Goal: Information Seeking & Learning: Check status

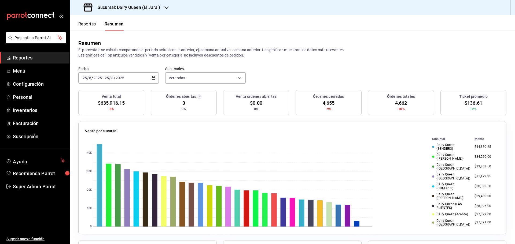
scroll to position [89, 0]
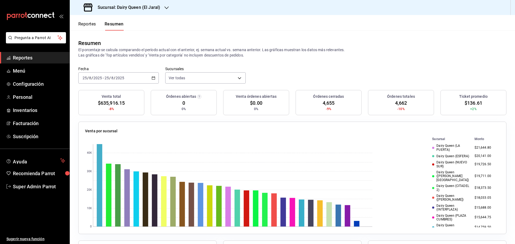
click at [133, 10] on h3 "Sucursal: Dairy Queen (El Jaral)" at bounding box center [126, 7] width 67 height 6
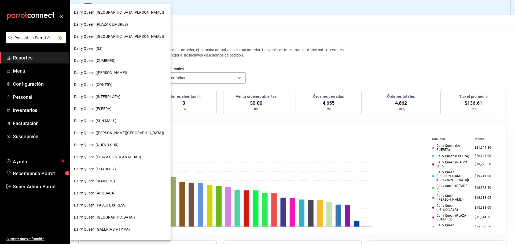
click at [112, 180] on span "Dairy Queen (SENDERO)" at bounding box center [94, 182] width 41 height 6
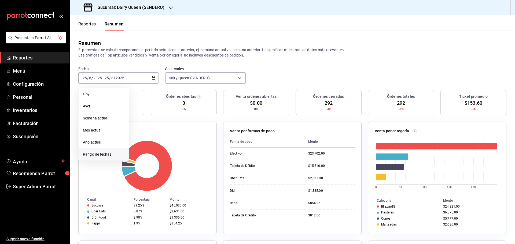
click at [101, 159] on li "Rango de fechas" at bounding box center [104, 155] width 50 height 12
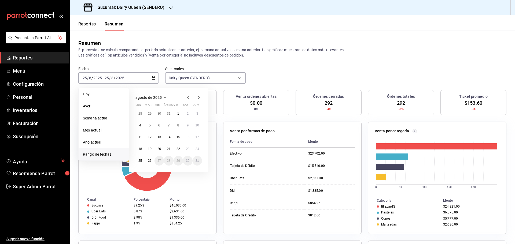
click at [149, 97] on span "agosto de 2025" at bounding box center [148, 97] width 26 height 4
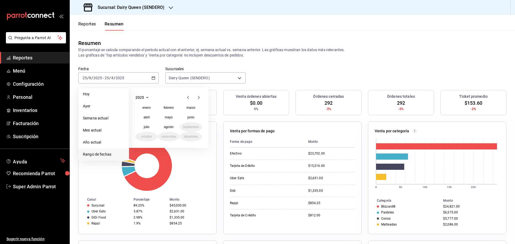
click at [145, 98] on icon "button" at bounding box center [147, 97] width 6 height 6
click at [144, 119] on button "2024" at bounding box center [146, 118] width 22 height 10
click at [183, 119] on button "junio" at bounding box center [191, 118] width 22 height 10
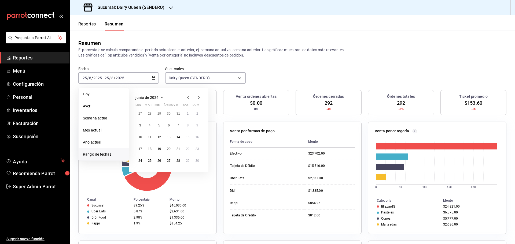
click at [183, 118] on div "27 28 29 30 31 1 2 3 4 5 6 7 8 9 10 11 12 13 14 15 16 17 18 19 20 21 22 23 24 2…" at bounding box center [168, 137] width 67 height 57
click at [142, 127] on button "3" at bounding box center [139, 126] width 9 height 10
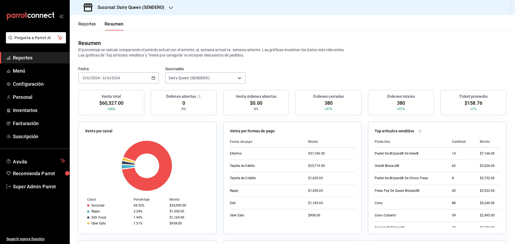
click at [105, 75] on div "2024-06-03 3 / 6 / 2024 - 2024-06-03 3 / 6 / 2024" at bounding box center [118, 77] width 80 height 11
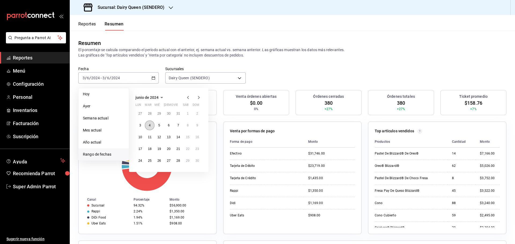
click at [146, 125] on button "4" at bounding box center [149, 126] width 9 height 10
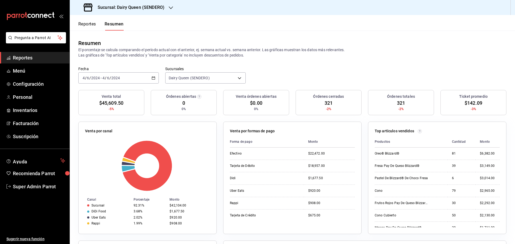
click at [131, 77] on div "2024-06-04 4 / 6 / 2024 - 2024-06-04 4 / 6 / 2024" at bounding box center [118, 77] width 80 height 11
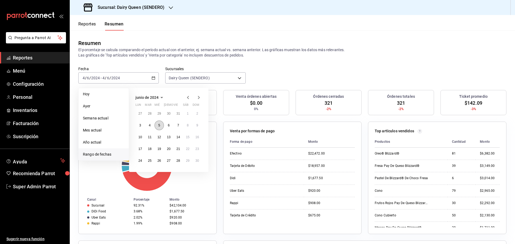
click at [161, 124] on button "5" at bounding box center [158, 126] width 9 height 10
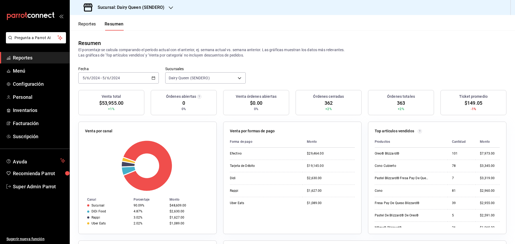
click at [135, 75] on div "2024-06-05 5 / 6 / 2024 - 2024-06-05 5 / 6 / 2024" at bounding box center [118, 77] width 80 height 11
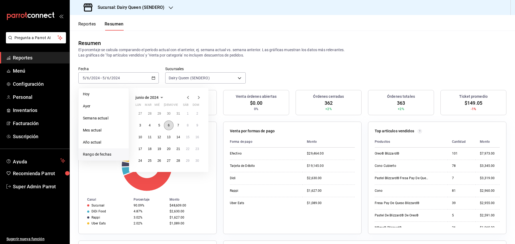
click at [167, 127] on button "6" at bounding box center [168, 126] width 9 height 10
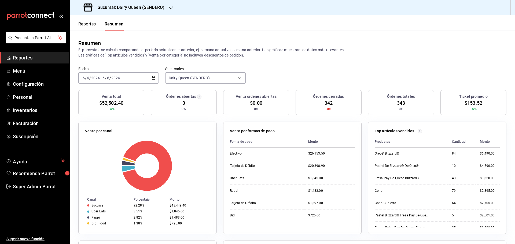
click at [144, 80] on div "2024-06-06 6 / 6 / 2024 - 2024-06-06 6 / 6 / 2024" at bounding box center [118, 77] width 80 height 11
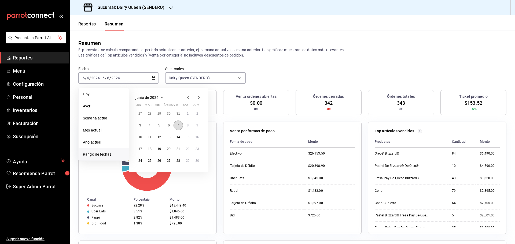
click at [176, 127] on button "7" at bounding box center [178, 126] width 9 height 10
click at [175, 127] on button "7" at bounding box center [178, 126] width 9 height 10
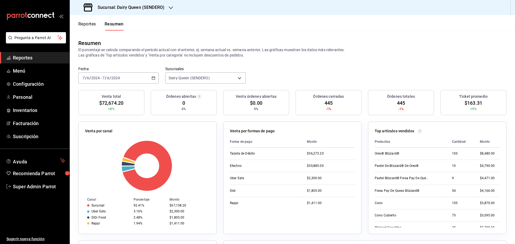
click at [137, 79] on div "2024-06-07 7 / 6 / 2024 - 2024-06-07 7 / 6 / 2024" at bounding box center [118, 77] width 80 height 11
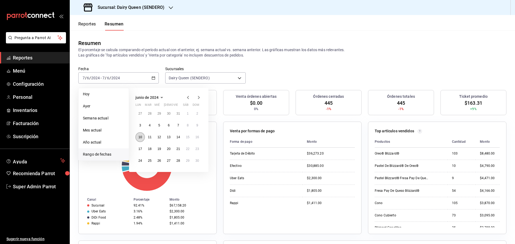
click at [141, 139] on button "10" at bounding box center [139, 137] width 9 height 10
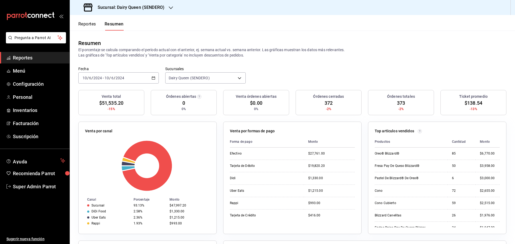
click at [129, 78] on div "2024-06-10 10 / 6 / 2024 - 2024-06-10 10 / 6 / 2024" at bounding box center [118, 77] width 80 height 11
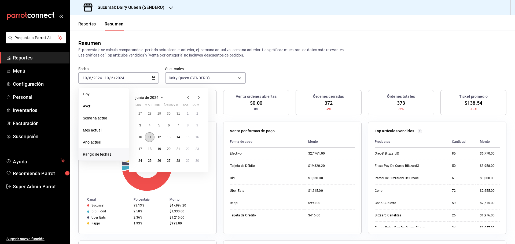
click at [151, 136] on abbr "11" at bounding box center [149, 137] width 3 height 4
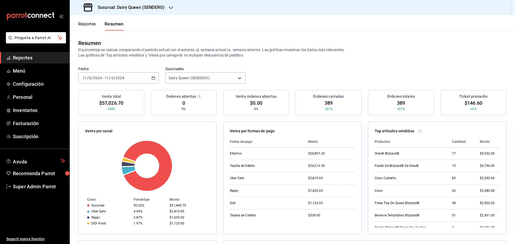
click at [127, 77] on div "2024-06-11 11 / 6 / 2024 - 2024-06-11 11 / 6 / 2024" at bounding box center [118, 77] width 80 height 11
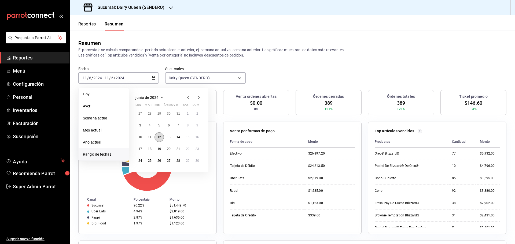
click at [159, 141] on button "12" at bounding box center [158, 137] width 9 height 10
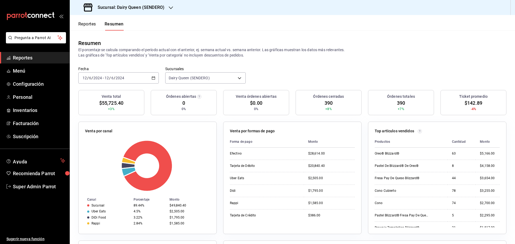
click at [130, 80] on div "2024-06-12 12 / 6 / 2024 - 2024-06-12 12 / 6 / 2024" at bounding box center [118, 77] width 80 height 11
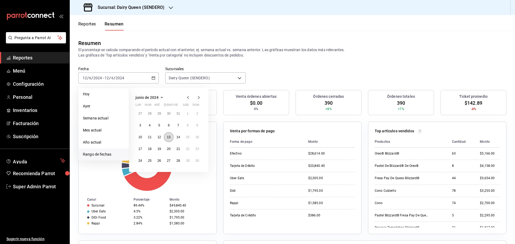
click at [170, 136] on abbr "13" at bounding box center [168, 137] width 3 height 4
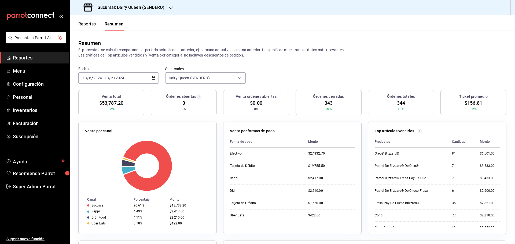
click at [131, 74] on div "2024-06-13 13 / 6 / 2024 - 2024-06-13 13 / 6 / 2024" at bounding box center [118, 77] width 80 height 11
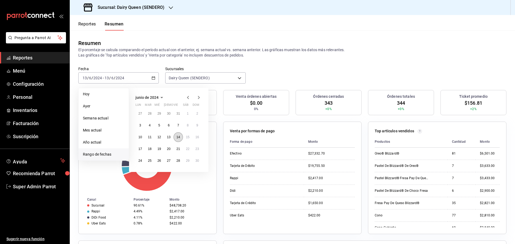
click at [179, 137] on abbr "14" at bounding box center [177, 137] width 3 height 4
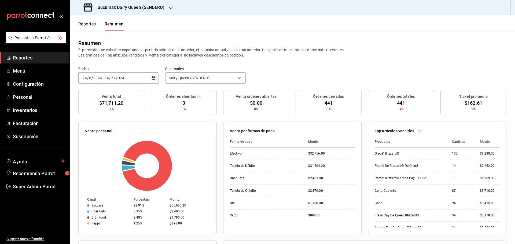
click at [131, 82] on div "2024-06-14 14 / 6 / 2024 - 2024-06-14 14 / 6 / 2024" at bounding box center [118, 77] width 80 height 11
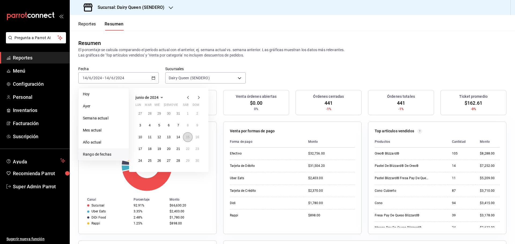
click at [186, 139] on button "15" at bounding box center [187, 137] width 9 height 10
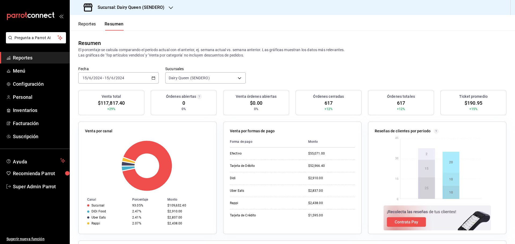
click at [137, 76] on div "2024-06-15 15 / 6 / 2024 - 2024-06-15 15 / 6 / 2024" at bounding box center [118, 77] width 80 height 11
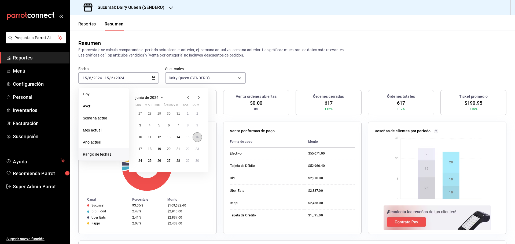
click at [200, 138] on button "16" at bounding box center [197, 137] width 9 height 10
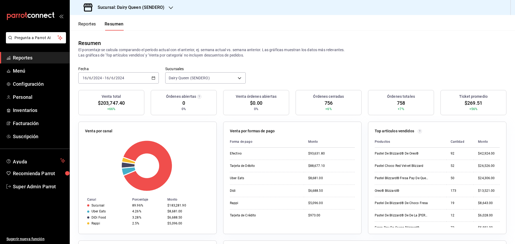
click at [141, 76] on div "2024-06-16 16 / 6 / 2024 - 2024-06-16 16 / 6 / 2024" at bounding box center [118, 77] width 80 height 11
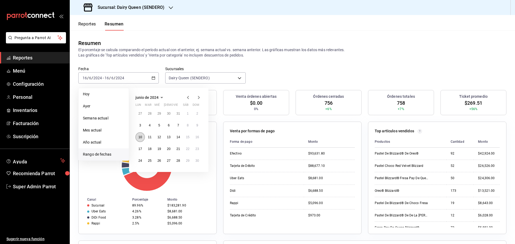
click at [136, 135] on button "10" at bounding box center [139, 137] width 9 height 10
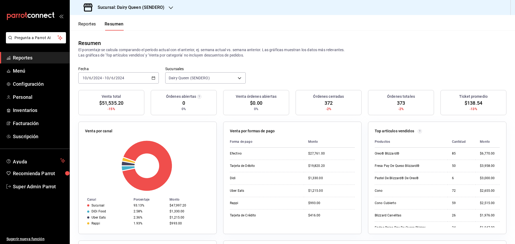
click at [108, 77] on input "10" at bounding box center [106, 78] width 5 height 4
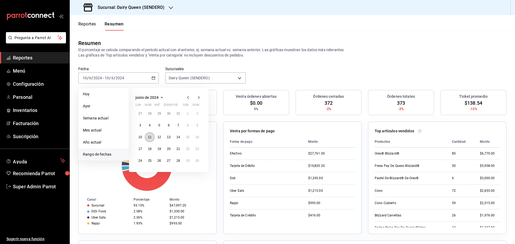
click at [149, 136] on abbr "11" at bounding box center [149, 137] width 3 height 4
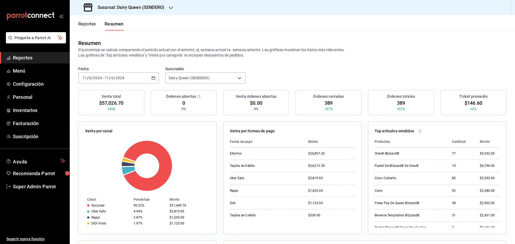
click at [123, 79] on input "2024" at bounding box center [119, 78] width 9 height 4
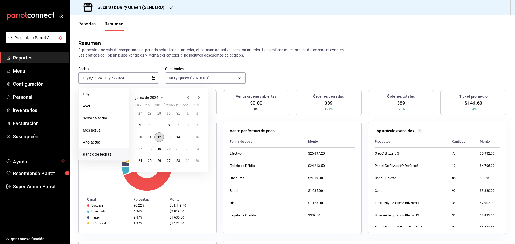
click at [160, 138] on abbr "12" at bounding box center [158, 137] width 3 height 4
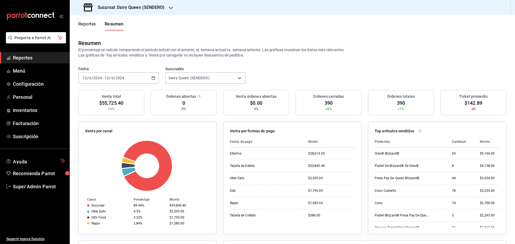
click at [103, 79] on span "-" at bounding box center [103, 78] width 1 height 4
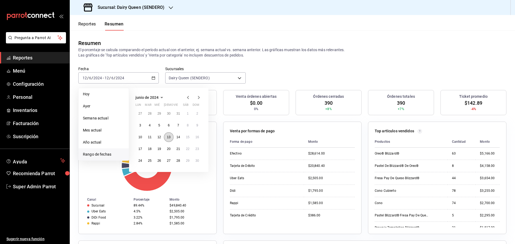
click at [168, 141] on button "13" at bounding box center [168, 137] width 9 height 10
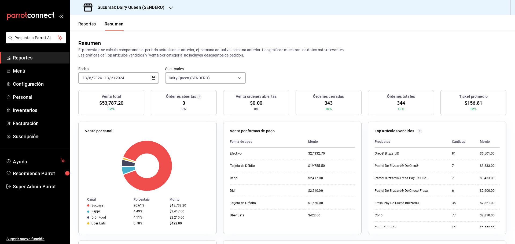
click at [99, 74] on div "2024-06-13 13 / 6 / 2024 - 2024-06-13 13 / 6 / 2024" at bounding box center [118, 77] width 80 height 11
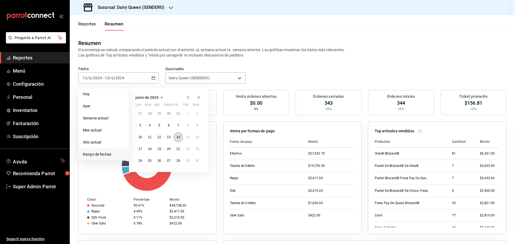
click at [177, 138] on abbr "14" at bounding box center [177, 137] width 3 height 4
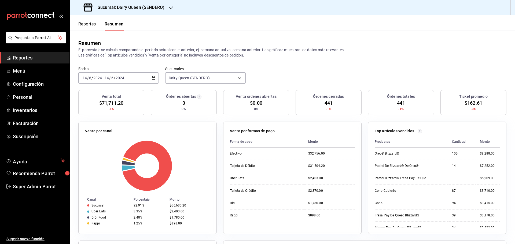
click at [122, 77] on input "2024" at bounding box center [119, 78] width 9 height 4
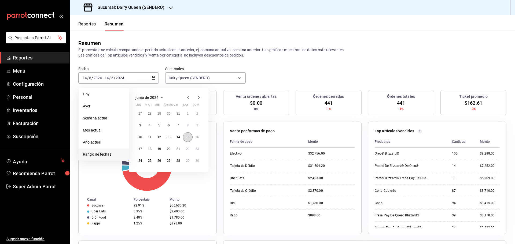
click at [187, 138] on abbr "15" at bounding box center [187, 137] width 3 height 4
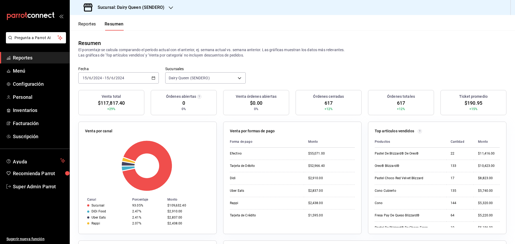
click at [97, 78] on input "2024" at bounding box center [97, 78] width 9 height 4
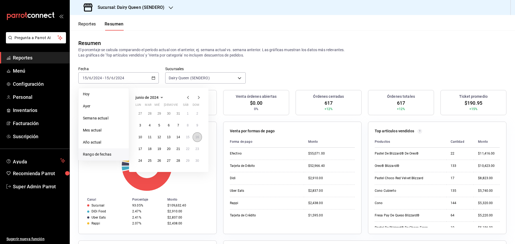
click at [198, 139] on abbr "16" at bounding box center [196, 137] width 3 height 4
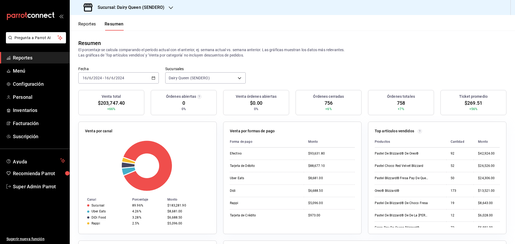
click at [104, 82] on div "2024-06-16 16 / 6 / 2024 - 2024-06-16 16 / 6 / 2024" at bounding box center [118, 77] width 80 height 11
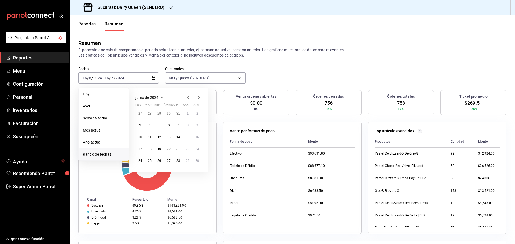
click at [199, 98] on icon "button" at bounding box center [198, 97] width 6 height 6
click at [142, 112] on button "1" at bounding box center [139, 116] width 9 height 10
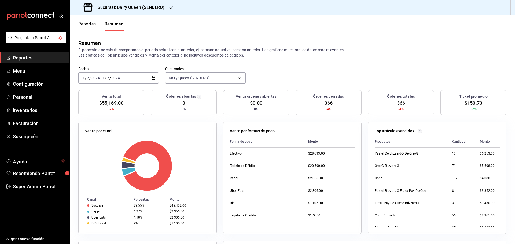
click at [136, 75] on div "2024-07-01 1 / 7 / 2024 - 2024-07-01 1 / 7 / 2024" at bounding box center [118, 77] width 80 height 11
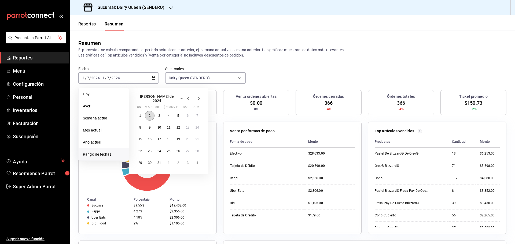
click at [150, 114] on abbr "2" at bounding box center [150, 116] width 2 height 4
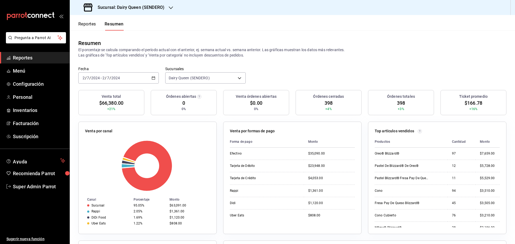
click at [136, 79] on div "2024-07-02 2 / 7 / 2024 - 2024-07-02 2 / 7 / 2024" at bounding box center [118, 77] width 80 height 11
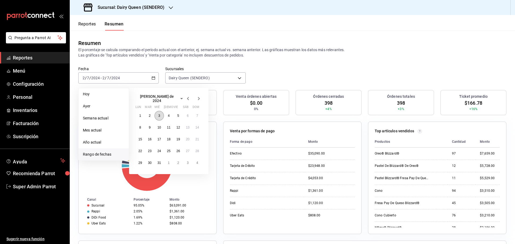
click at [161, 116] on button "3" at bounding box center [158, 116] width 9 height 10
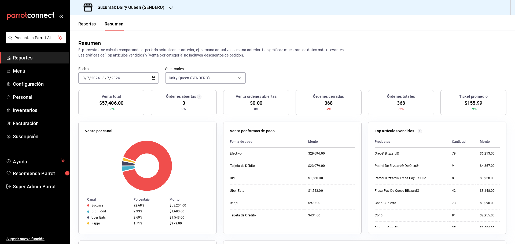
click at [140, 78] on div "2024-07-03 3 / 7 / 2024 - 2024-07-03 3 / 7 / 2024" at bounding box center [118, 77] width 80 height 11
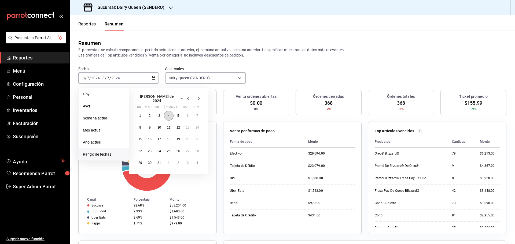
click at [172, 112] on button "4" at bounding box center [168, 116] width 9 height 10
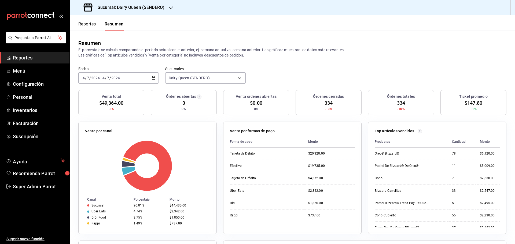
click at [147, 73] on div "2024-07-04 4 / 7 / 2024 - 2024-07-04 4 / 7 / 2024" at bounding box center [118, 77] width 80 height 11
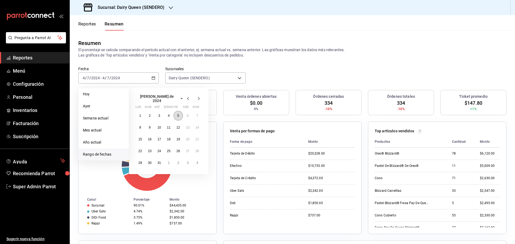
click at [179, 114] on button "5" at bounding box center [178, 116] width 9 height 10
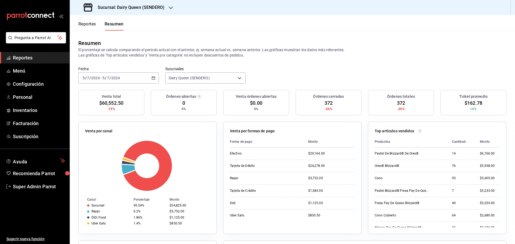
click at [147, 75] on div "2024-07-05 5 / 7 / 2024 - 2024-07-05 5 / 7 / 2024" at bounding box center [118, 77] width 80 height 11
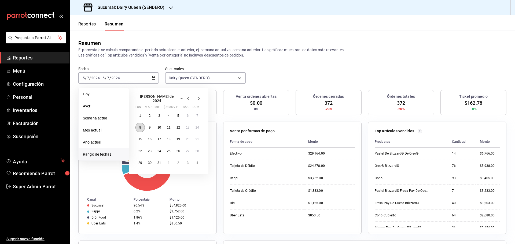
click at [140, 127] on abbr "8" at bounding box center [140, 128] width 2 height 4
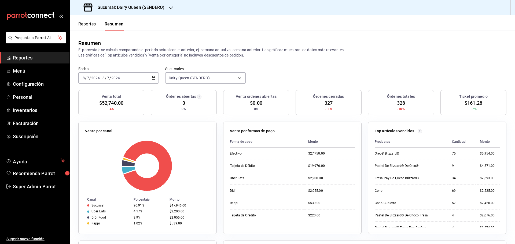
click at [135, 78] on div "2024-07-08 8 / 7 / 2024 - 2024-07-08 8 / 7 / 2024" at bounding box center [118, 77] width 80 height 11
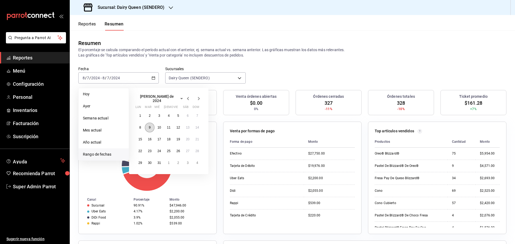
click at [151, 126] on button "9" at bounding box center [149, 128] width 9 height 10
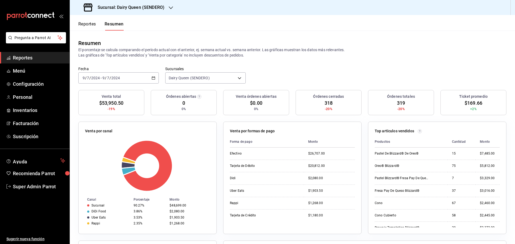
click at [133, 80] on div "2024-07-09 9 / 7 / 2024 - 2024-07-09 9 / 7 / 2024" at bounding box center [118, 77] width 80 height 11
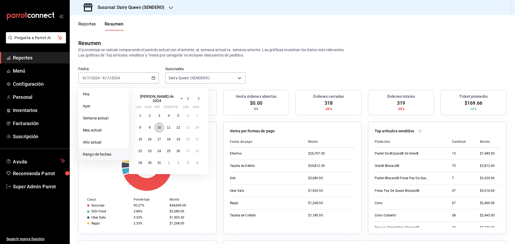
click at [158, 126] on abbr "10" at bounding box center [158, 128] width 3 height 4
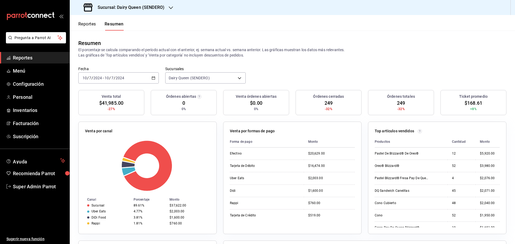
click at [134, 77] on div "2024-07-10 10 / 7 / 2024 - 2024-07-10 10 / 7 / 2024" at bounding box center [118, 77] width 80 height 11
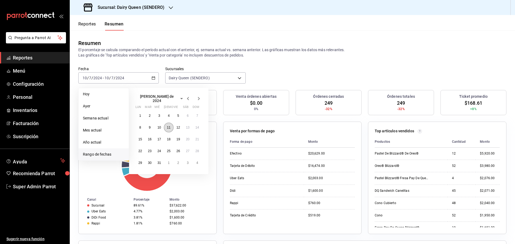
click at [170, 126] on abbr "11" at bounding box center [168, 128] width 3 height 4
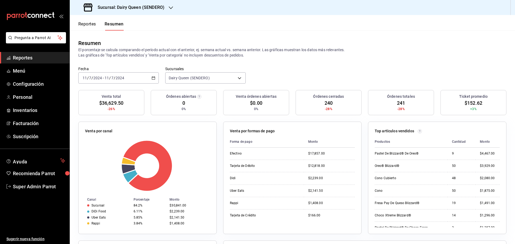
click at [120, 78] on input "2024" at bounding box center [119, 78] width 9 height 4
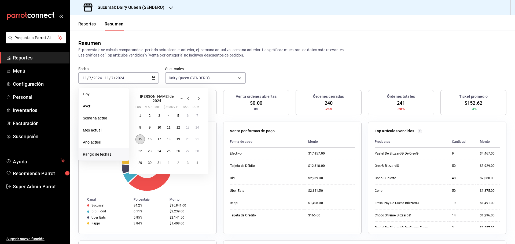
click at [141, 139] on abbr "15" at bounding box center [139, 140] width 3 height 4
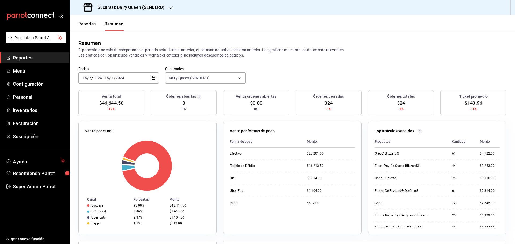
click at [125, 76] on div "2024-07-15 15 / 7 / 2024 - 2024-07-15 15 / 7 / 2024" at bounding box center [118, 77] width 80 height 11
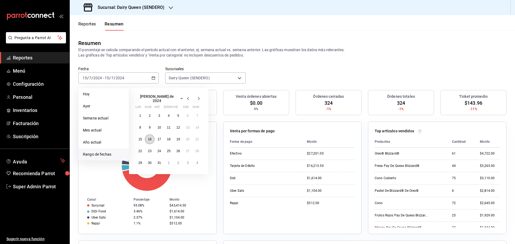
click at [151, 138] on abbr "16" at bounding box center [149, 140] width 3 height 4
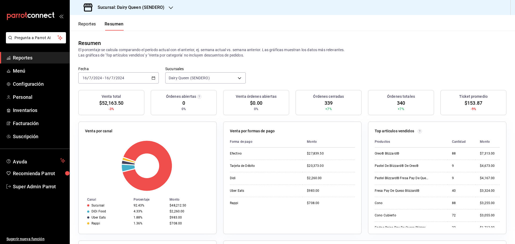
click at [136, 76] on div "2024-07-16 16 / 7 / 2024 - 2024-07-16 16 / 7 / 2024" at bounding box center [118, 77] width 80 height 11
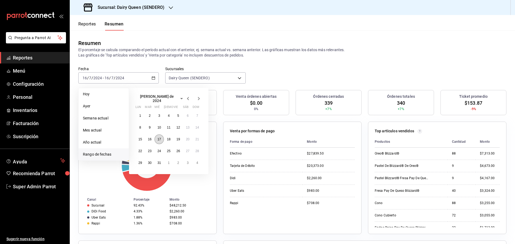
click at [158, 138] on abbr "17" at bounding box center [158, 140] width 3 height 4
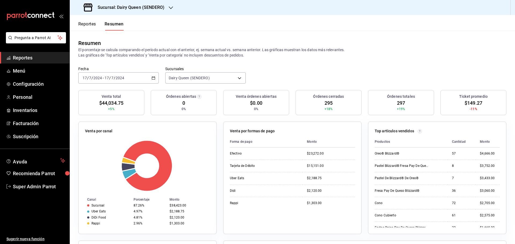
click at [126, 79] on div "2024-07-17 17 / 7 / 2024 - 2024-07-17 17 / 7 / 2024" at bounding box center [118, 77] width 80 height 11
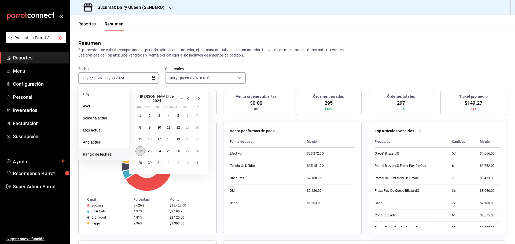
click at [143, 148] on button "22" at bounding box center [139, 151] width 9 height 10
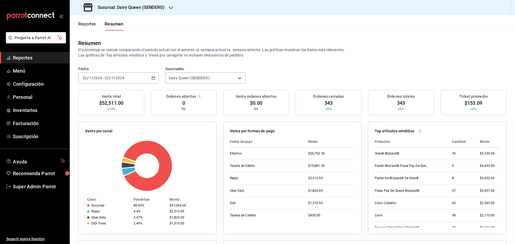
click at [121, 78] on input "2024" at bounding box center [119, 78] width 9 height 4
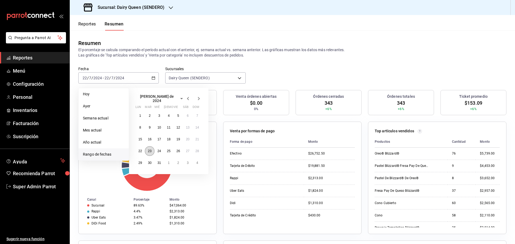
click at [150, 149] on abbr "23" at bounding box center [149, 151] width 3 height 4
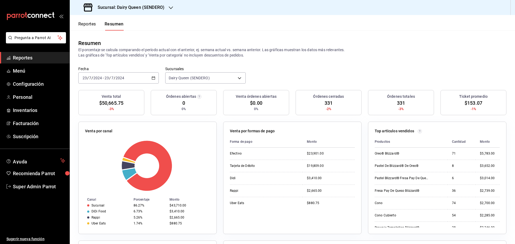
click at [119, 77] on input "2024" at bounding box center [119, 78] width 9 height 4
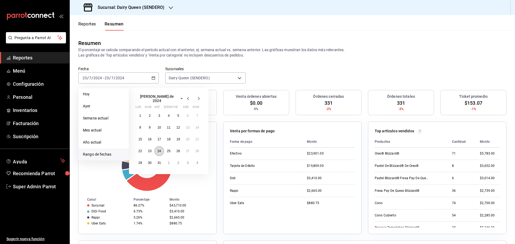
click at [160, 149] on abbr "24" at bounding box center [158, 151] width 3 height 4
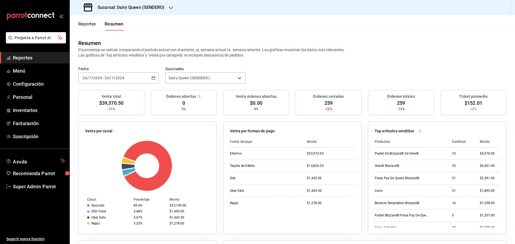
click at [123, 79] on input "2024" at bounding box center [119, 78] width 9 height 4
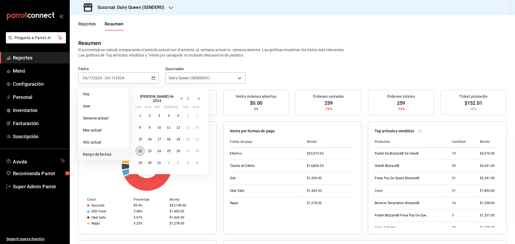
click at [141, 150] on abbr "22" at bounding box center [139, 151] width 3 height 4
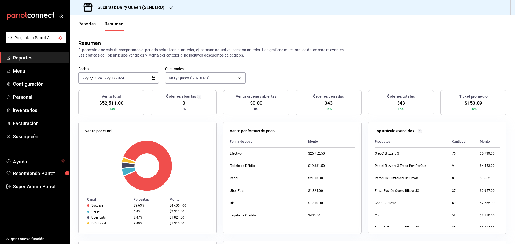
click at [119, 71] on div "Fecha 2024-07-22 22 / 7 / 2024 - 2024-07-22 22 / 7 / 2024" at bounding box center [118, 75] width 80 height 17
click at [115, 77] on input "2024" at bounding box center [119, 78] width 9 height 4
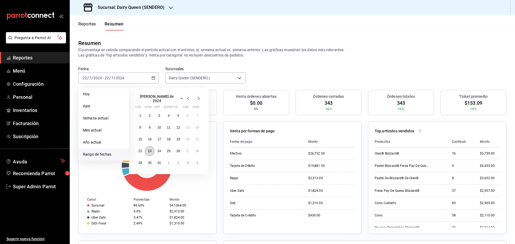
click at [150, 151] on abbr "23" at bounding box center [149, 151] width 3 height 4
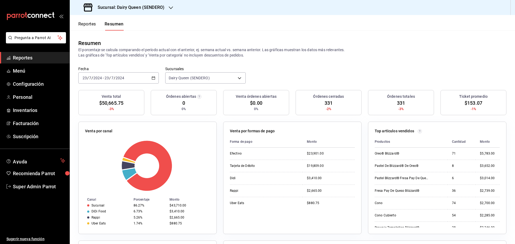
click at [125, 75] on div "2024-07-23 23 / 7 / 2024 - 2024-07-23 23 / 7 / 2024" at bounding box center [118, 77] width 80 height 11
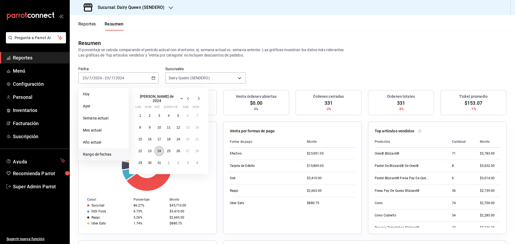
click at [158, 149] on abbr "24" at bounding box center [158, 151] width 3 height 4
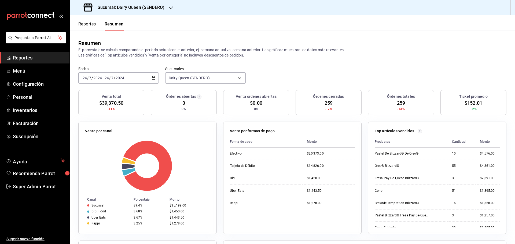
click at [130, 79] on div "2024-07-24 24 / 7 / 2024 - 2024-07-24 24 / 7 / 2024" at bounding box center [118, 77] width 80 height 11
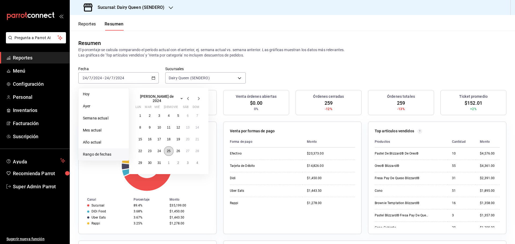
click at [166, 150] on button "25" at bounding box center [168, 151] width 9 height 10
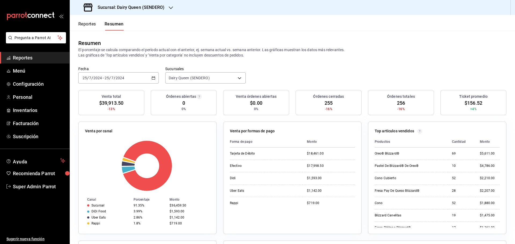
click at [147, 76] on div "2024-07-25 25 / 7 / 2024 - 2024-07-25 25 / 7 / 2024" at bounding box center [118, 77] width 80 height 11
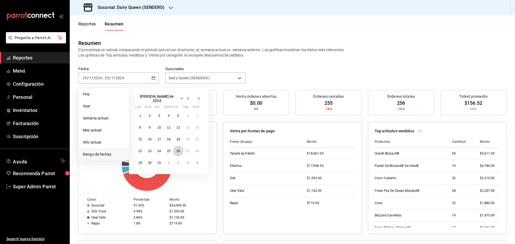
click at [176, 149] on abbr "26" at bounding box center [177, 151] width 3 height 4
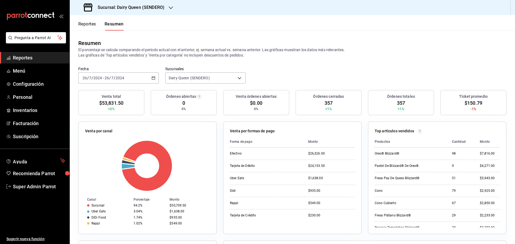
click at [126, 77] on div "2024-07-26 26 / 7 / 2024 - 2024-07-26 26 / 7 / 2024" at bounding box center [118, 77] width 80 height 11
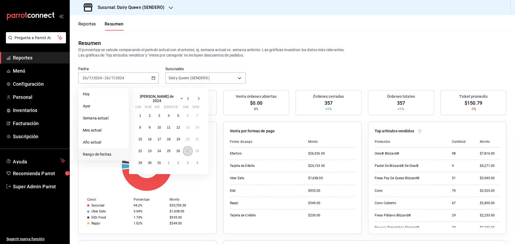
click at [185, 150] on button "27" at bounding box center [187, 151] width 9 height 10
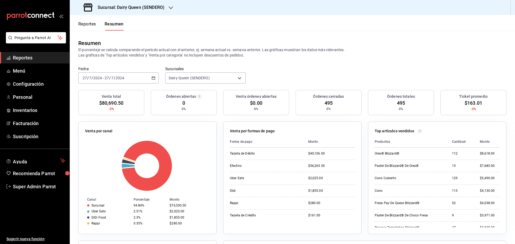
click at [126, 78] on div "2024-07-27 27 / 7 / 2024 - 2024-07-27 27 / 7 / 2024" at bounding box center [118, 77] width 80 height 11
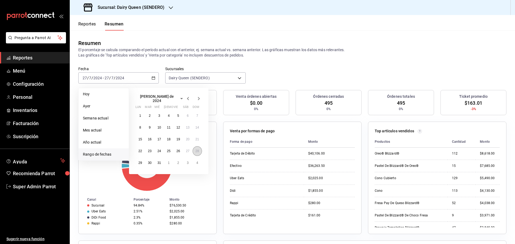
click at [196, 150] on abbr "28" at bounding box center [196, 151] width 3 height 4
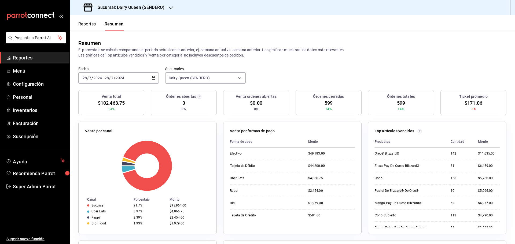
click at [124, 78] on div "2024-07-28 28 / 7 / 2024" at bounding box center [114, 78] width 21 height 4
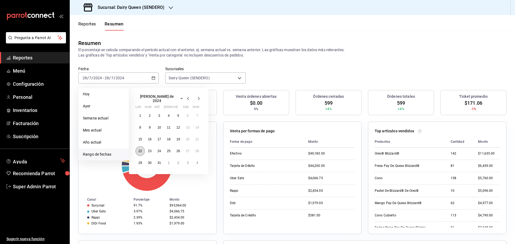
click at [139, 151] on button "22" at bounding box center [139, 151] width 9 height 10
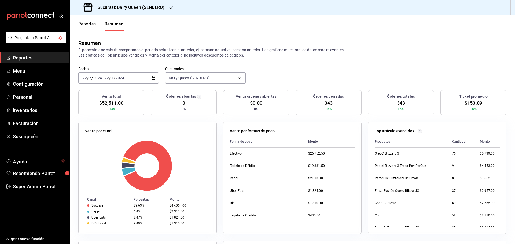
click at [105, 78] on input "22" at bounding box center [106, 78] width 5 height 4
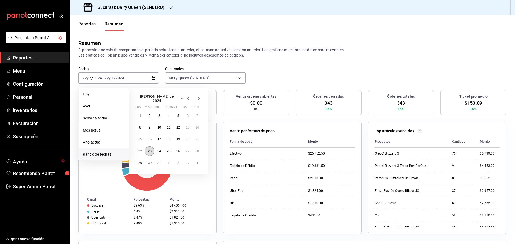
click at [149, 150] on abbr "23" at bounding box center [149, 151] width 3 height 4
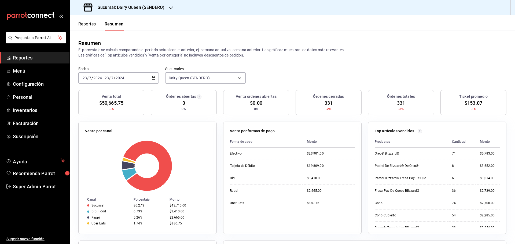
click at [135, 76] on div "2024-07-23 23 / 7 / 2024 - 2024-07-23 23 / 7 / 2024" at bounding box center [118, 77] width 80 height 11
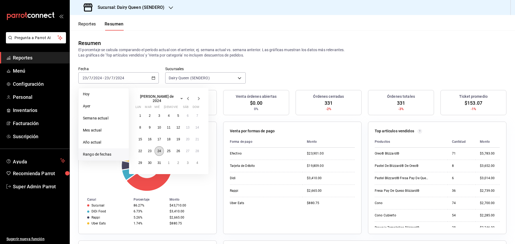
click at [161, 150] on abbr "24" at bounding box center [158, 151] width 3 height 4
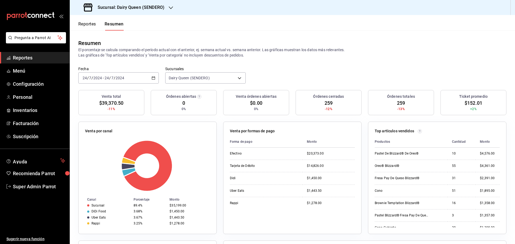
click at [128, 79] on div "2024-07-24 24 / 7 / 2024 - 2024-07-24 24 / 7 / 2024" at bounding box center [118, 77] width 80 height 11
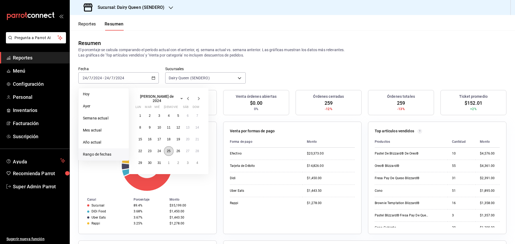
click at [170, 149] on abbr "25" at bounding box center [168, 151] width 3 height 4
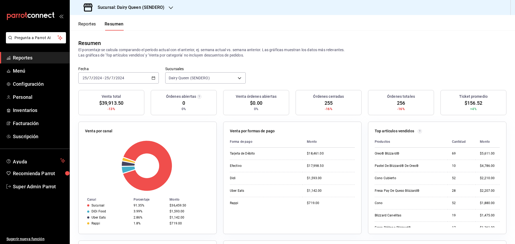
click at [109, 81] on div "2024-07-25 25 / 7 / 2024 - 2024-07-25 25 / 7 / 2024" at bounding box center [118, 77] width 80 height 11
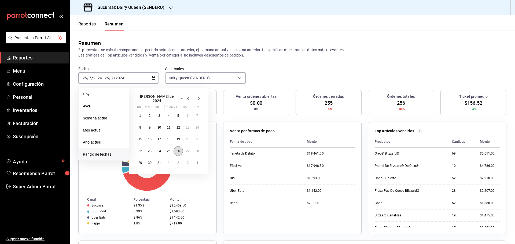
click at [179, 150] on abbr "26" at bounding box center [177, 151] width 3 height 4
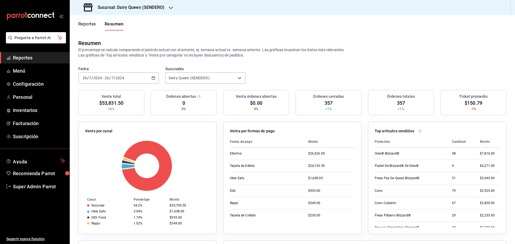
click at [133, 79] on div "2024-07-26 26 / 7 / 2024 - 2024-07-26 26 / 7 / 2024" at bounding box center [118, 77] width 80 height 11
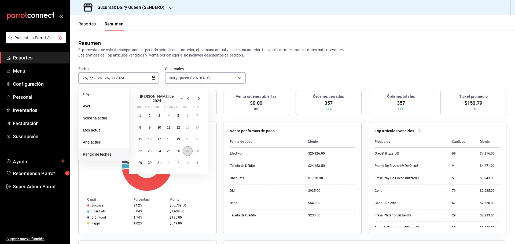
click at [186, 149] on abbr "27" at bounding box center [187, 151] width 3 height 4
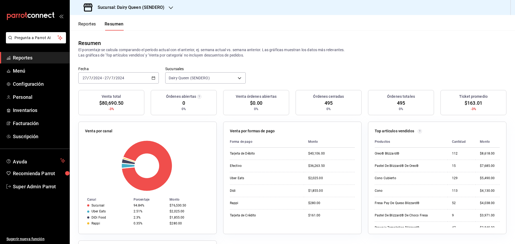
click at [115, 78] on span "/" at bounding box center [115, 78] width 2 height 4
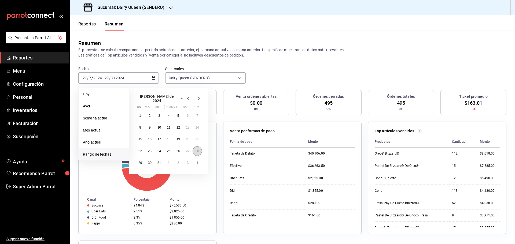
click at [198, 149] on abbr "28" at bounding box center [196, 151] width 3 height 4
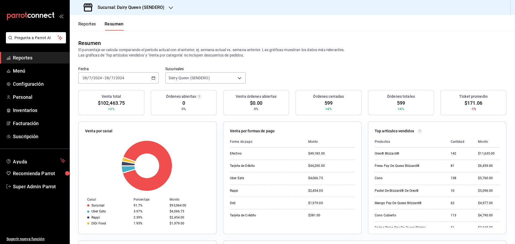
click at [119, 78] on input "2024" at bounding box center [119, 78] width 9 height 4
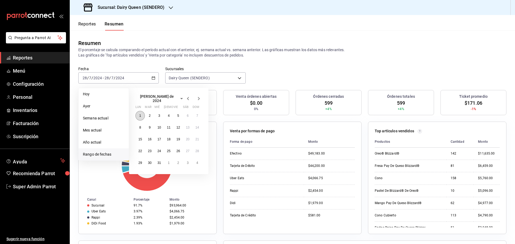
click at [140, 114] on abbr "1" at bounding box center [140, 116] width 2 height 4
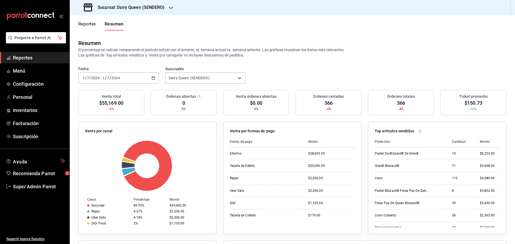
click at [103, 76] on input "1" at bounding box center [103, 78] width 3 height 4
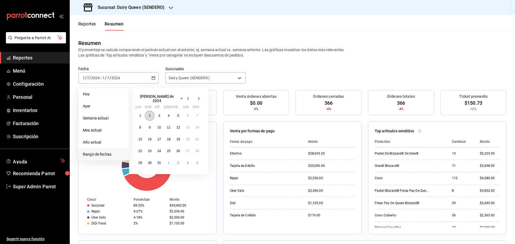
click at [149, 115] on abbr "2" at bounding box center [150, 116] width 2 height 4
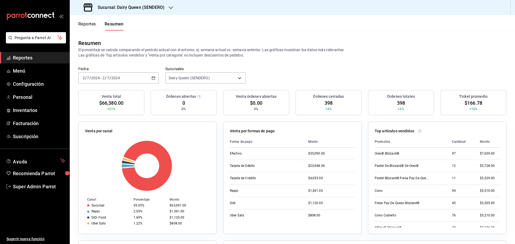
click at [107, 80] on input "7" at bounding box center [108, 78] width 3 height 4
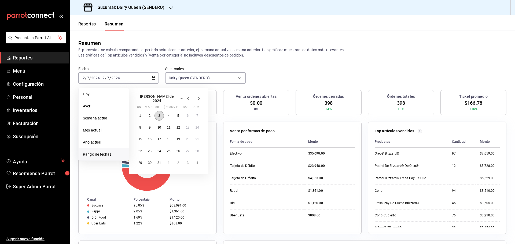
click at [161, 116] on button "3" at bounding box center [158, 116] width 9 height 10
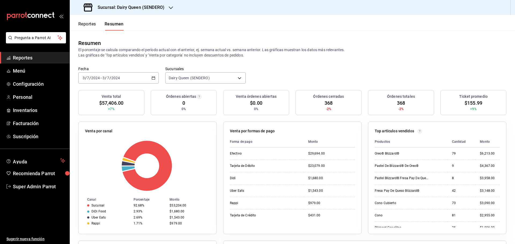
click at [116, 76] on input "2024" at bounding box center [115, 78] width 9 height 4
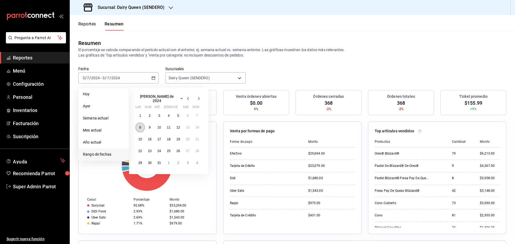
click at [143, 126] on button "8" at bounding box center [139, 128] width 9 height 10
click at [143, 124] on button "8" at bounding box center [139, 128] width 9 height 10
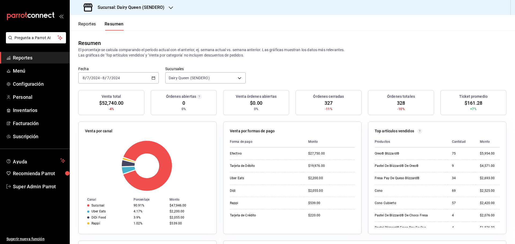
click at [125, 79] on div "2024-07-08 8 / 7 / 2024 - 2024-07-08 8 / 7 / 2024" at bounding box center [118, 77] width 80 height 11
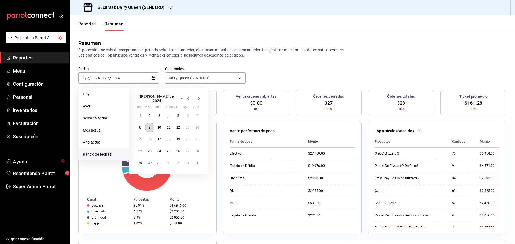
click at [149, 127] on abbr "9" at bounding box center [150, 128] width 2 height 4
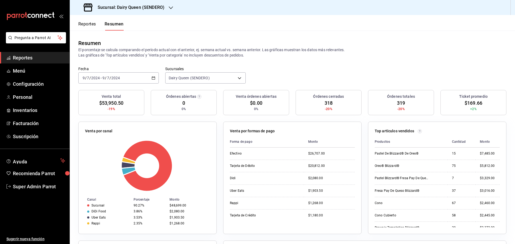
click at [127, 79] on div "2024-07-09 9 / 7 / 2024 - 2024-07-09 9 / 7 / 2024" at bounding box center [118, 77] width 80 height 11
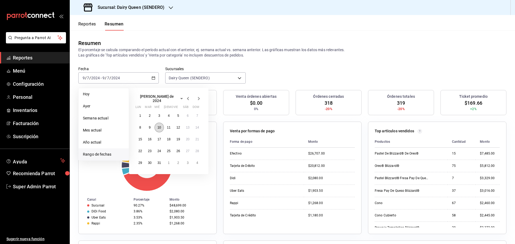
click at [158, 126] on abbr "10" at bounding box center [158, 128] width 3 height 4
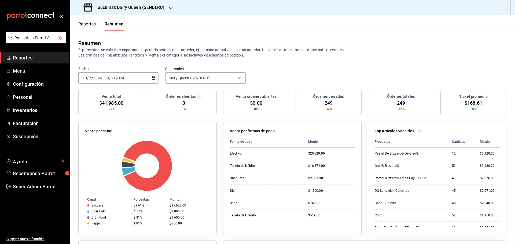
click at [129, 80] on div "2024-07-10 10 / 7 / 2024 - 2024-07-10 10 / 7 / 2024" at bounding box center [118, 77] width 80 height 11
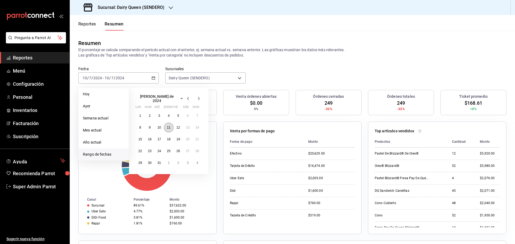
click at [166, 124] on button "11" at bounding box center [168, 128] width 9 height 10
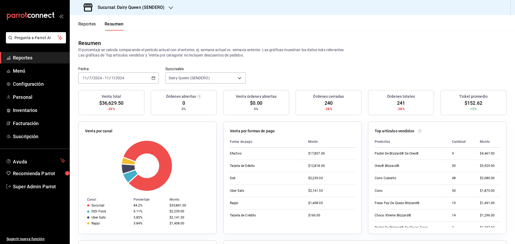
click at [118, 79] on input "2024" at bounding box center [119, 78] width 9 height 4
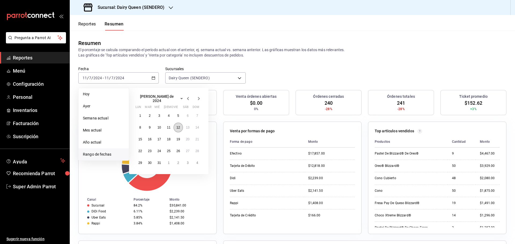
click at [176, 128] on button "12" at bounding box center [178, 128] width 9 height 10
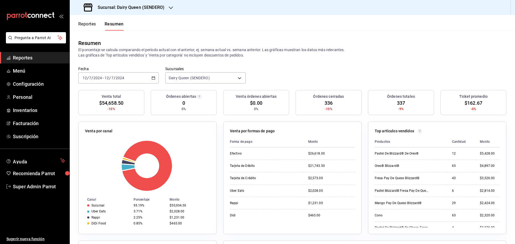
click at [126, 80] on div "2024-07-12 12 / 7 / 2024 - 2024-07-12 12 / 7 / 2024" at bounding box center [118, 77] width 80 height 11
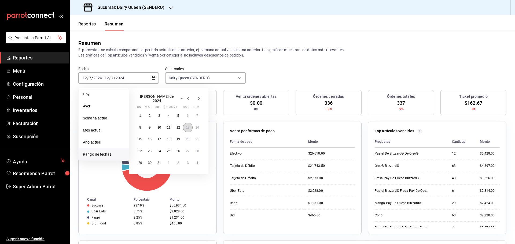
click at [189, 126] on abbr "13" at bounding box center [187, 128] width 3 height 4
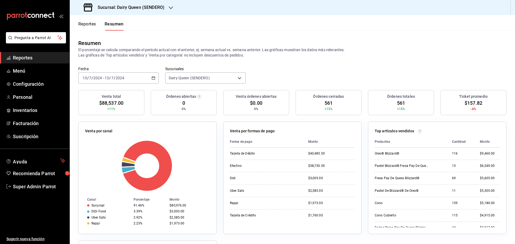
click at [127, 77] on div "2024-07-13 13 / 7 / 2024 - 2024-07-13 13 / 7 / 2024" at bounding box center [118, 77] width 80 height 11
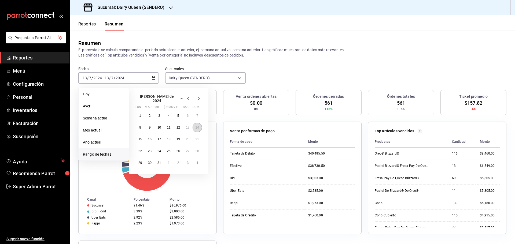
click at [198, 127] on abbr "14" at bounding box center [196, 128] width 3 height 4
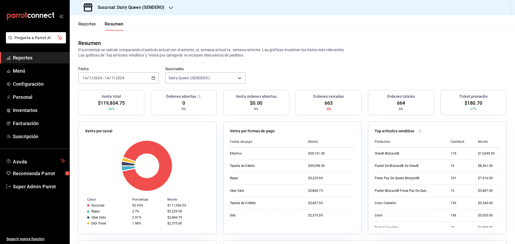
click at [132, 76] on div "2024-07-14 14 / 7 / 2024 - 2024-07-14 14 / 7 / 2024" at bounding box center [118, 77] width 80 height 11
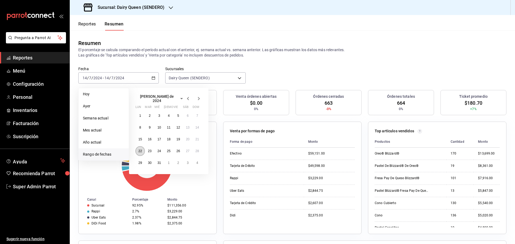
click at [142, 149] on abbr "22" at bounding box center [139, 151] width 3 height 4
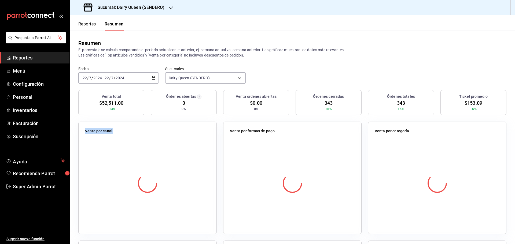
click at [142, 147] on div at bounding box center [147, 183] width 125 height 94
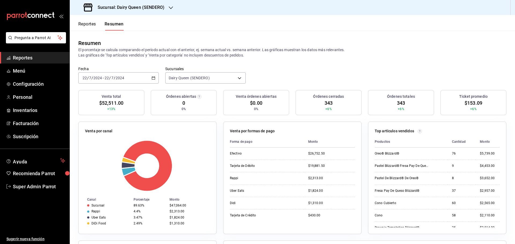
click at [123, 78] on input "2024" at bounding box center [119, 78] width 9 height 4
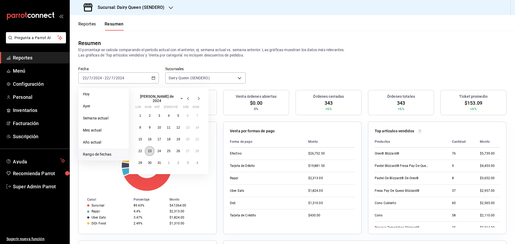
click at [149, 150] on abbr "23" at bounding box center [149, 151] width 3 height 4
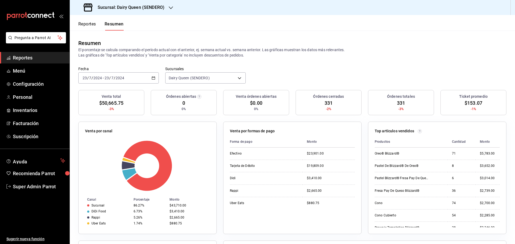
click at [116, 79] on input "2024" at bounding box center [119, 78] width 9 height 4
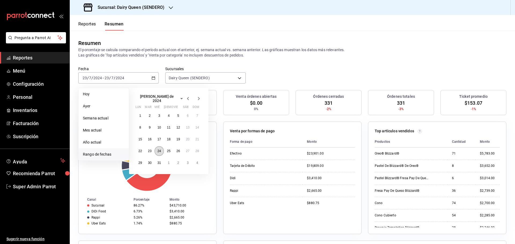
click at [161, 150] on abbr "24" at bounding box center [158, 151] width 3 height 4
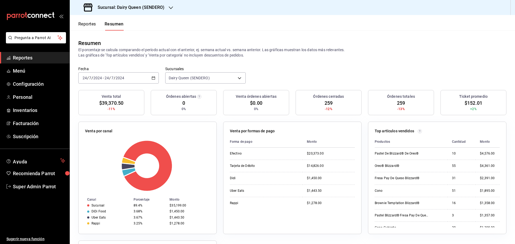
click at [127, 77] on div "2024-07-24 24 / 7 / 2024 - 2024-07-24 24 / 7 / 2024" at bounding box center [118, 77] width 80 height 11
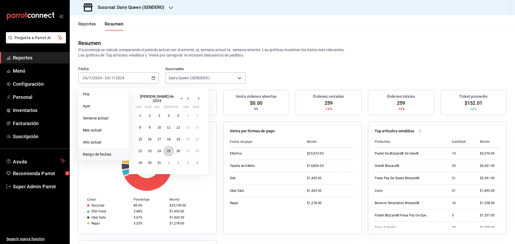
click at [170, 149] on abbr "25" at bounding box center [168, 151] width 3 height 4
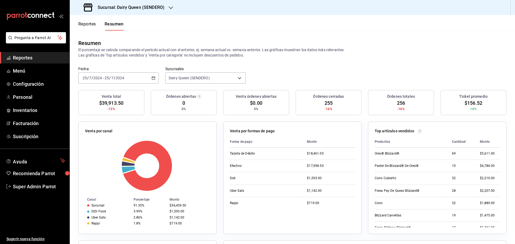
click at [131, 76] on div "2024-07-25 25 / 7 / 2024 - 2024-07-25 25 / 7 / 2024" at bounding box center [118, 77] width 80 height 11
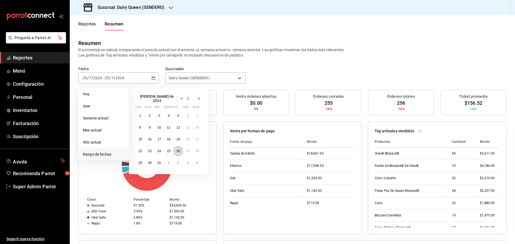
click at [176, 150] on button "26" at bounding box center [178, 151] width 9 height 10
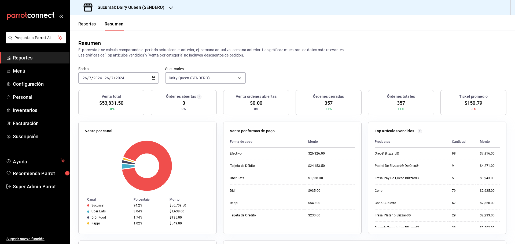
click at [141, 75] on div "2024-07-26 26 / 7 / 2024 - 2024-07-26 26 / 7 / 2024" at bounding box center [118, 77] width 80 height 11
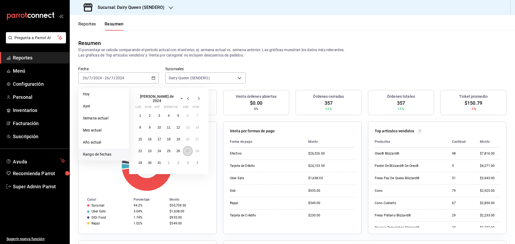
click at [190, 152] on button "27" at bounding box center [187, 151] width 9 height 10
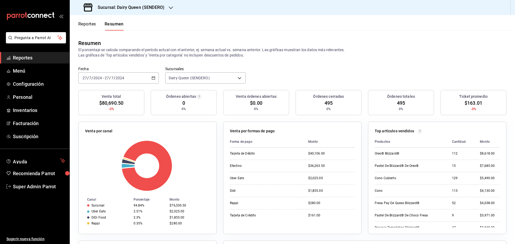
click at [134, 75] on div "2024-07-27 27 / 7 / 2024 - 2024-07-27 27 / 7 / 2024" at bounding box center [118, 77] width 80 height 11
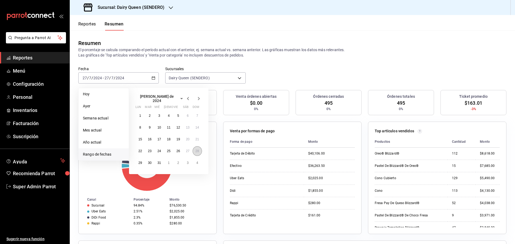
click at [197, 152] on button "28" at bounding box center [197, 151] width 9 height 10
click at [197, 153] on button "28" at bounding box center [197, 151] width 9 height 10
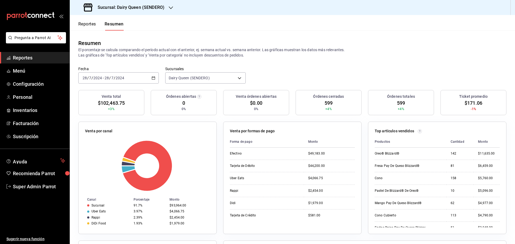
click at [124, 75] on div "2024-07-28 28 / 7 / 2024 - 2024-07-28 28 / 7 / 2024" at bounding box center [118, 77] width 80 height 11
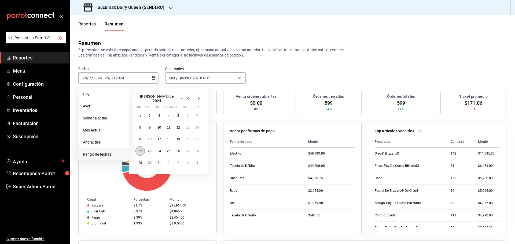
click at [141, 152] on button "22" at bounding box center [139, 151] width 9 height 10
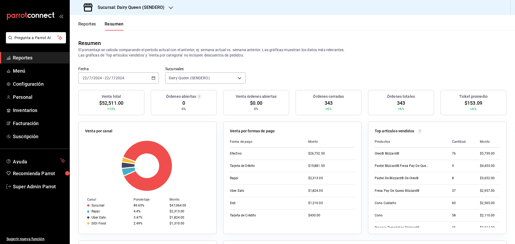
click at [84, 75] on div "2024-07-22 22 / 7 / 2024 - 2024-07-22 22 / 7 / 2024" at bounding box center [118, 77] width 80 height 11
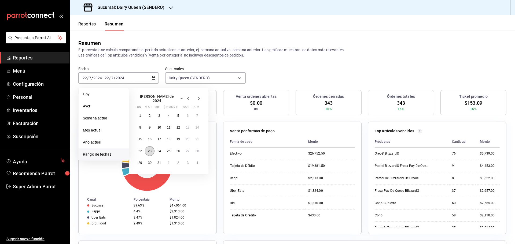
click at [149, 151] on button "23" at bounding box center [149, 151] width 9 height 10
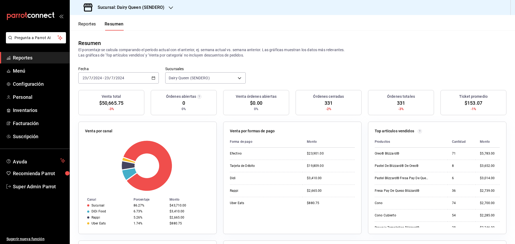
click at [94, 76] on input "2024" at bounding box center [97, 78] width 9 height 4
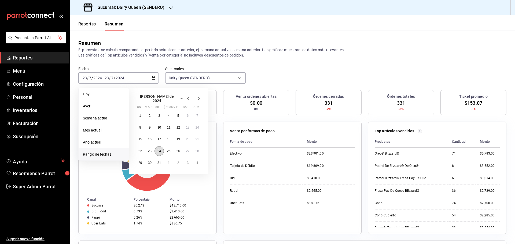
click at [155, 148] on button "24" at bounding box center [158, 151] width 9 height 10
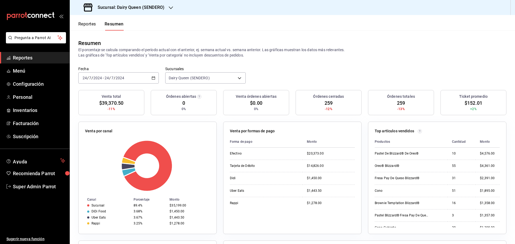
click at [94, 80] on input "2024" at bounding box center [97, 78] width 9 height 4
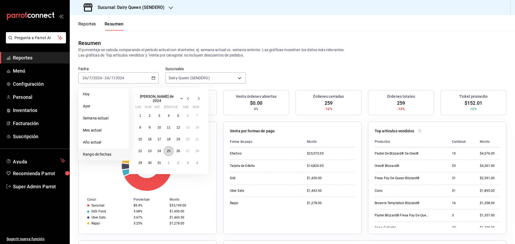
click at [170, 149] on abbr "25" at bounding box center [168, 151] width 3 height 4
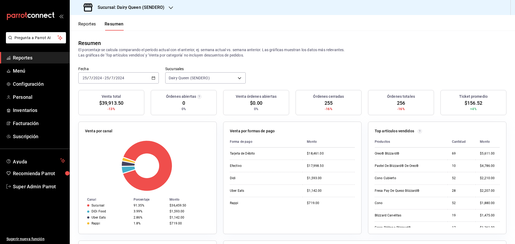
click at [120, 79] on input "2024" at bounding box center [119, 78] width 9 height 4
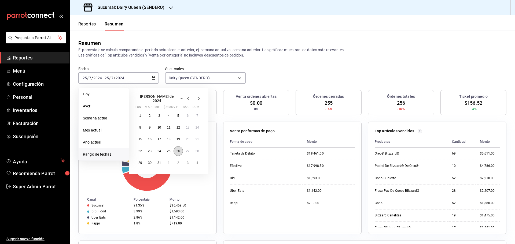
click at [179, 151] on button "26" at bounding box center [178, 151] width 9 height 10
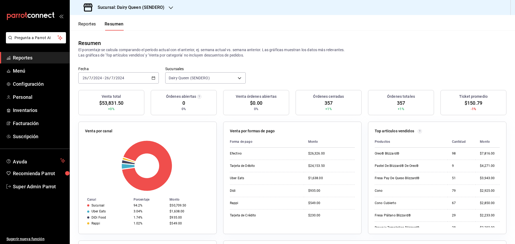
click at [97, 76] on input "2024" at bounding box center [97, 78] width 9 height 4
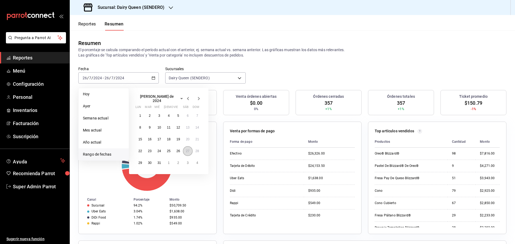
click at [184, 151] on button "27" at bounding box center [187, 151] width 9 height 10
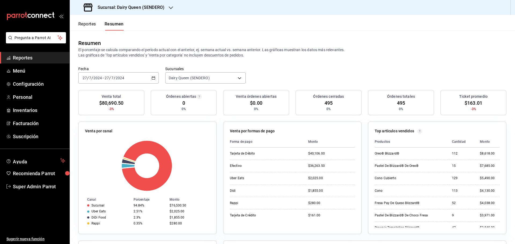
click at [104, 80] on div "2024-07-27 27 / 7 / 2024 - 2024-07-27 27 / 7 / 2024" at bounding box center [118, 77] width 80 height 11
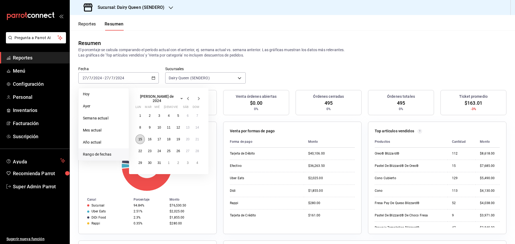
click at [140, 138] on abbr "15" at bounding box center [139, 140] width 3 height 4
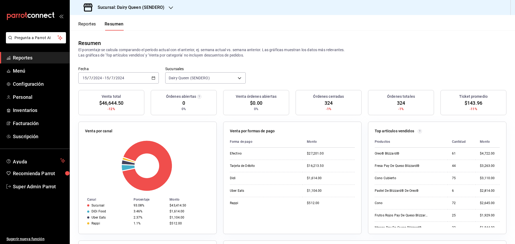
click at [117, 77] on input "2024" at bounding box center [119, 78] width 9 height 4
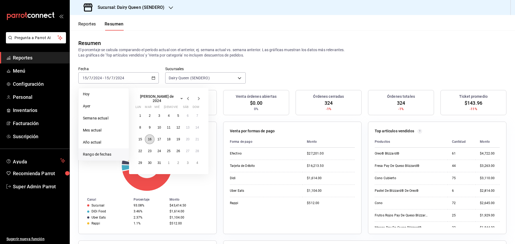
click at [149, 140] on button "16" at bounding box center [149, 140] width 9 height 10
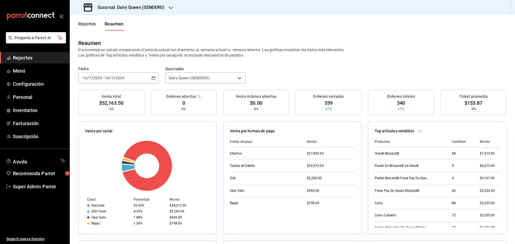
click at [113, 79] on input "7" at bounding box center [112, 78] width 3 height 4
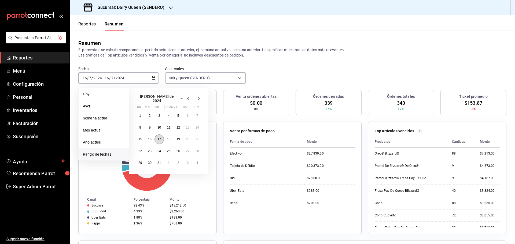
click at [161, 138] on abbr "17" at bounding box center [158, 140] width 3 height 4
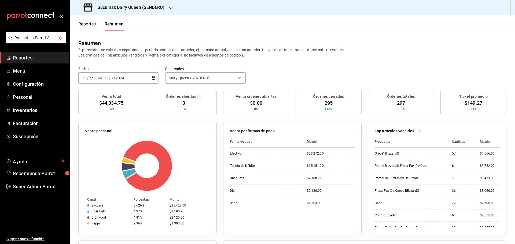
click at [130, 76] on div "2024-07-17 17 / 7 / 2024 - 2024-07-17 17 / 7 / 2024" at bounding box center [118, 77] width 80 height 11
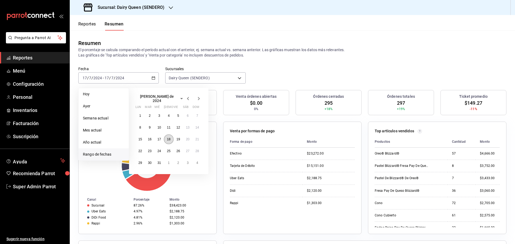
click at [170, 139] on abbr "18" at bounding box center [168, 140] width 3 height 4
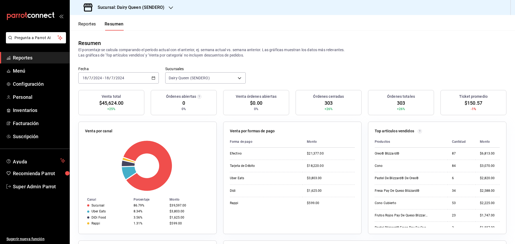
click at [129, 77] on div "2024-07-18 18 / 7 / 2024 - 2024-07-18 18 / 7 / 2024" at bounding box center [118, 77] width 80 height 11
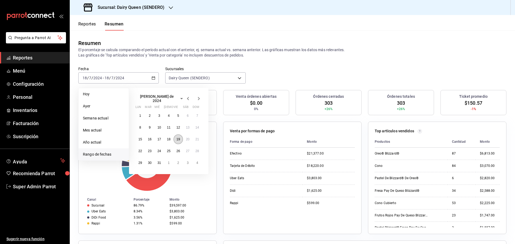
click at [180, 139] on button "19" at bounding box center [178, 140] width 9 height 10
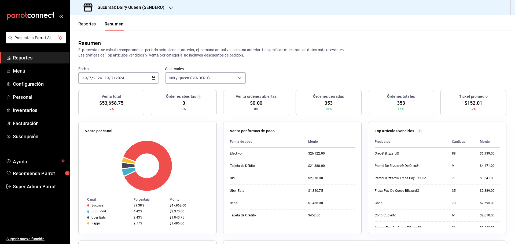
click at [129, 73] on div "2024-07-19 19 / 7 / 2024 - 2024-07-19 19 / 7 / 2024" at bounding box center [118, 77] width 80 height 11
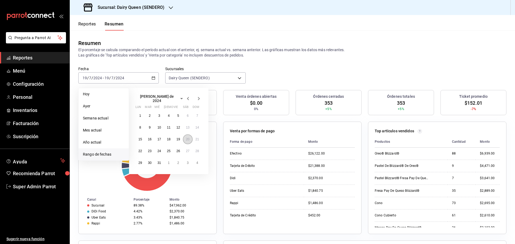
click at [187, 138] on abbr "20" at bounding box center [187, 140] width 3 height 4
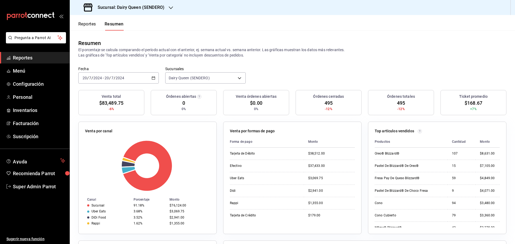
click at [139, 76] on div "2024-07-20 20 / 7 / 2024 - 2024-07-20 20 / 7 / 2024" at bounding box center [118, 77] width 80 height 11
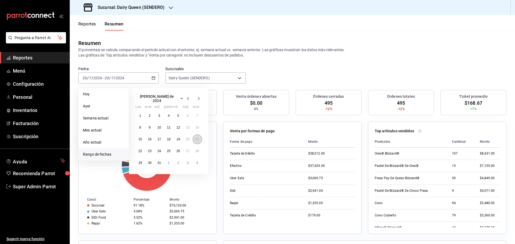
click at [197, 138] on abbr "21" at bounding box center [196, 140] width 3 height 4
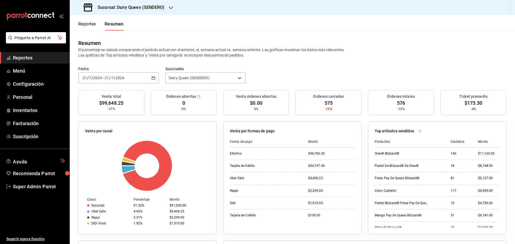
click at [131, 79] on div "2024-07-21 21 / 7 / 2024 - 2024-07-21 21 / 7 / 2024" at bounding box center [118, 77] width 80 height 11
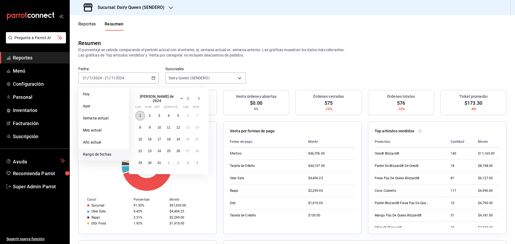
click at [142, 113] on button "1" at bounding box center [139, 116] width 9 height 10
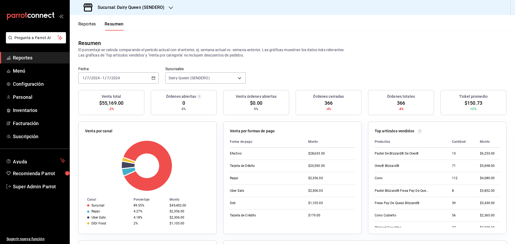
click at [131, 78] on div "2024-07-01 1 / 7 / 2024 - 2024-07-01 1 / 7 / 2024" at bounding box center [118, 77] width 80 height 11
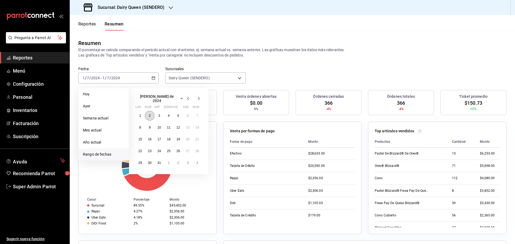
click at [153, 115] on button "2" at bounding box center [149, 116] width 9 height 10
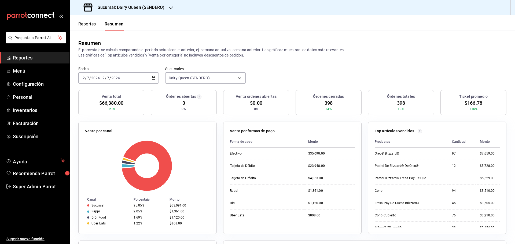
click at [121, 76] on div "2024-07-02 2 / 7 / 2024 - 2024-07-02 2 / 7 / 2024" at bounding box center [118, 77] width 80 height 11
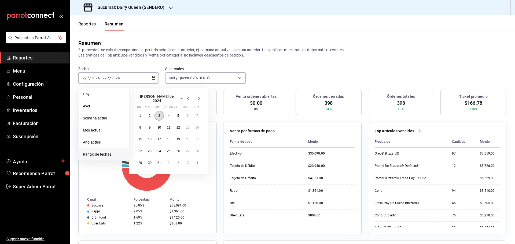
click at [157, 115] on button "3" at bounding box center [158, 116] width 9 height 10
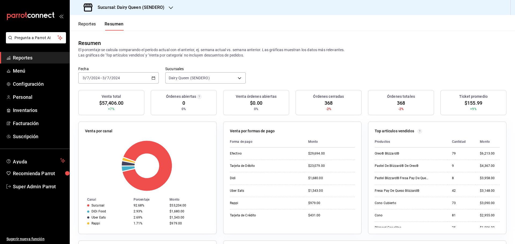
click at [139, 78] on div "2024-07-03 3 / 7 / 2024 - 2024-07-03 3 / 7 / 2024" at bounding box center [118, 77] width 80 height 11
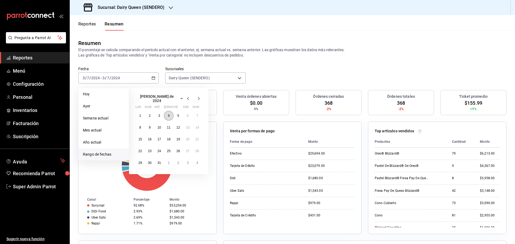
click at [171, 111] on button "4" at bounding box center [168, 116] width 9 height 10
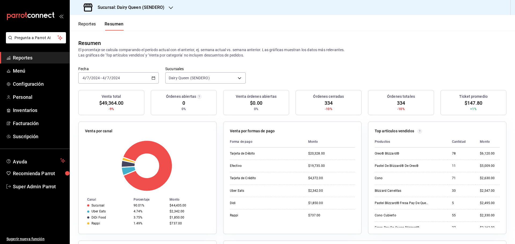
click at [140, 74] on div "2024-07-04 4 / 7 / 2024 - 2024-07-04 4 / 7 / 2024" at bounding box center [118, 77] width 80 height 11
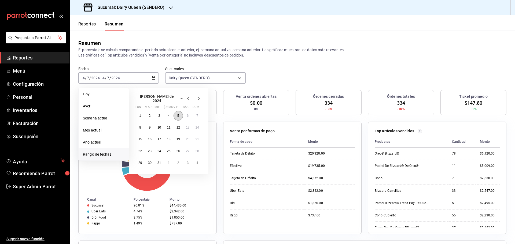
click at [176, 113] on button "5" at bounding box center [178, 116] width 9 height 10
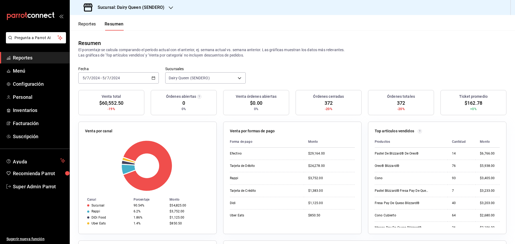
click at [139, 79] on div "2024-07-05 5 / 7 / 2024 - 2024-07-05 5 / 7 / 2024" at bounding box center [118, 77] width 80 height 11
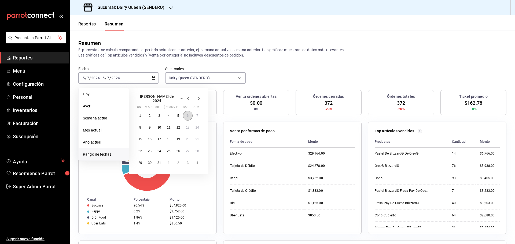
click at [187, 114] on abbr "6" at bounding box center [188, 116] width 2 height 4
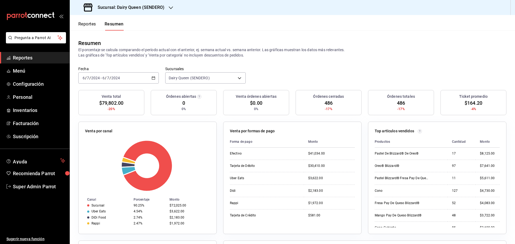
click at [130, 76] on div "2024-07-06 6 / 7 / 2024 - 2024-07-06 6 / 7 / 2024" at bounding box center [118, 77] width 80 height 11
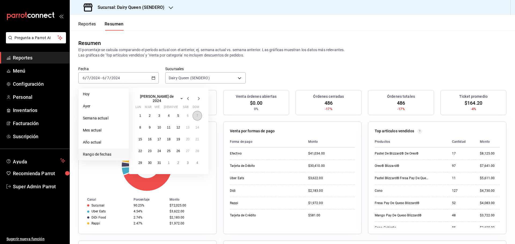
click at [199, 112] on button "7" at bounding box center [197, 116] width 9 height 10
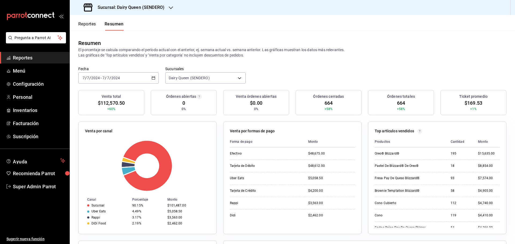
click at [125, 79] on div "2024-07-07 7 / 7 / 2024 - 2024-07-07 7 / 7 / 2024" at bounding box center [118, 77] width 80 height 11
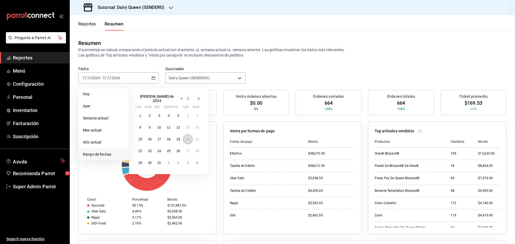
click at [189, 139] on abbr "20" at bounding box center [187, 140] width 3 height 4
click at [188, 139] on abbr "20" at bounding box center [187, 140] width 3 height 4
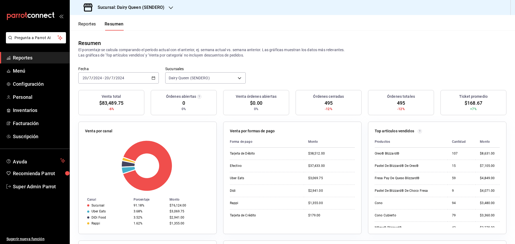
click at [140, 79] on div "2024-07-20 20 / 7 / 2024 - 2024-07-20 20 / 7 / 2024" at bounding box center [118, 77] width 80 height 11
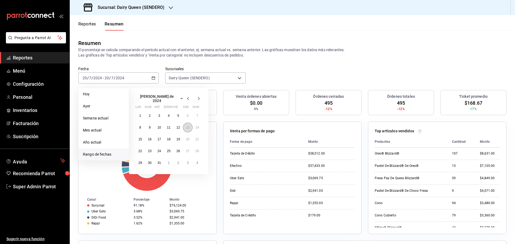
click at [188, 129] on button "13" at bounding box center [187, 128] width 9 height 10
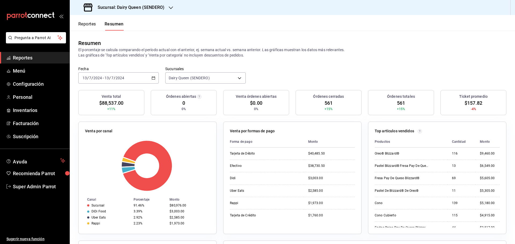
click at [128, 82] on div "2024-07-13 13 / 7 / 2024 - 2024-07-13 13 / 7 / 2024" at bounding box center [118, 77] width 80 height 11
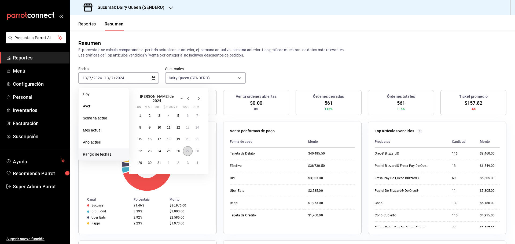
click at [189, 150] on abbr "27" at bounding box center [187, 151] width 3 height 4
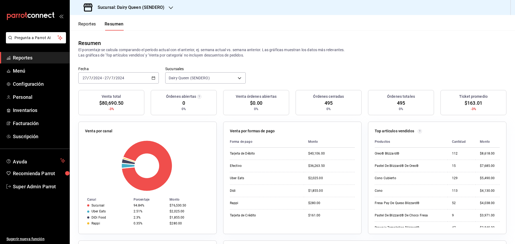
click at [132, 79] on div "2024-07-27 27 / 7 / 2024 - 2024-07-27 27 / 7 / 2024" at bounding box center [118, 77] width 80 height 11
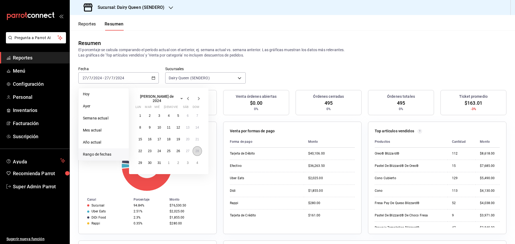
click at [198, 151] on button "28" at bounding box center [197, 151] width 9 height 10
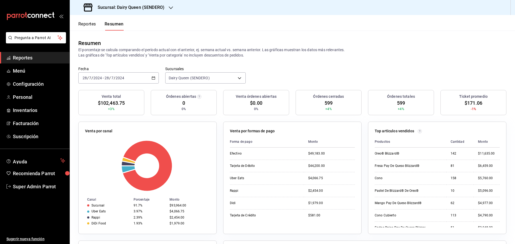
click at [124, 78] on input "2024" at bounding box center [119, 78] width 9 height 4
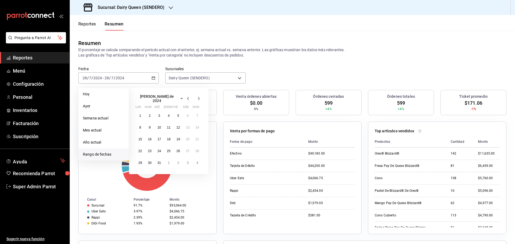
click at [198, 97] on icon "button" at bounding box center [198, 98] width 6 height 6
click at [139, 126] on abbr "5" at bounding box center [140, 126] width 2 height 4
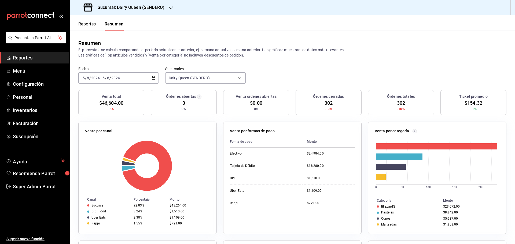
click at [128, 78] on div "2024-08-05 5 / 8 / 2024 - 2024-08-05 5 / 8 / 2024" at bounding box center [118, 77] width 80 height 11
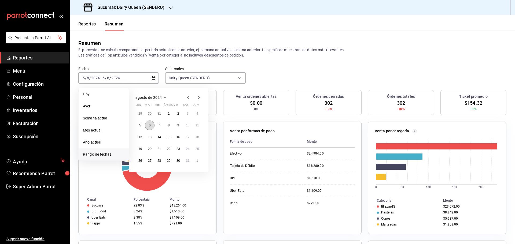
click at [148, 125] on button "6" at bounding box center [149, 126] width 9 height 10
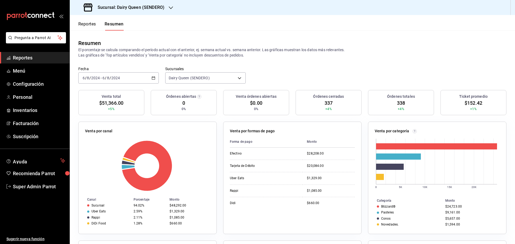
click at [130, 76] on div "2024-08-06 6 / 8 / 2024 - 2024-08-06 6 / 8 / 2024" at bounding box center [118, 77] width 80 height 11
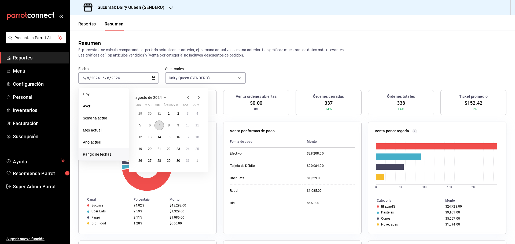
click at [159, 127] on abbr "7" at bounding box center [159, 126] width 2 height 4
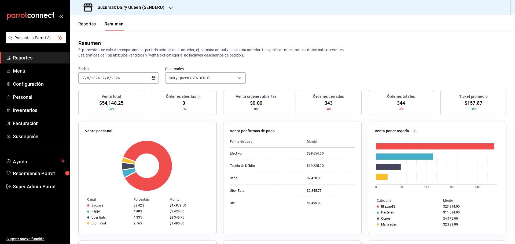
click at [140, 79] on div "2024-08-07 7 / 8 / 2024 - 2024-08-07 7 / 8 / 2024" at bounding box center [118, 77] width 80 height 11
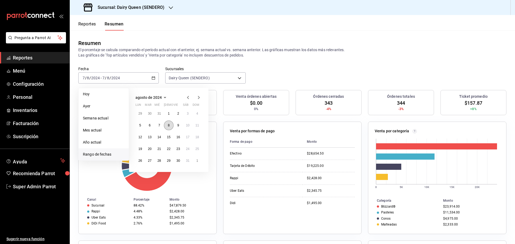
click at [170, 127] on button "8" at bounding box center [168, 126] width 9 height 10
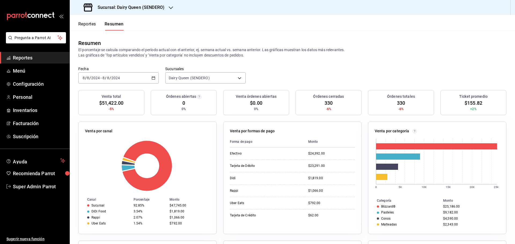
click at [141, 78] on div "2024-08-08 8 / 8 / 2024 - 2024-08-08 8 / 8 / 2024" at bounding box center [118, 77] width 80 height 11
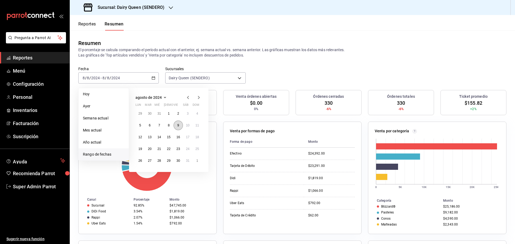
click at [178, 130] on button "9" at bounding box center [178, 126] width 9 height 10
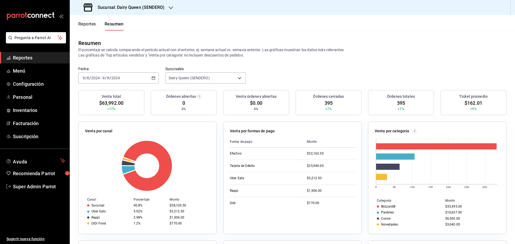
click at [136, 77] on div "2024-08-09 9 / 8 / 2024 - 2024-08-09 9 / 8 / 2024" at bounding box center [118, 77] width 80 height 11
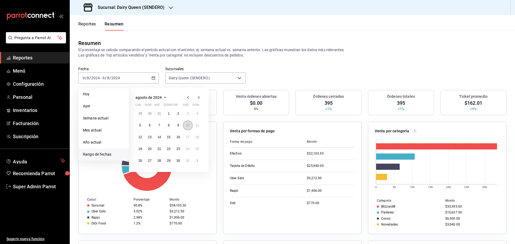
click at [186, 127] on button "10" at bounding box center [187, 126] width 9 height 10
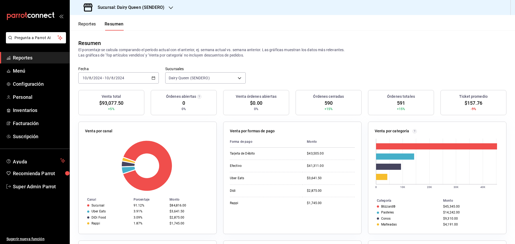
click at [142, 82] on div "2024-08-10 10 / 8 / 2024 - 2024-08-10 10 / 8 / 2024" at bounding box center [118, 77] width 80 height 11
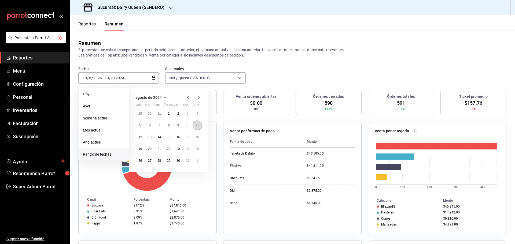
click at [196, 124] on abbr "11" at bounding box center [196, 126] width 3 height 4
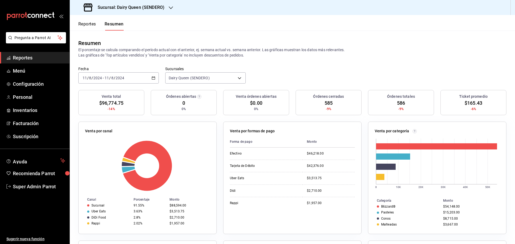
click at [143, 83] on div "2024-08-11 11 / 8 / 2024 - 2024-08-11 11 / 8 / 2024" at bounding box center [118, 77] width 80 height 11
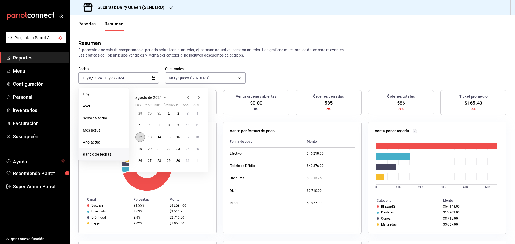
click at [142, 138] on button "12" at bounding box center [139, 137] width 9 height 10
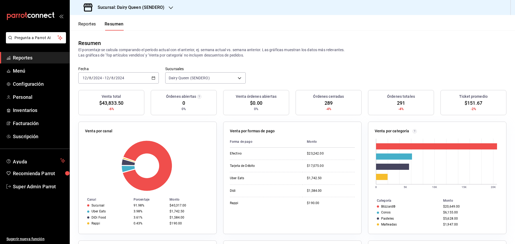
click at [118, 77] on input "2024" at bounding box center [119, 78] width 9 height 4
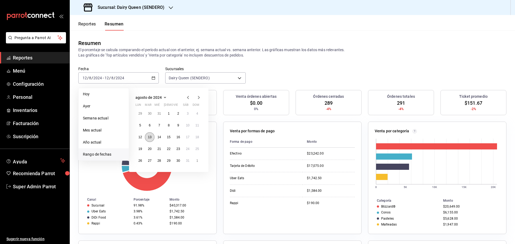
click at [147, 138] on button "13" at bounding box center [149, 137] width 9 height 10
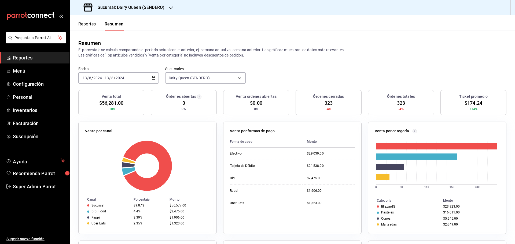
click at [116, 76] on input "2024" at bounding box center [119, 78] width 9 height 4
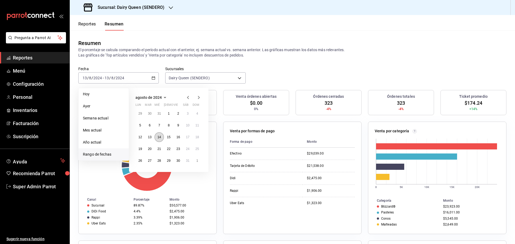
click at [158, 138] on abbr "14" at bounding box center [158, 137] width 3 height 4
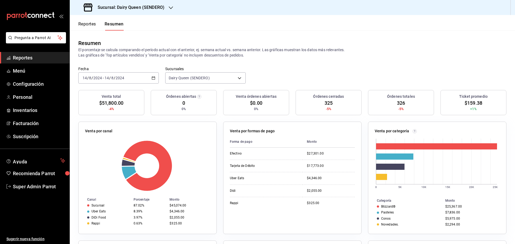
click at [111, 79] on input "8" at bounding box center [112, 78] width 3 height 4
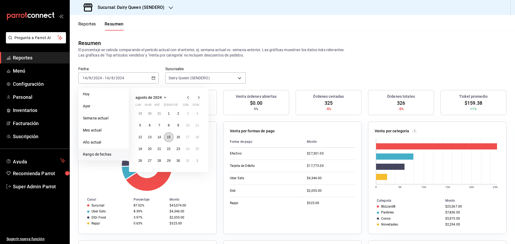
click at [166, 138] on button "15" at bounding box center [168, 137] width 9 height 10
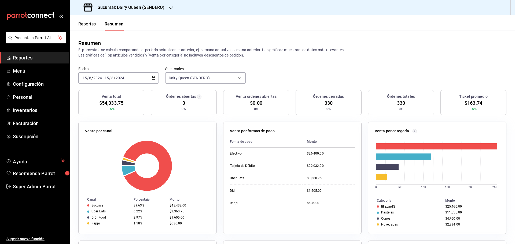
click at [118, 75] on div "2024-08-15 15 / 8 / 2024 - 2024-08-15 15 / 8 / 2024" at bounding box center [118, 77] width 80 height 11
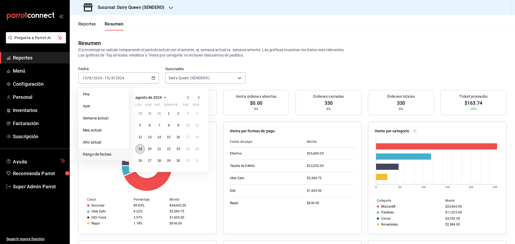
click at [141, 149] on abbr "19" at bounding box center [139, 149] width 3 height 4
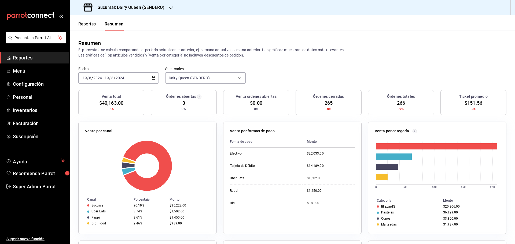
click at [124, 78] on input "2024" at bounding box center [119, 78] width 9 height 4
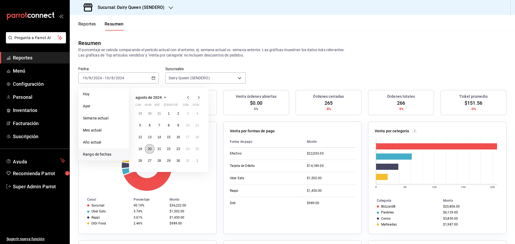
click at [150, 149] on abbr "20" at bounding box center [149, 149] width 3 height 4
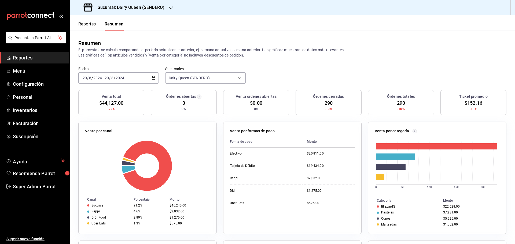
click at [116, 75] on div "2024-08-20 20 / 8 / 2024 - 2024-08-20 20 / 8 / 2024" at bounding box center [118, 77] width 80 height 11
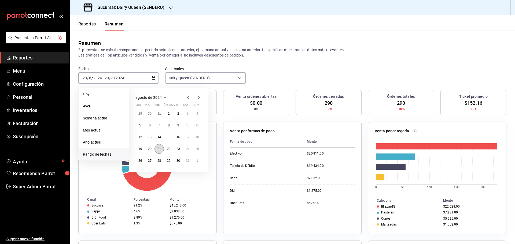
click at [161, 147] on button "21" at bounding box center [158, 149] width 9 height 10
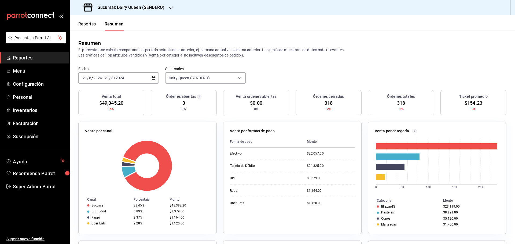
click at [109, 76] on span "/" at bounding box center [110, 78] width 2 height 4
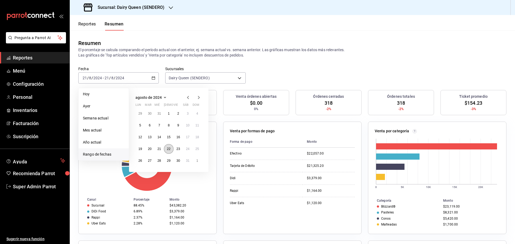
click at [169, 149] on abbr "22" at bounding box center [168, 149] width 3 height 4
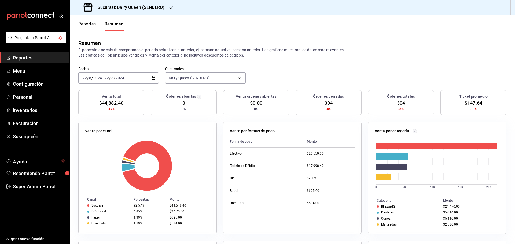
click at [146, 75] on div "2024-08-22 22 / 8 / 2024 - 2024-08-22 22 / 8 / 2024" at bounding box center [118, 77] width 80 height 11
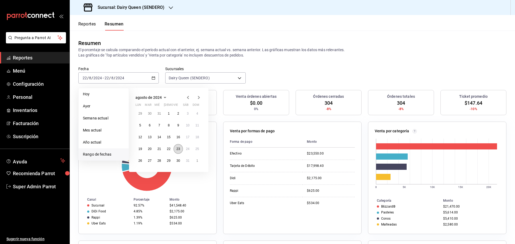
click at [179, 150] on abbr "23" at bounding box center [177, 149] width 3 height 4
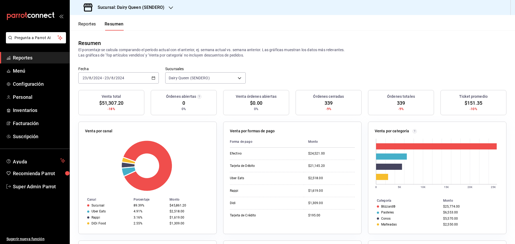
click at [124, 77] on div "2024-08-23 23 / 8 / 2024" at bounding box center [114, 78] width 21 height 4
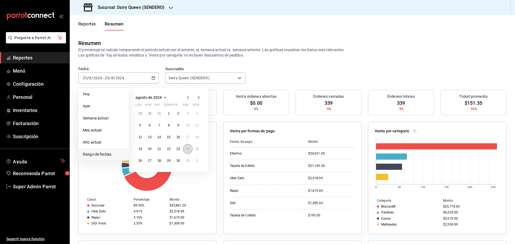
click at [189, 147] on button "24" at bounding box center [187, 149] width 9 height 10
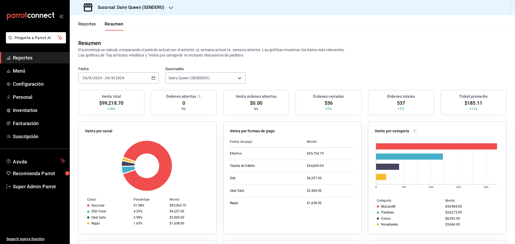
click at [137, 80] on div "2024-08-24 24 / 8 / 2024 - 2024-08-24 24 / 8 / 2024" at bounding box center [118, 77] width 80 height 11
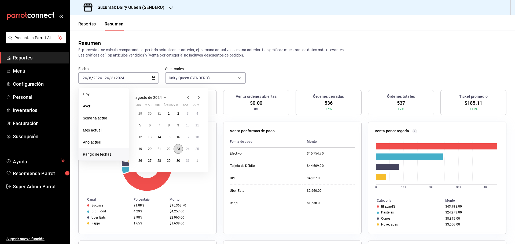
click at [180, 150] on button "23" at bounding box center [178, 149] width 9 height 10
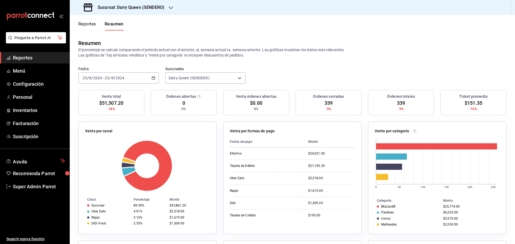
click at [135, 76] on div "2024-08-23 23 / 8 / 2024 - 2024-08-23 23 / 8 / 2024" at bounding box center [118, 77] width 80 height 11
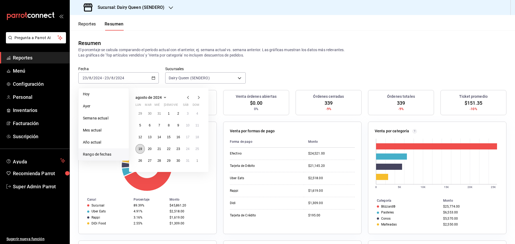
click at [139, 148] on abbr "19" at bounding box center [139, 149] width 3 height 4
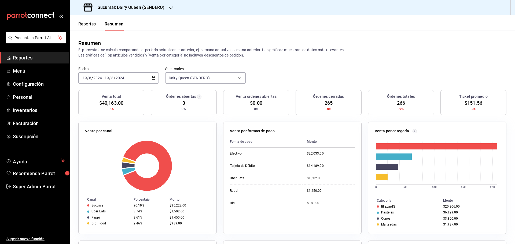
click at [123, 76] on input "2024" at bounding box center [119, 78] width 9 height 4
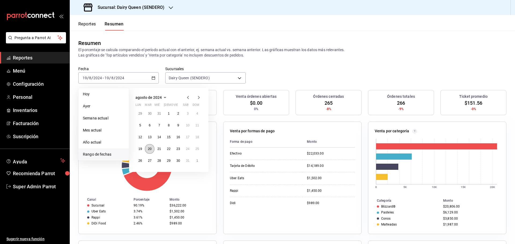
click at [152, 150] on button "20" at bounding box center [149, 149] width 9 height 10
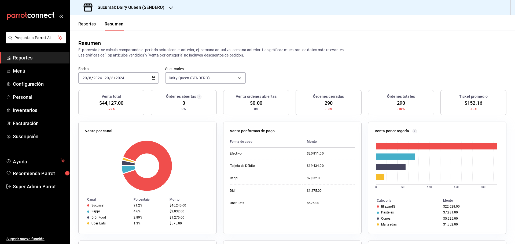
click at [142, 77] on div "2024-08-20 20 / 8 / 2024 - 2024-08-20 20 / 8 / 2024" at bounding box center [118, 77] width 80 height 11
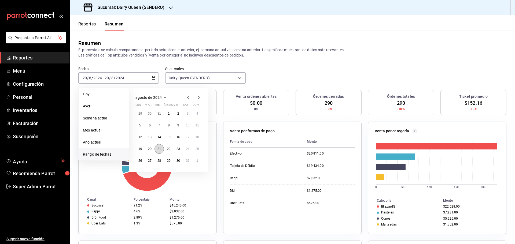
click at [161, 152] on button "21" at bounding box center [158, 149] width 9 height 10
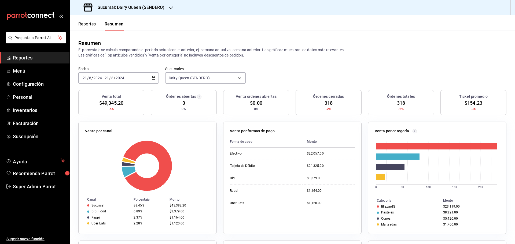
click at [138, 75] on div "2024-08-21 21 / 8 / 2024 - 2024-08-21 21 / 8 / 2024" at bounding box center [118, 77] width 80 height 11
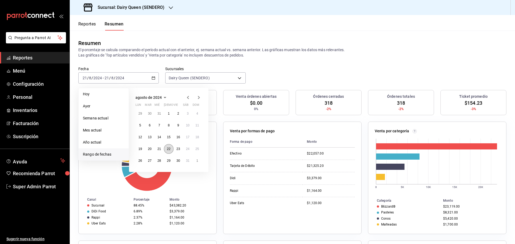
click at [170, 149] on abbr "22" at bounding box center [168, 149] width 3 height 4
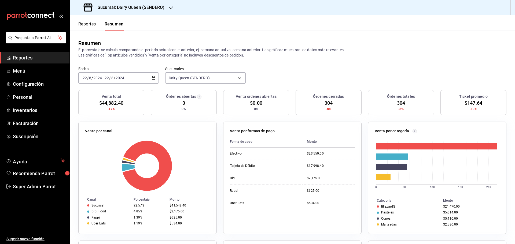
click at [143, 79] on div "2024-08-22 22 / 8 / 2024 - 2024-08-22 22 / 8 / 2024" at bounding box center [118, 77] width 80 height 11
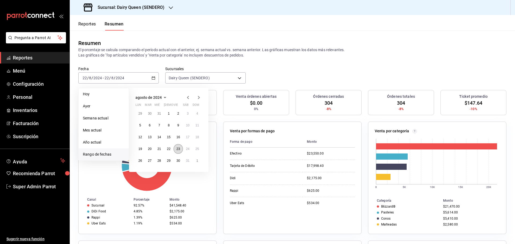
click at [181, 150] on button "23" at bounding box center [178, 149] width 9 height 10
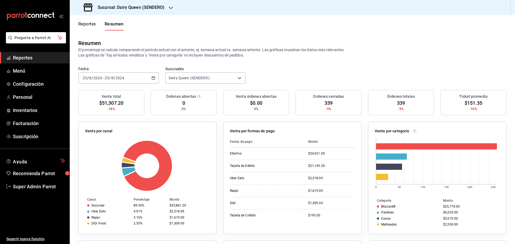
click at [137, 78] on div "2024-08-23 23 / 8 / 2024 - 2024-08-23 23 / 8 / 2024" at bounding box center [118, 77] width 80 height 11
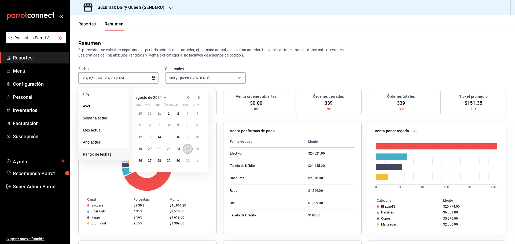
click at [189, 150] on abbr "24" at bounding box center [187, 149] width 3 height 4
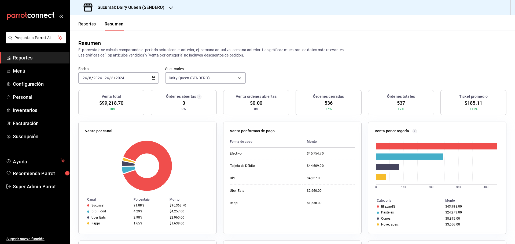
click at [144, 78] on div "2024-08-24 24 / 8 / 2024 - 2024-08-24 24 / 8 / 2024" at bounding box center [118, 77] width 80 height 11
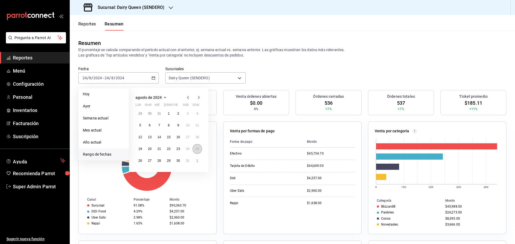
click at [194, 150] on button "25" at bounding box center [197, 149] width 9 height 10
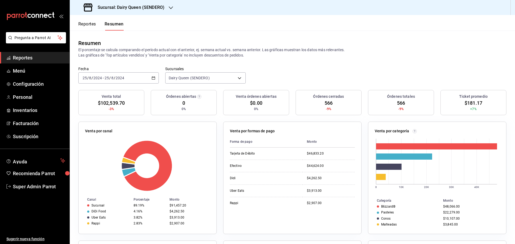
click at [141, 78] on div "2024-08-25 25 / 8 / 2024 - 2024-08-25 25 / 8 / 2024" at bounding box center [118, 77] width 80 height 11
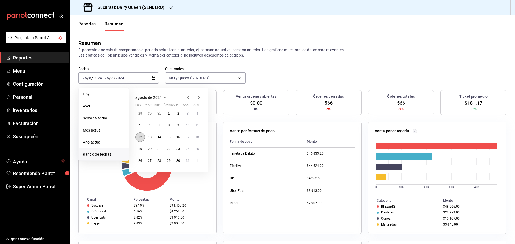
click at [143, 140] on button "12" at bounding box center [139, 137] width 9 height 10
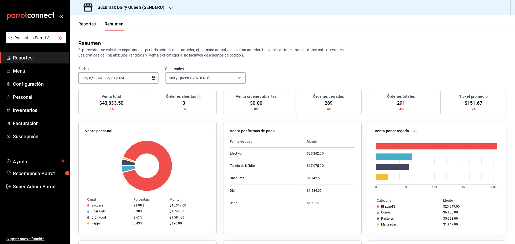
click at [123, 73] on div "2024-08-12 12 / 8 / 2024 - 2024-08-12 12 / 8 / 2024" at bounding box center [118, 77] width 80 height 11
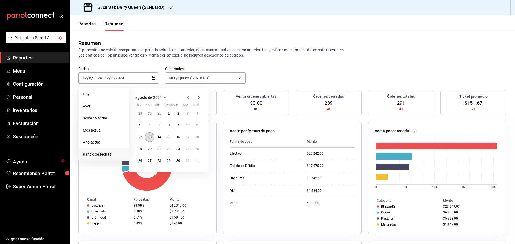
click at [148, 136] on abbr "13" at bounding box center [149, 137] width 3 height 4
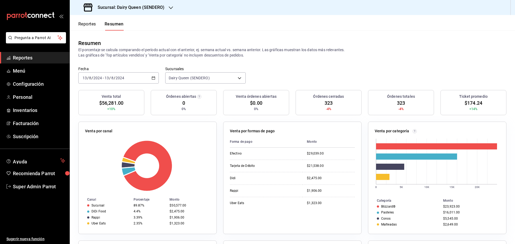
click at [119, 77] on input "2024" at bounding box center [119, 78] width 9 height 4
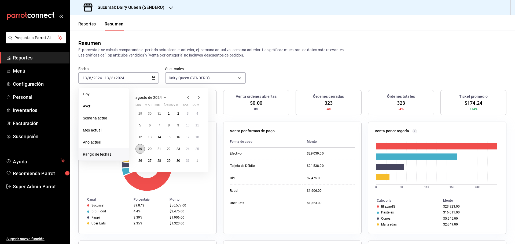
click at [141, 147] on abbr "19" at bounding box center [139, 149] width 3 height 4
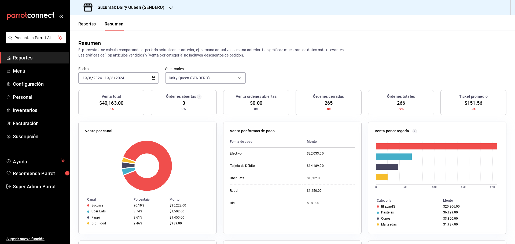
click at [133, 80] on div "2024-08-19 19 / 8 / 2024 - 2024-08-19 19 / 8 / 2024" at bounding box center [118, 77] width 80 height 11
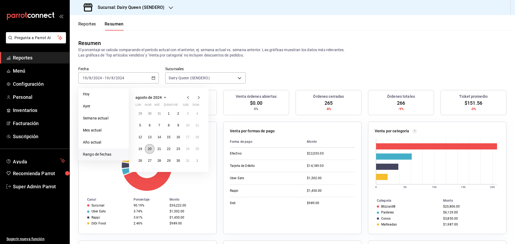
click at [151, 152] on button "20" at bounding box center [149, 149] width 9 height 10
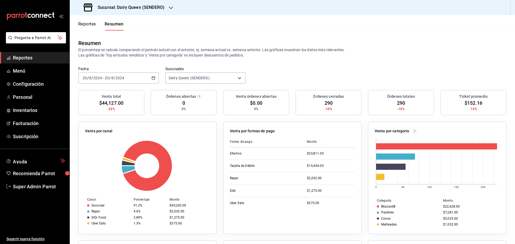
click at [118, 78] on input "2024" at bounding box center [119, 78] width 9 height 4
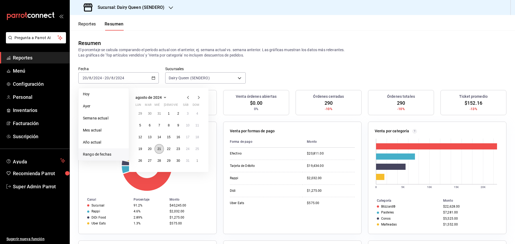
click at [159, 146] on button "21" at bounding box center [158, 149] width 9 height 10
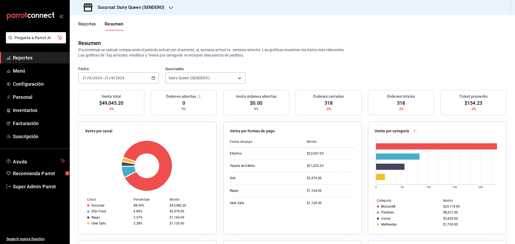
click at [119, 76] on input "2024" at bounding box center [119, 78] width 9 height 4
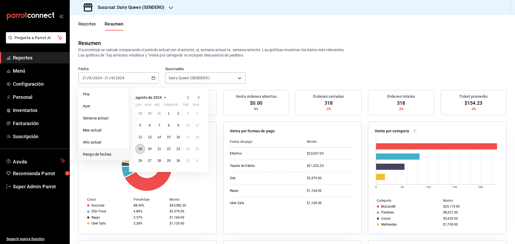
click at [142, 150] on button "19" at bounding box center [139, 149] width 9 height 10
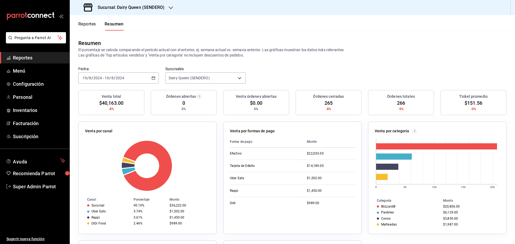
click at [99, 79] on input "2024" at bounding box center [97, 78] width 9 height 4
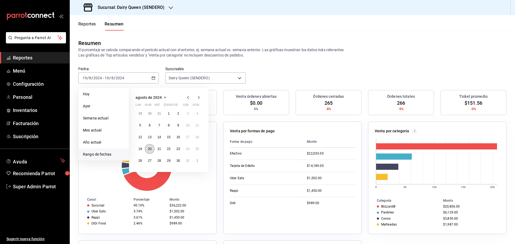
click at [150, 150] on abbr "20" at bounding box center [149, 149] width 3 height 4
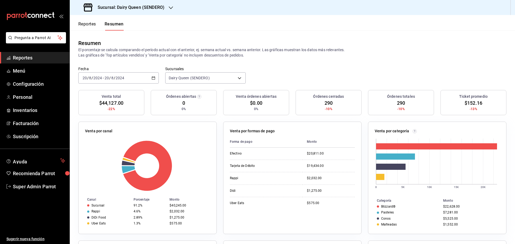
click at [114, 79] on span "/" at bounding box center [115, 78] width 2 height 4
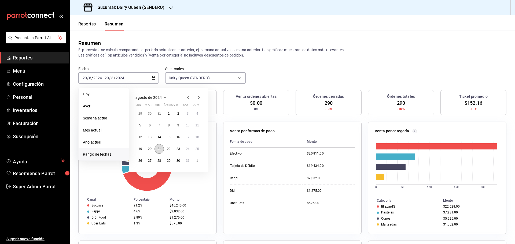
click at [160, 149] on abbr "21" at bounding box center [158, 149] width 3 height 4
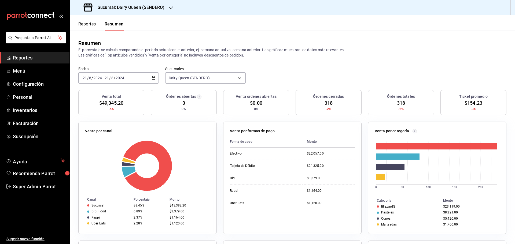
click at [123, 76] on input "2024" at bounding box center [119, 78] width 9 height 4
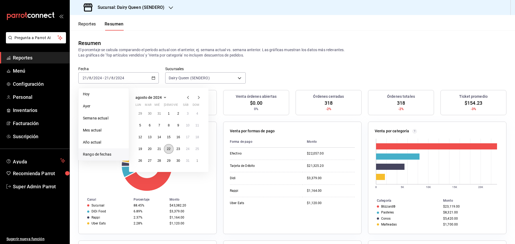
click at [169, 150] on abbr "22" at bounding box center [168, 149] width 3 height 4
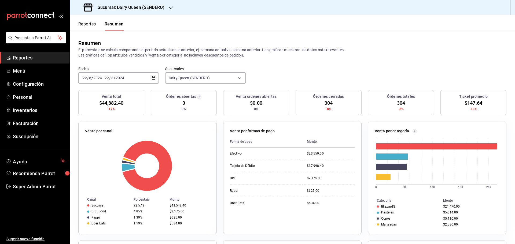
click at [129, 79] on div "2024-08-22 22 / 8 / 2024 - 2024-08-22 22 / 8 / 2024" at bounding box center [118, 77] width 80 height 11
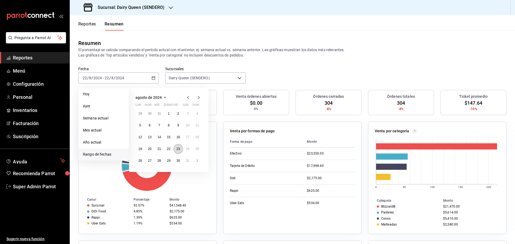
click at [174, 149] on button "23" at bounding box center [178, 149] width 9 height 10
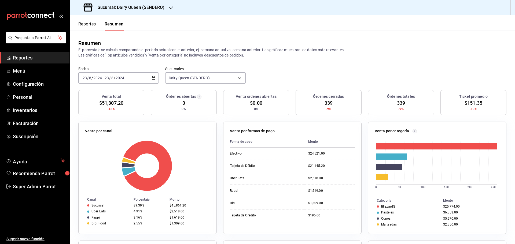
click at [99, 77] on input "2024" at bounding box center [97, 78] width 9 height 4
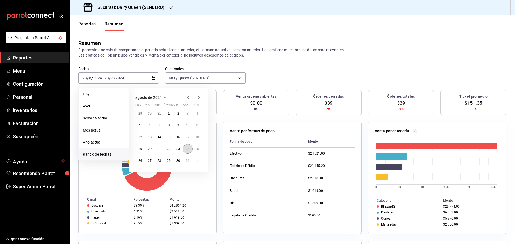
click at [187, 150] on abbr "24" at bounding box center [187, 149] width 3 height 4
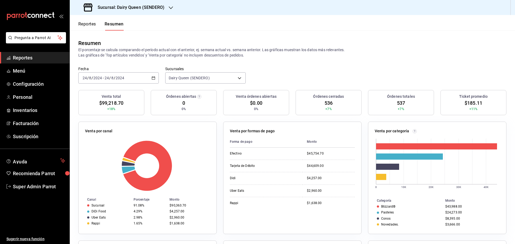
click at [131, 76] on div "2024-08-24 24 / 8 / 2024 - 2024-08-24 24 / 8 / 2024" at bounding box center [118, 77] width 80 height 11
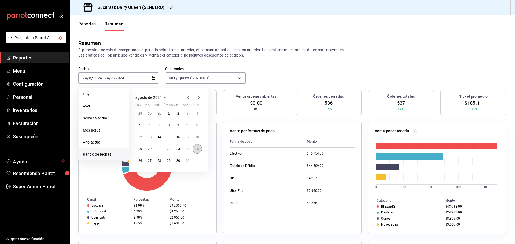
click at [196, 151] on abbr "25" at bounding box center [196, 149] width 3 height 4
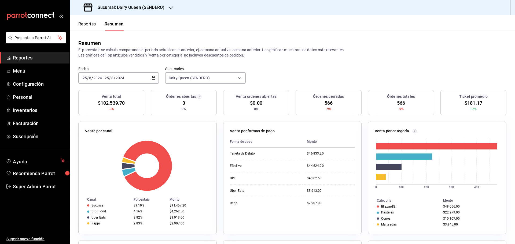
click at [108, 76] on input "25" at bounding box center [106, 78] width 5 height 4
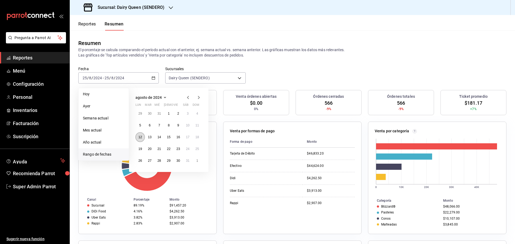
click at [140, 139] on abbr "12" at bounding box center [139, 137] width 3 height 4
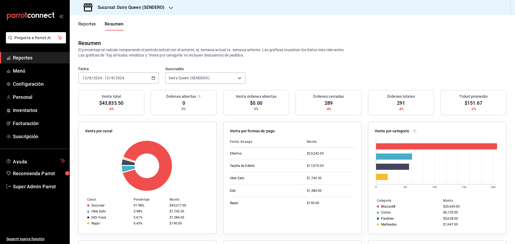
click at [118, 76] on input "2024" at bounding box center [119, 78] width 9 height 4
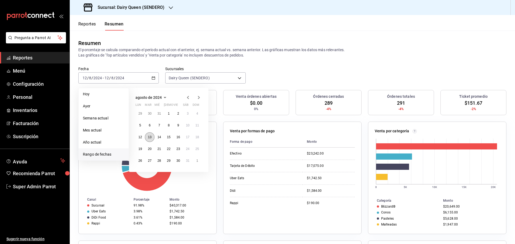
click at [149, 141] on button "13" at bounding box center [149, 137] width 9 height 10
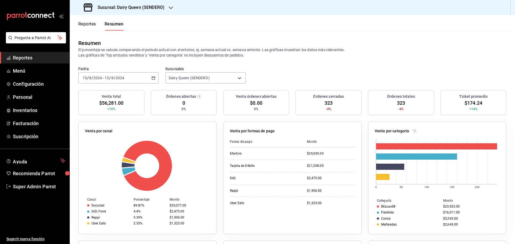
click at [113, 77] on input "8" at bounding box center [112, 78] width 3 height 4
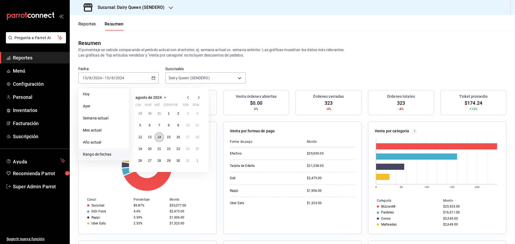
click at [158, 139] on abbr "14" at bounding box center [158, 137] width 3 height 4
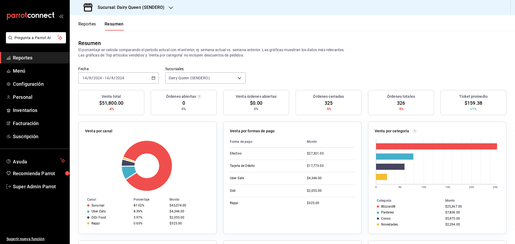
click at [114, 78] on span "/" at bounding box center [115, 78] width 2 height 4
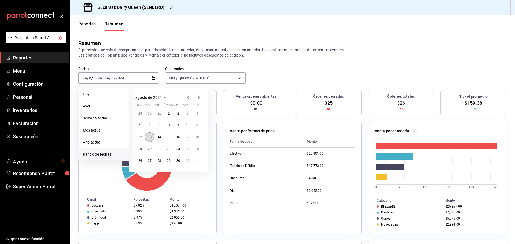
click at [151, 137] on abbr "13" at bounding box center [149, 137] width 3 height 4
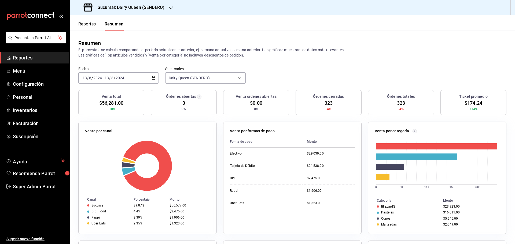
click at [110, 76] on span "/" at bounding box center [110, 78] width 2 height 4
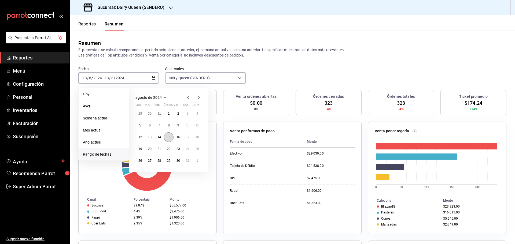
click at [166, 138] on button "15" at bounding box center [168, 137] width 9 height 10
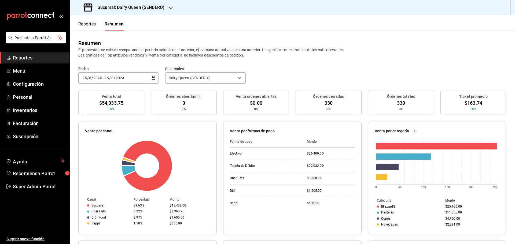
click at [114, 78] on span "/" at bounding box center [115, 78] width 2 height 4
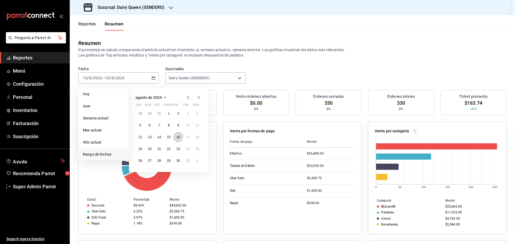
click at [176, 139] on button "16" at bounding box center [178, 137] width 9 height 10
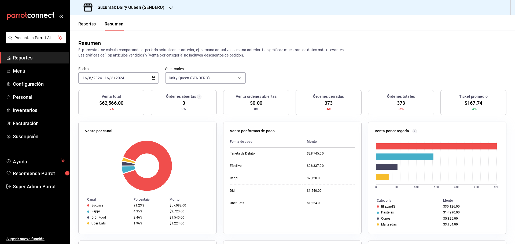
click at [126, 80] on div "2024-08-16 16 / 8 / 2024 - 2024-08-16 16 / 8 / 2024" at bounding box center [118, 77] width 80 height 11
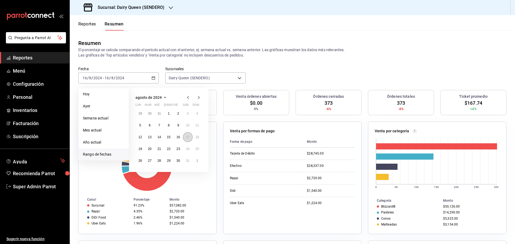
click at [186, 139] on abbr "17" at bounding box center [187, 137] width 3 height 4
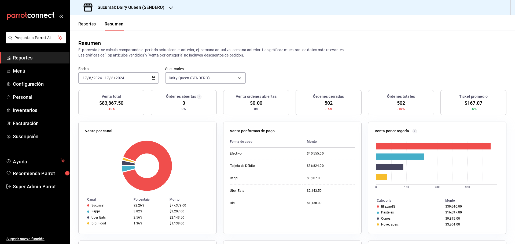
click at [146, 75] on div "2024-08-17 17 / 8 / 2024 - 2024-08-17 17 / 8 / 2024" at bounding box center [118, 77] width 80 height 11
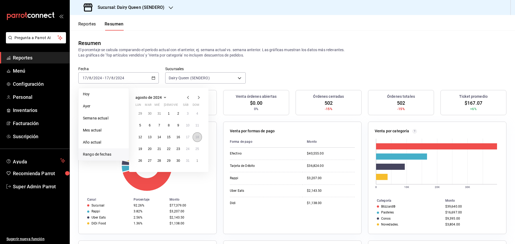
click at [195, 137] on button "18" at bounding box center [197, 137] width 9 height 10
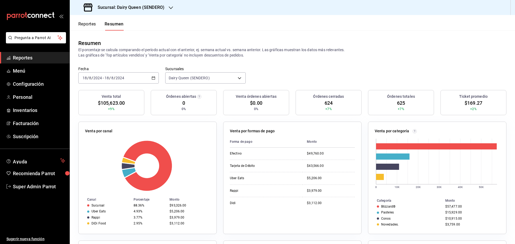
click at [130, 73] on div "2024-08-18 18 / 8 / 2024 - 2024-08-18 18 / 8 / 2024" at bounding box center [118, 77] width 80 height 11
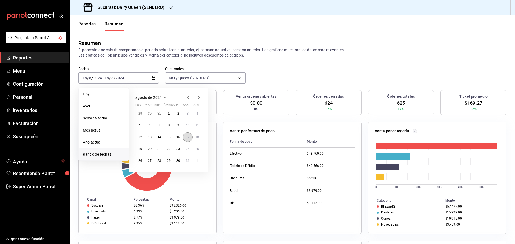
click at [188, 138] on abbr "17" at bounding box center [187, 137] width 3 height 4
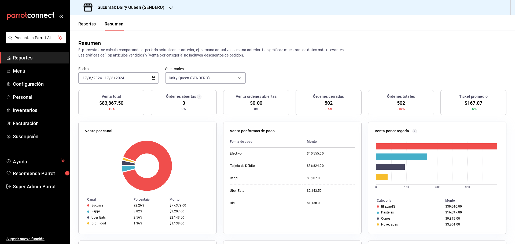
click at [132, 79] on div "2024-08-17 17 / 8 / 2024 - 2024-08-17 17 / 8 / 2024" at bounding box center [118, 77] width 80 height 11
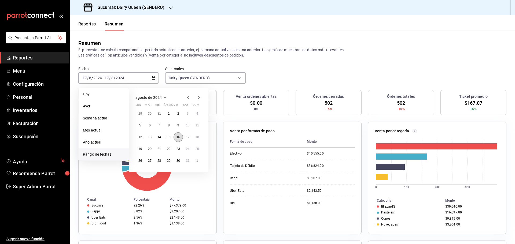
click at [180, 139] on button "16" at bounding box center [178, 137] width 9 height 10
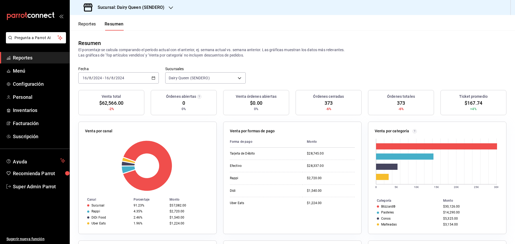
click at [112, 79] on input "8" at bounding box center [112, 78] width 3 height 4
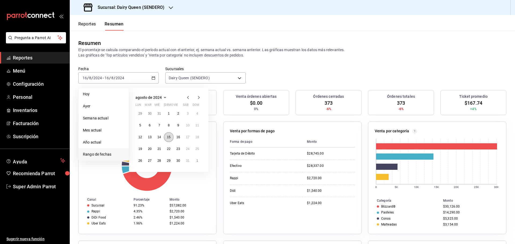
click at [170, 135] on button "15" at bounding box center [168, 137] width 9 height 10
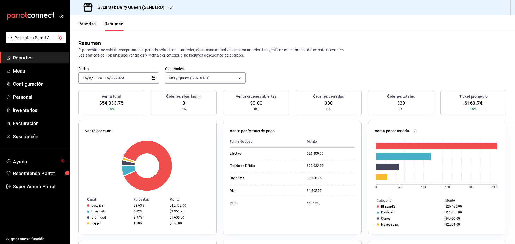
click at [123, 82] on div "2024-08-15 15 / 8 / 2024 - 2024-08-15 15 / 8 / 2024" at bounding box center [118, 77] width 80 height 11
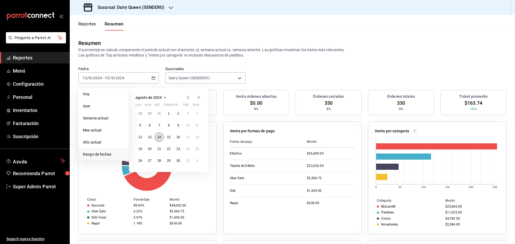
click at [158, 139] on abbr "14" at bounding box center [158, 137] width 3 height 4
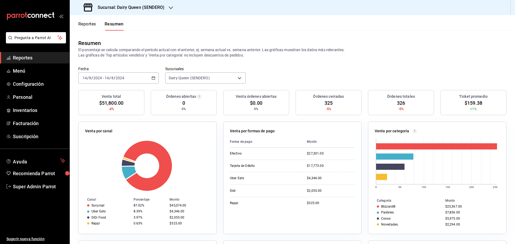
click at [109, 75] on div "2024-08-14 14 / 8 / 2024 - 2024-08-14 14 / 8 / 2024" at bounding box center [118, 77] width 80 height 11
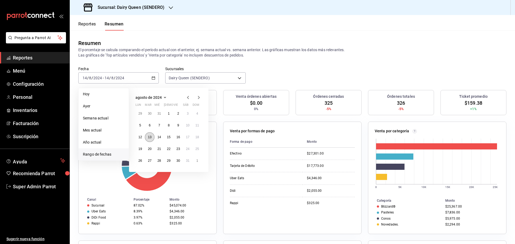
click at [150, 141] on button "13" at bounding box center [149, 137] width 9 height 10
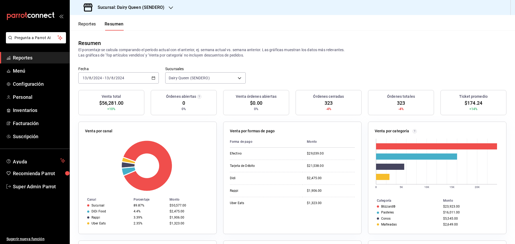
click at [110, 79] on span "/" at bounding box center [110, 78] width 2 height 4
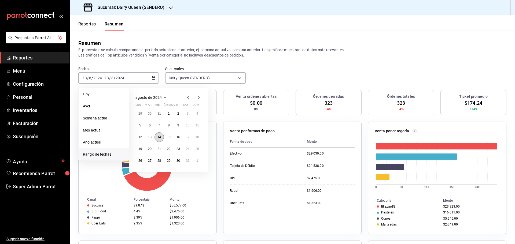
click at [161, 138] on abbr "14" at bounding box center [158, 137] width 3 height 4
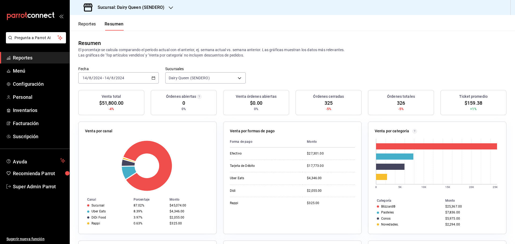
click at [107, 76] on input "14" at bounding box center [106, 78] width 5 height 4
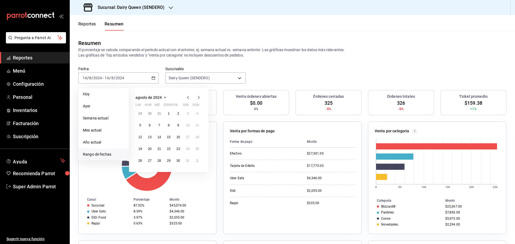
click at [198, 97] on icon "button" at bounding box center [198, 97] width 6 height 6
click at [141, 124] on abbr "2" at bounding box center [140, 126] width 2 height 4
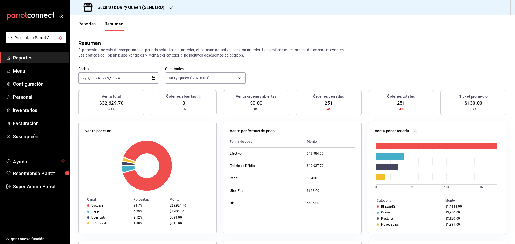
click at [98, 78] on input "2024" at bounding box center [95, 78] width 9 height 4
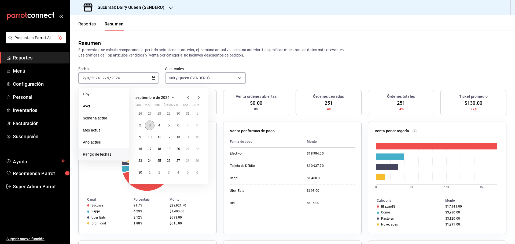
click at [149, 127] on abbr "3" at bounding box center [150, 126] width 2 height 4
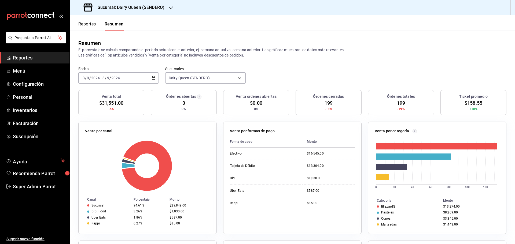
click at [112, 77] on input "2024" at bounding box center [115, 78] width 9 height 4
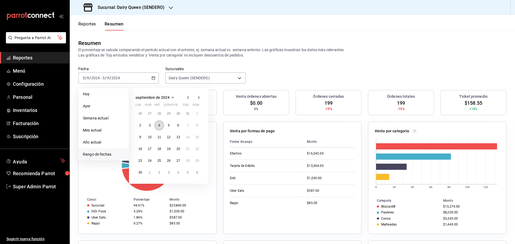
click at [160, 126] on button "4" at bounding box center [158, 126] width 9 height 10
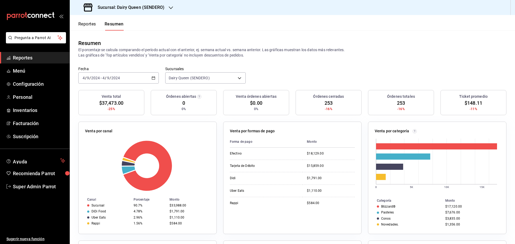
click at [133, 77] on div "2024-09-04 4 / 9 / 2024 - 2024-09-04 4 / 9 / 2024" at bounding box center [118, 77] width 80 height 11
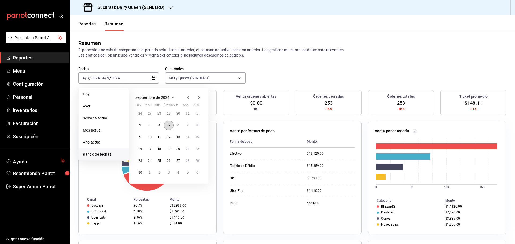
click at [168, 126] on abbr "5" at bounding box center [169, 126] width 2 height 4
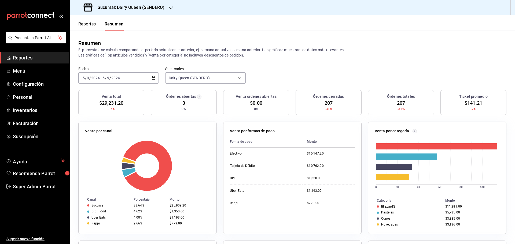
click at [127, 76] on div "2024-09-05 5 / 9 / 2024 - 2024-09-05 5 / 9 / 2024" at bounding box center [118, 77] width 80 height 11
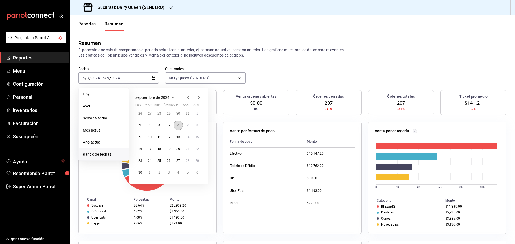
click at [180, 123] on button "6" at bounding box center [178, 126] width 9 height 10
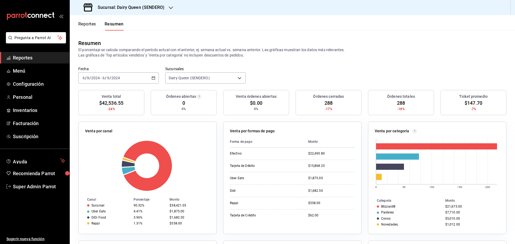
click at [134, 76] on div "[DATE] [DATE] - [DATE] [DATE]" at bounding box center [118, 77] width 80 height 11
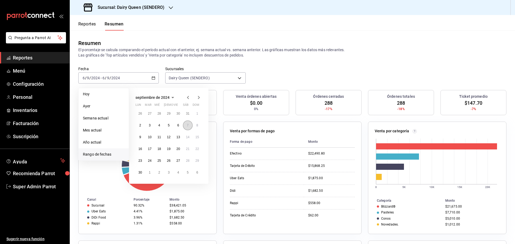
click at [189, 126] on button "7" at bounding box center [187, 126] width 9 height 10
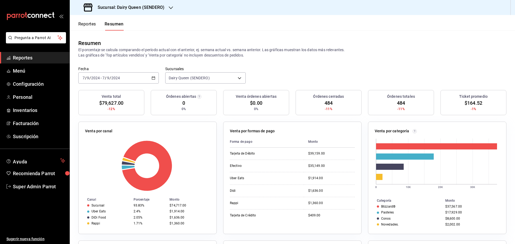
click at [123, 77] on div "[DATE] [DATE] - [DATE] [DATE]" at bounding box center [118, 77] width 80 height 11
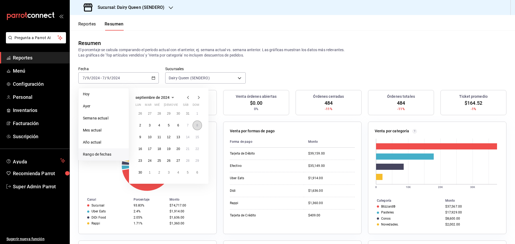
click at [196, 126] on abbr "8" at bounding box center [197, 126] width 2 height 4
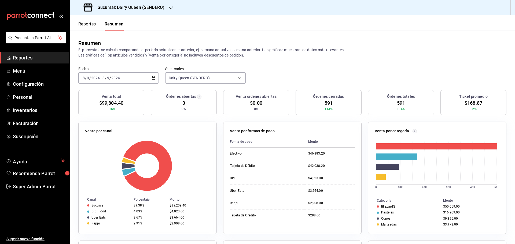
click at [125, 76] on div "[DATE] [DATE] - [DATE] [DATE]" at bounding box center [118, 77] width 80 height 11
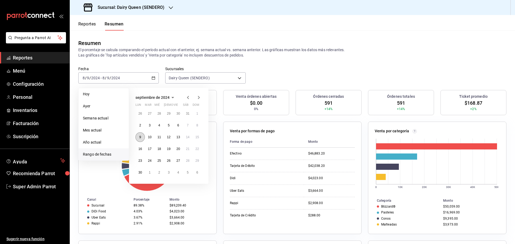
click at [142, 140] on button "9" at bounding box center [139, 137] width 9 height 10
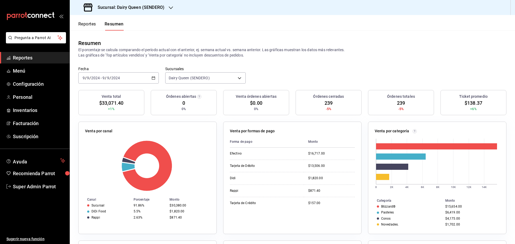
click at [119, 78] on input "2024" at bounding box center [115, 78] width 9 height 4
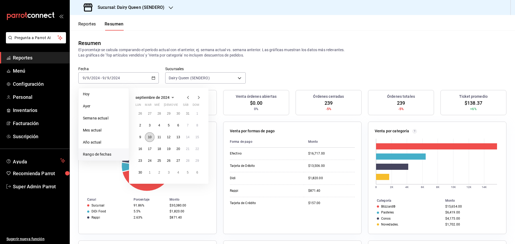
click at [152, 136] on button "10" at bounding box center [149, 137] width 9 height 10
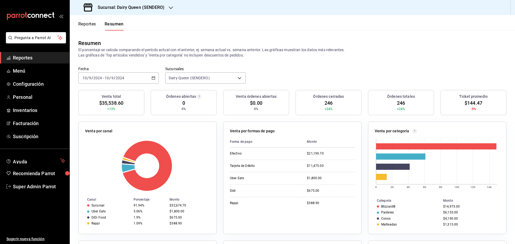
click at [120, 79] on input "2024" at bounding box center [119, 78] width 9 height 4
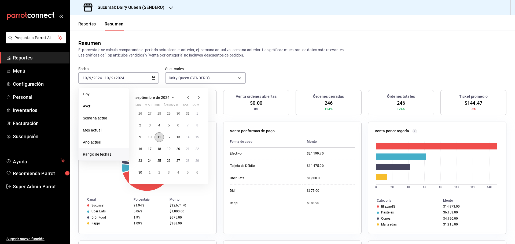
click at [162, 138] on button "11" at bounding box center [158, 137] width 9 height 10
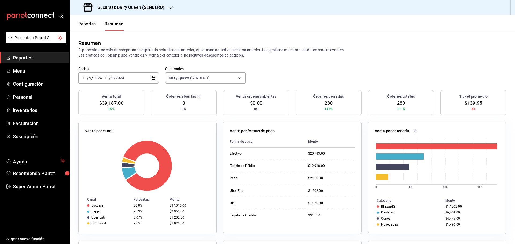
click at [118, 76] on input "2024" at bounding box center [119, 78] width 9 height 4
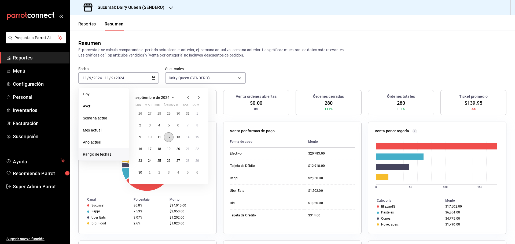
click at [166, 139] on button "12" at bounding box center [168, 137] width 9 height 10
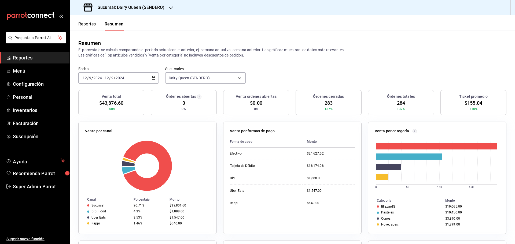
click at [104, 77] on div "[DATE] [DATE]" at bounding box center [114, 78] width 21 height 4
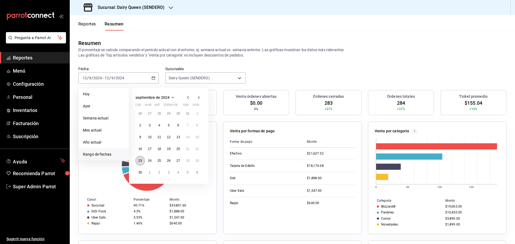
click at [139, 161] on abbr "23" at bounding box center [139, 161] width 3 height 4
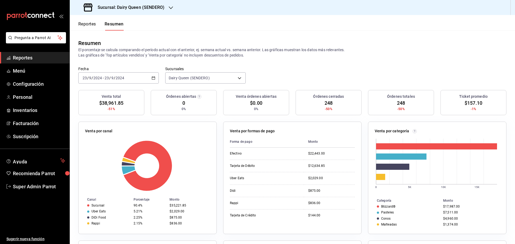
click at [99, 80] on input "2024" at bounding box center [97, 78] width 9 height 4
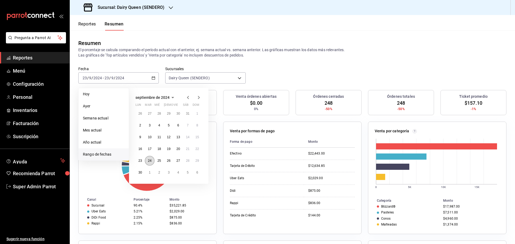
click at [148, 162] on abbr "24" at bounding box center [149, 161] width 3 height 4
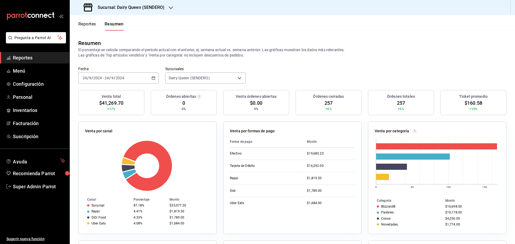
click at [106, 78] on input "24" at bounding box center [106, 78] width 5 height 4
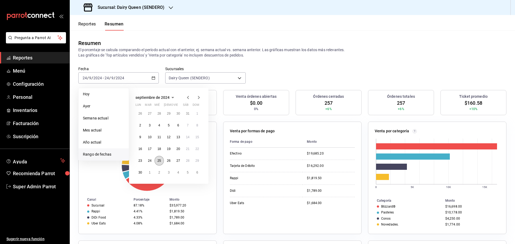
click at [160, 161] on abbr "25" at bounding box center [158, 161] width 3 height 4
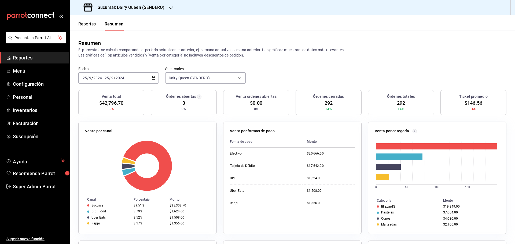
click at [124, 75] on div "[DATE] [DATE] - [DATE] [DATE]" at bounding box center [118, 77] width 80 height 11
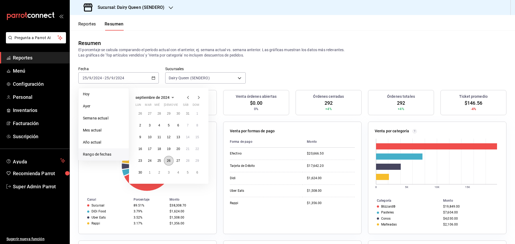
click at [165, 162] on button "26" at bounding box center [168, 161] width 9 height 10
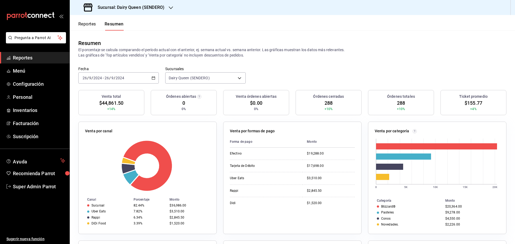
click at [129, 77] on div "[DATE] [DATE] - [DATE] [DATE]" at bounding box center [118, 77] width 80 height 11
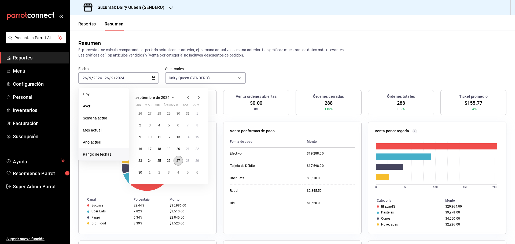
click at [176, 162] on abbr "27" at bounding box center [177, 161] width 3 height 4
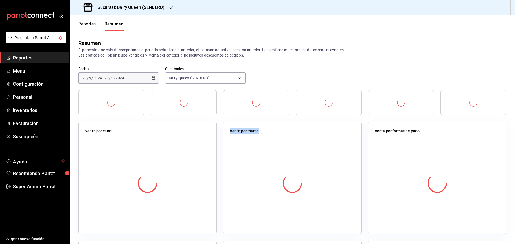
click at [176, 162] on div at bounding box center [147, 183] width 125 height 94
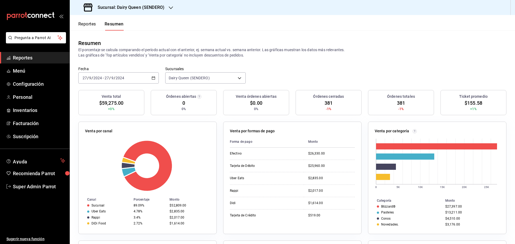
click at [92, 78] on span "/" at bounding box center [92, 78] width 2 height 4
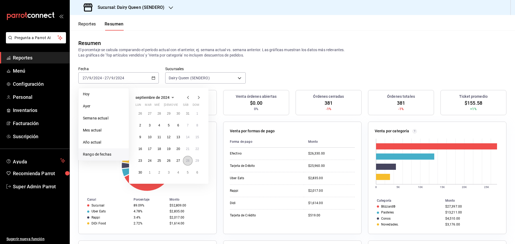
click at [184, 161] on button "28" at bounding box center [187, 161] width 9 height 10
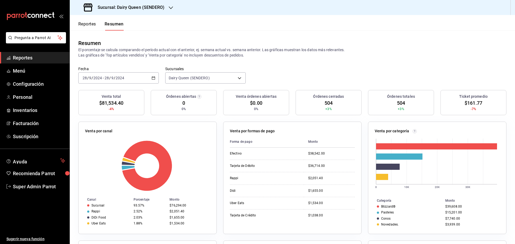
click at [127, 79] on div "[DATE] [DATE] - [DATE] [DATE]" at bounding box center [118, 77] width 80 height 11
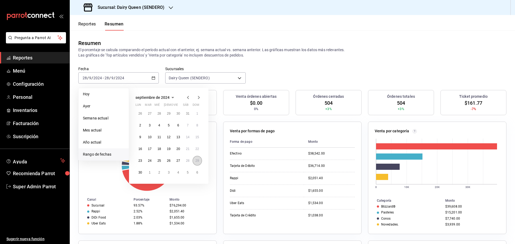
click at [200, 162] on button "29" at bounding box center [197, 161] width 9 height 10
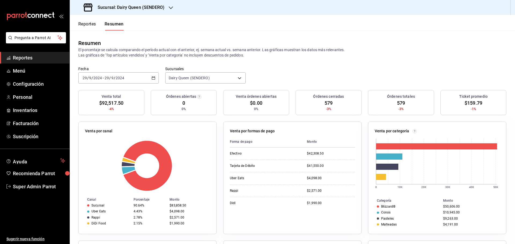
click at [142, 75] on div "[DATE] [DATE] - [DATE] [DATE]" at bounding box center [118, 77] width 80 height 11
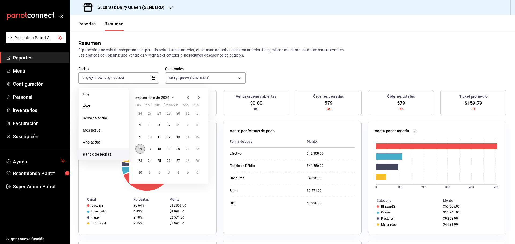
click at [142, 152] on button "16" at bounding box center [139, 149] width 9 height 10
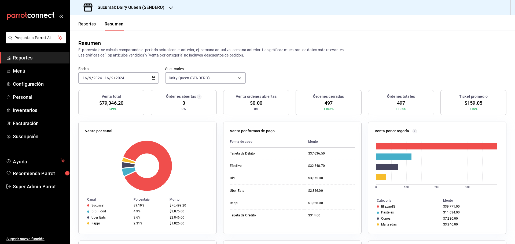
click at [121, 83] on div "[DATE] [DATE] - [DATE] [DATE]" at bounding box center [118, 77] width 80 height 11
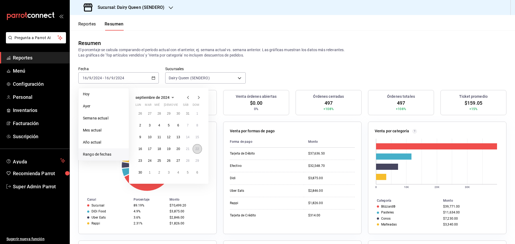
click at [196, 151] on abbr "22" at bounding box center [196, 149] width 3 height 4
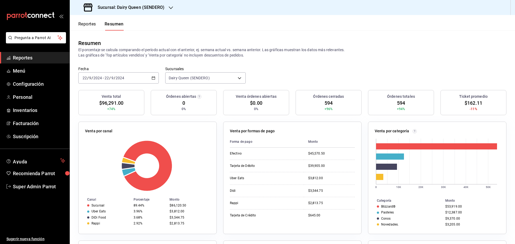
click at [132, 75] on div "[DATE] [DATE] - [DATE] [DATE]" at bounding box center [118, 77] width 80 height 11
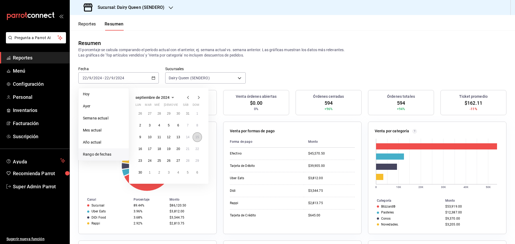
click at [197, 138] on abbr "15" at bounding box center [196, 137] width 3 height 4
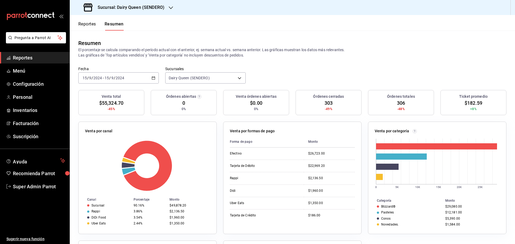
click at [135, 80] on div "[DATE] [DATE] - [DATE] [DATE]" at bounding box center [118, 77] width 80 height 11
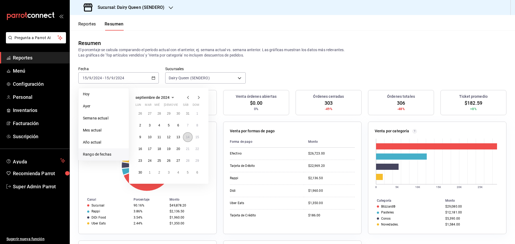
click at [187, 136] on abbr "14" at bounding box center [187, 137] width 3 height 4
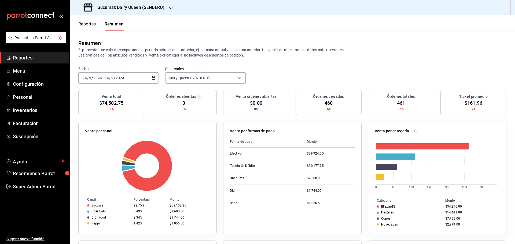
click at [143, 80] on div "[DATE] [DATE] - [DATE] [DATE]" at bounding box center [118, 77] width 80 height 11
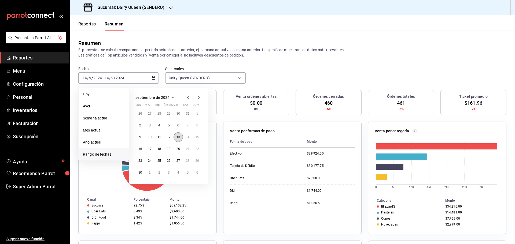
click at [177, 138] on abbr "13" at bounding box center [177, 137] width 3 height 4
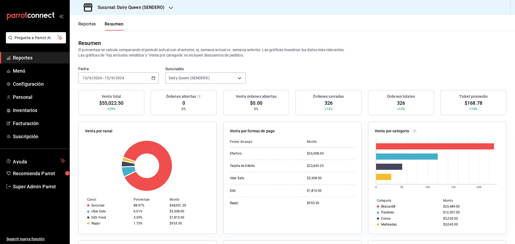
click at [141, 77] on div "[DATE] [DATE] - [DATE] [DATE]" at bounding box center [118, 77] width 80 height 11
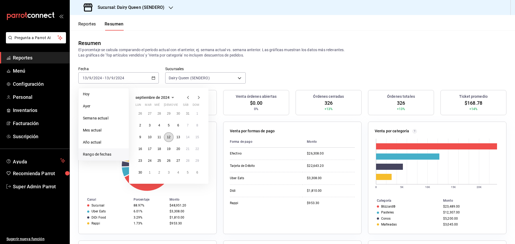
click at [168, 138] on abbr "12" at bounding box center [168, 137] width 3 height 4
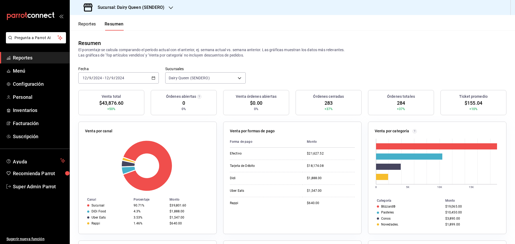
click at [133, 78] on div "[DATE] [DATE] - [DATE] [DATE]" at bounding box center [118, 77] width 80 height 11
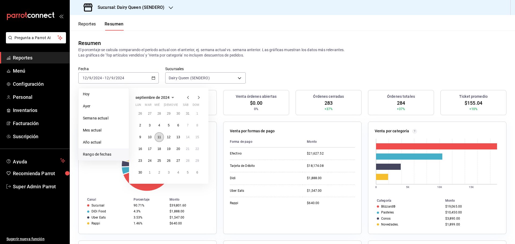
click at [157, 135] on button "11" at bounding box center [158, 137] width 9 height 10
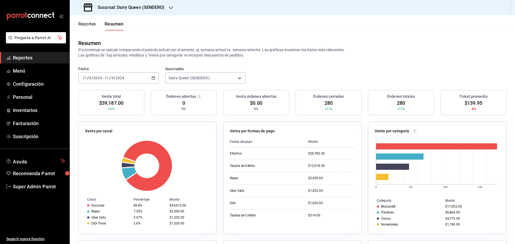
click at [132, 78] on div "[DATE] [DATE] - [DATE] [DATE]" at bounding box center [118, 77] width 80 height 11
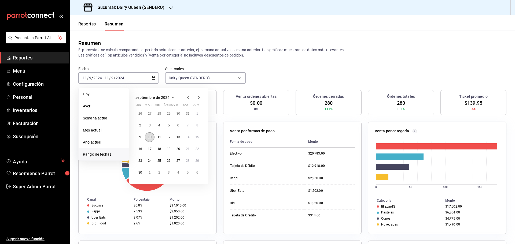
click at [149, 139] on abbr "10" at bounding box center [149, 137] width 3 height 4
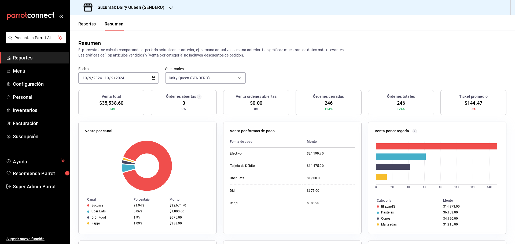
click at [126, 79] on div "[DATE] [DATE] - [DATE] [DATE]" at bounding box center [118, 77] width 80 height 11
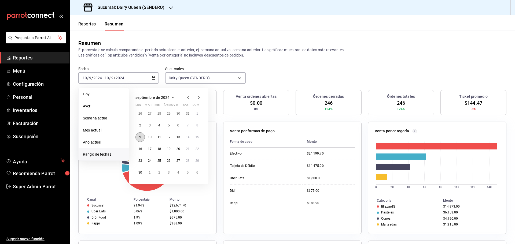
click at [143, 138] on button "9" at bounding box center [139, 137] width 9 height 10
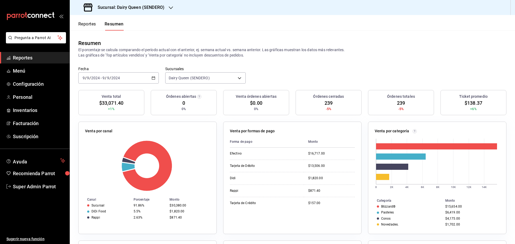
click at [132, 75] on div "[DATE] [DATE] - [DATE] [DATE]" at bounding box center [118, 77] width 80 height 11
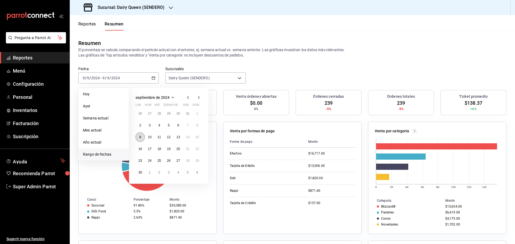
click at [141, 135] on button "9" at bounding box center [139, 137] width 9 height 10
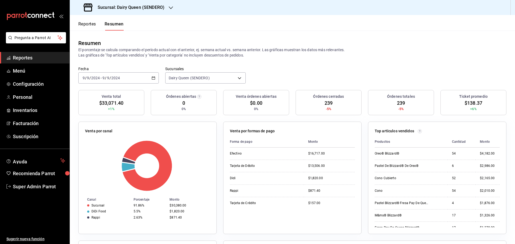
click at [101, 76] on span "-" at bounding box center [101, 78] width 1 height 4
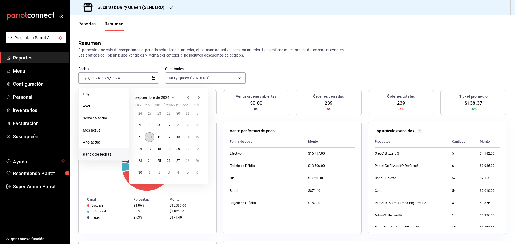
click at [147, 137] on button "10" at bounding box center [149, 137] width 9 height 10
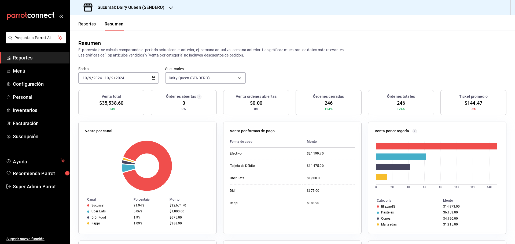
click at [138, 78] on div "[DATE] [DATE] - [DATE] [DATE]" at bounding box center [118, 77] width 80 height 11
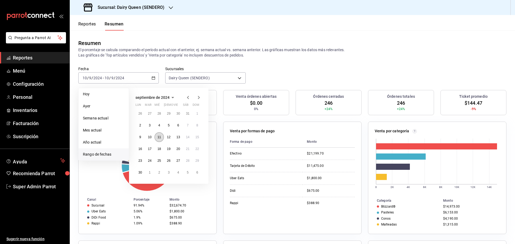
click at [160, 139] on abbr "11" at bounding box center [158, 137] width 3 height 4
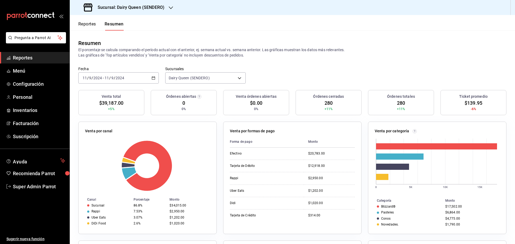
click at [128, 79] on div "[DATE] [DATE] - [DATE] [DATE]" at bounding box center [118, 77] width 80 height 11
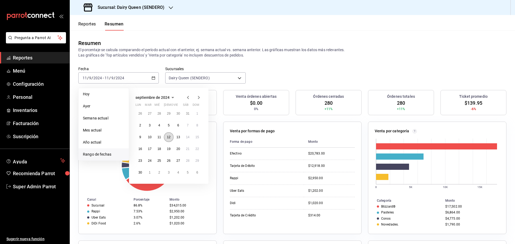
click at [168, 137] on abbr "12" at bounding box center [168, 137] width 3 height 4
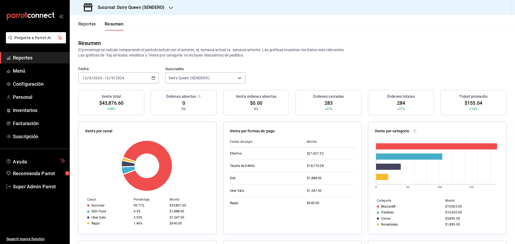
click at [112, 80] on input "9" at bounding box center [112, 78] width 3 height 4
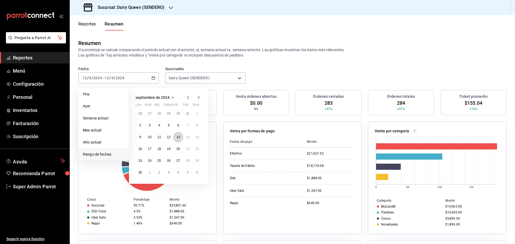
click at [178, 139] on abbr "13" at bounding box center [177, 137] width 3 height 4
click at [178, 141] on div at bounding box center [147, 166] width 125 height 51
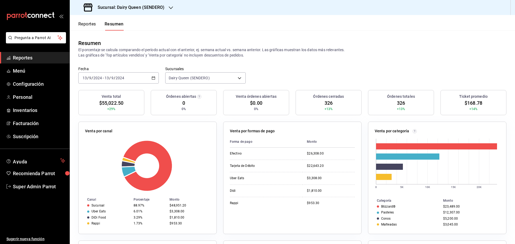
click at [103, 81] on div "[DATE] [DATE] - [DATE] [DATE]" at bounding box center [118, 77] width 80 height 11
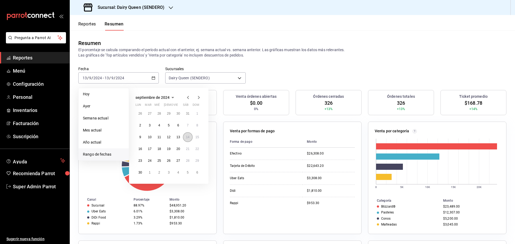
click at [191, 138] on button "14" at bounding box center [187, 137] width 9 height 10
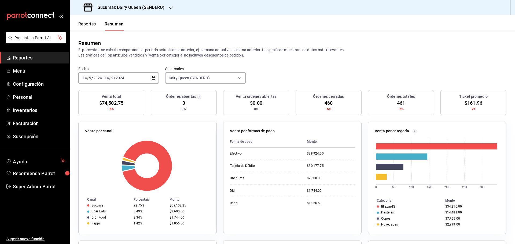
click at [121, 78] on input "2024" at bounding box center [119, 78] width 9 height 4
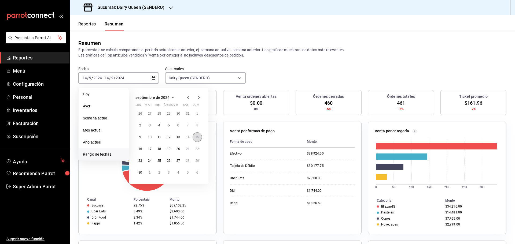
click at [198, 139] on abbr "15" at bounding box center [196, 137] width 3 height 4
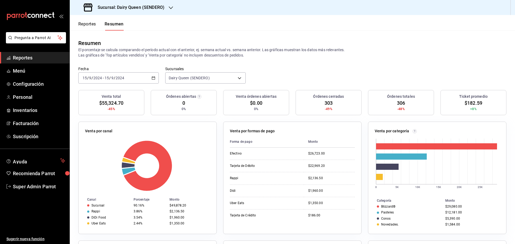
click at [97, 78] on input "2024" at bounding box center [97, 78] width 9 height 4
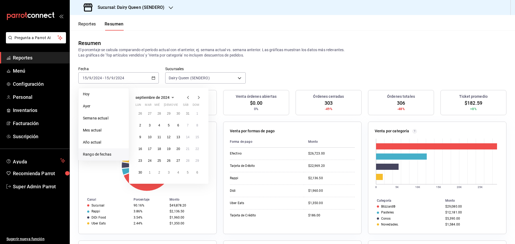
click at [198, 97] on icon "button" at bounding box center [199, 97] width 2 height 3
click at [142, 127] on button "7" at bounding box center [139, 126] width 9 height 10
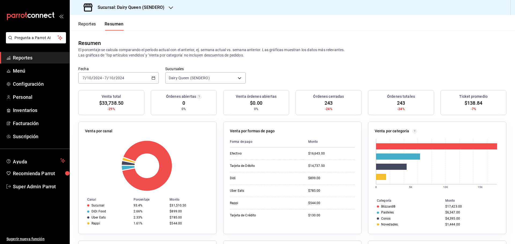
click at [115, 79] on input "2024" at bounding box center [119, 78] width 9 height 4
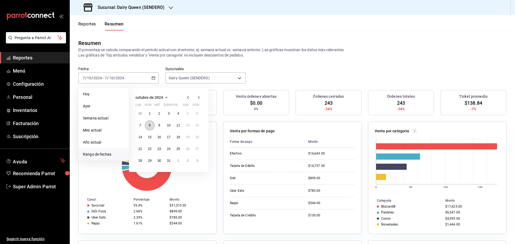
click at [148, 128] on button "8" at bounding box center [149, 126] width 9 height 10
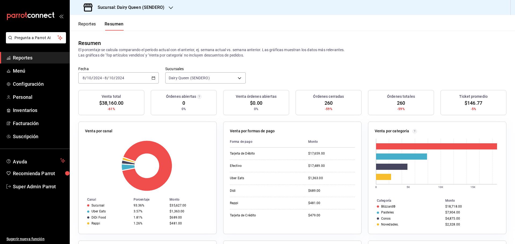
click at [119, 82] on div "[DATE] [DATE] - [DATE] [DATE]" at bounding box center [118, 77] width 80 height 11
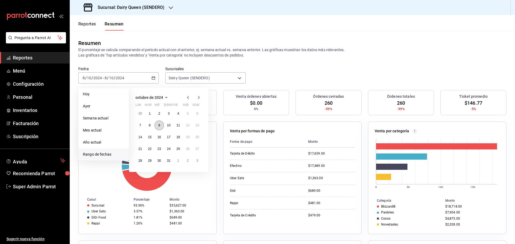
click at [160, 125] on button "9" at bounding box center [158, 126] width 9 height 10
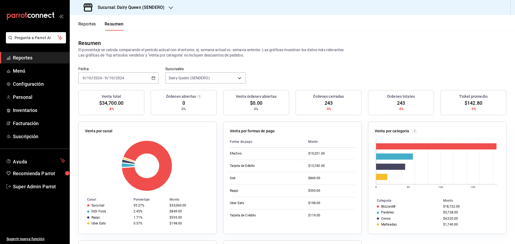
click at [138, 79] on div "[DATE] [DATE] - [DATE] [DATE]" at bounding box center [118, 77] width 80 height 11
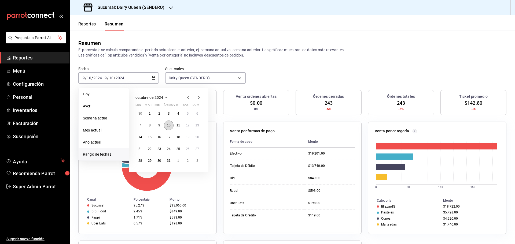
click at [170, 126] on abbr "10" at bounding box center [168, 126] width 3 height 4
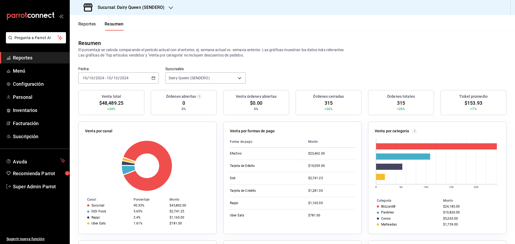
click at [136, 78] on div "[DATE] [DATE] - [DATE] [DATE]" at bounding box center [118, 77] width 80 height 11
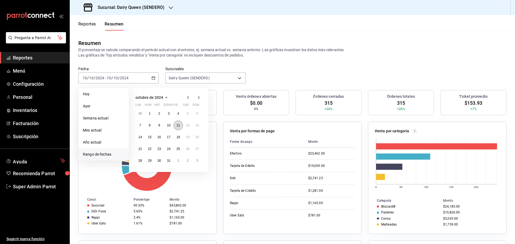
click at [179, 125] on abbr "11" at bounding box center [177, 126] width 3 height 4
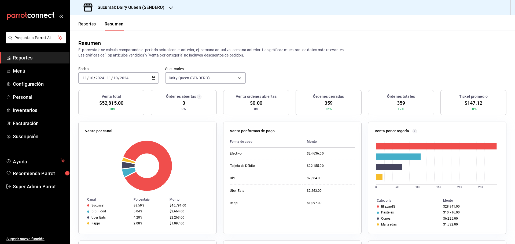
click at [140, 77] on div "[DATE] [DATE] - [DATE] [DATE]" at bounding box center [118, 77] width 80 height 11
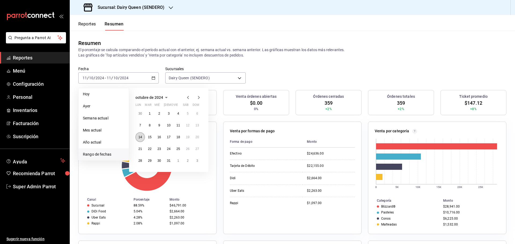
click at [141, 139] on abbr "14" at bounding box center [139, 137] width 3 height 4
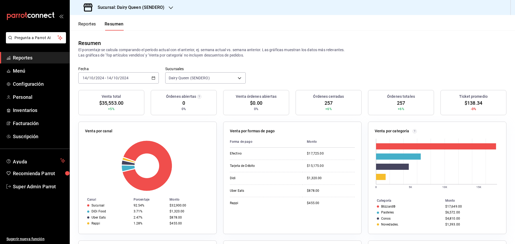
click at [126, 77] on input "2024" at bounding box center [124, 78] width 9 height 4
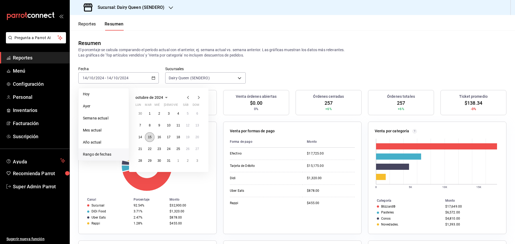
click at [152, 136] on button "15" at bounding box center [149, 137] width 9 height 10
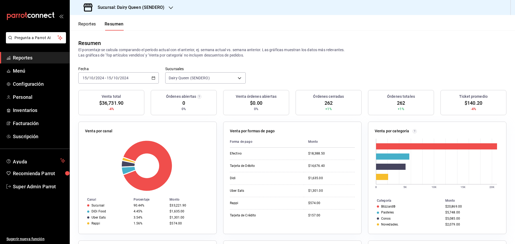
click at [120, 81] on div "[DATE] [DATE] - [DATE] [DATE]" at bounding box center [118, 77] width 80 height 11
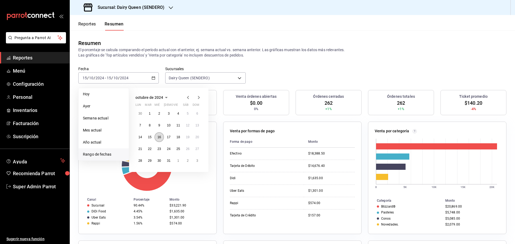
click at [160, 137] on abbr "16" at bounding box center [158, 137] width 3 height 4
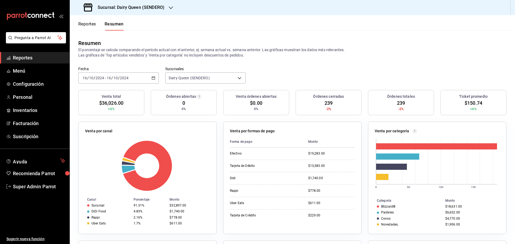
click at [134, 78] on div "[DATE] [DATE] - [DATE] [DATE]" at bounding box center [118, 77] width 80 height 11
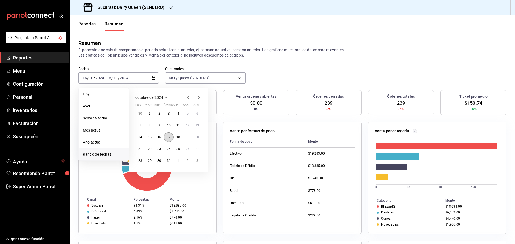
click at [169, 138] on abbr "17" at bounding box center [168, 137] width 3 height 4
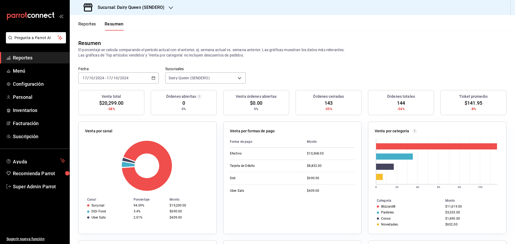
click at [136, 79] on div "[DATE] [DATE] - [DATE] [DATE]" at bounding box center [118, 77] width 80 height 11
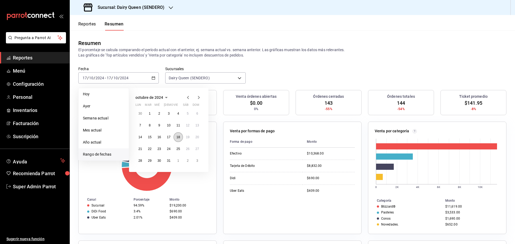
click at [180, 138] on abbr "18" at bounding box center [177, 137] width 3 height 4
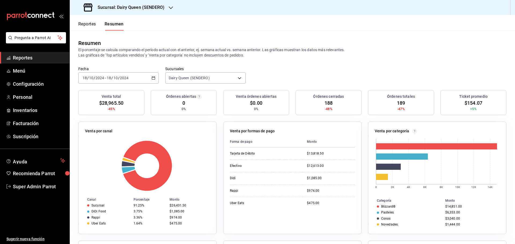
click at [108, 78] on input "18" at bounding box center [108, 78] width 5 height 4
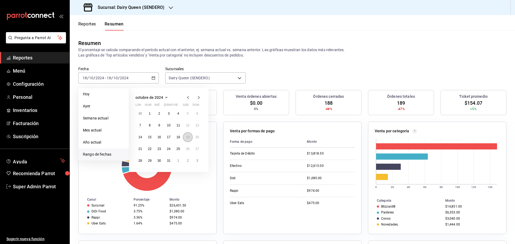
click at [185, 139] on button "19" at bounding box center [187, 137] width 9 height 10
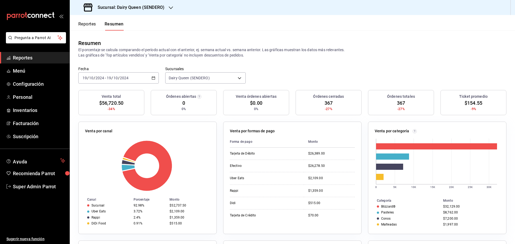
click at [140, 80] on div "[DATE] [DATE] - [DATE] [DATE]" at bounding box center [118, 77] width 80 height 11
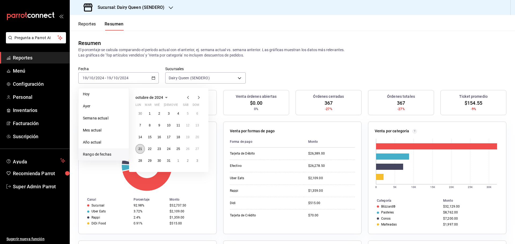
click at [140, 148] on abbr "21" at bounding box center [139, 149] width 3 height 4
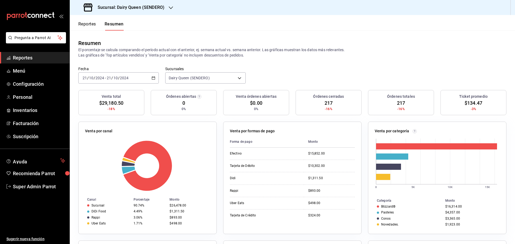
click at [127, 80] on input "2024" at bounding box center [124, 78] width 9 height 4
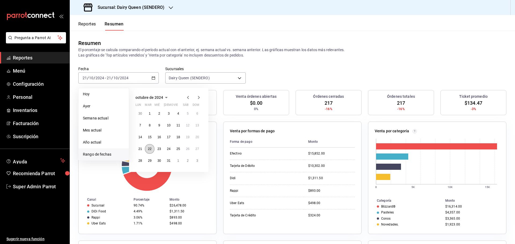
click at [150, 147] on abbr "22" at bounding box center [149, 149] width 3 height 4
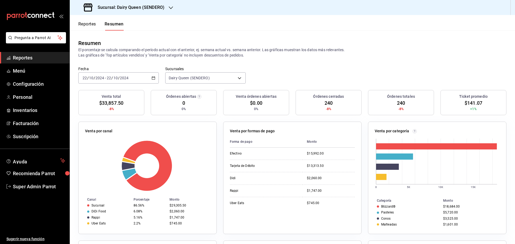
click at [119, 80] on div "[DATE] [DATE] - [DATE] [DATE]" at bounding box center [118, 77] width 80 height 11
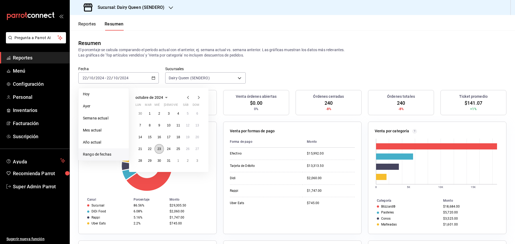
click at [160, 150] on abbr "23" at bounding box center [158, 149] width 3 height 4
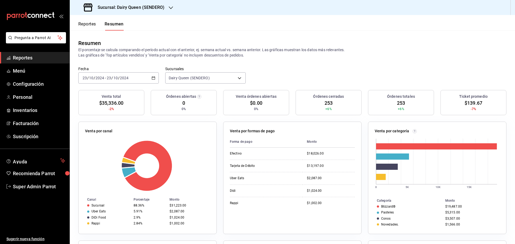
click at [112, 79] on span "/" at bounding box center [112, 78] width 2 height 4
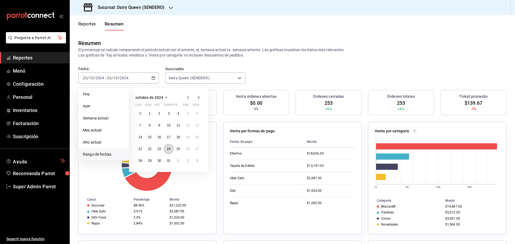
click at [172, 150] on button "24" at bounding box center [168, 149] width 9 height 10
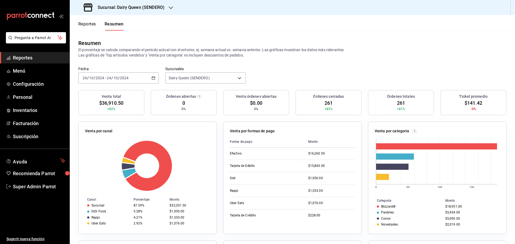
click at [130, 77] on div "[DATE] [DATE] - [DATE] [DATE]" at bounding box center [118, 77] width 80 height 11
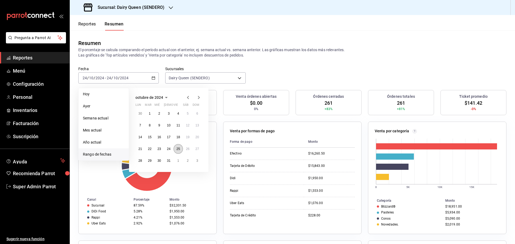
click at [180, 151] on button "25" at bounding box center [178, 149] width 9 height 10
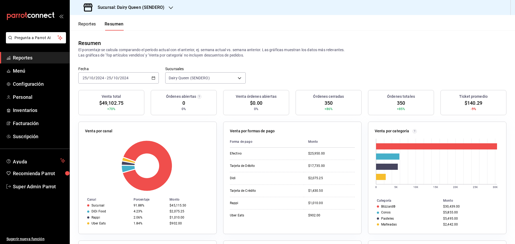
click at [136, 77] on div "[DATE] [DATE] - [DATE] [DATE]" at bounding box center [118, 77] width 80 height 11
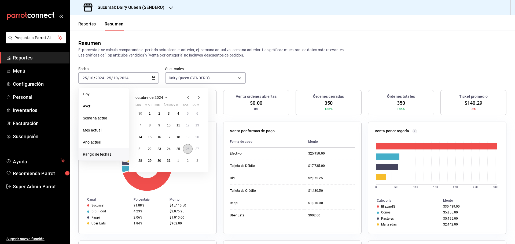
click at [186, 150] on button "26" at bounding box center [187, 149] width 9 height 10
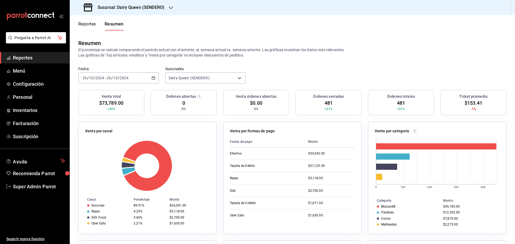
click at [130, 80] on div "[DATE] [DATE] - [DATE] [DATE]" at bounding box center [118, 77] width 80 height 11
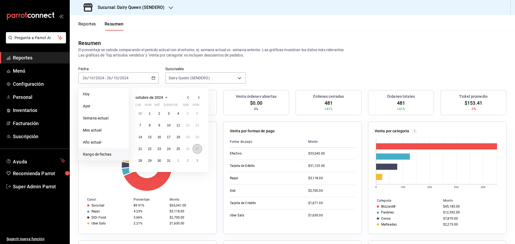
click at [196, 151] on abbr "27" at bounding box center [196, 149] width 3 height 4
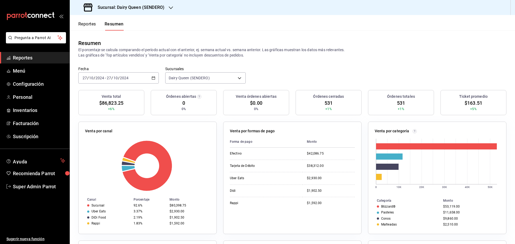
click at [147, 80] on div "[DATE] [DATE] - [DATE] [DATE]" at bounding box center [118, 77] width 80 height 11
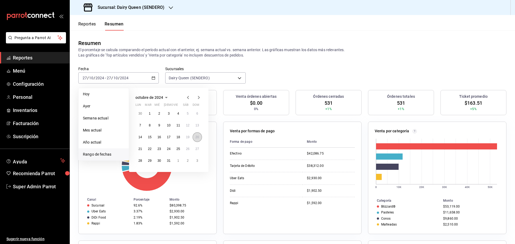
click at [198, 140] on button "20" at bounding box center [197, 137] width 9 height 10
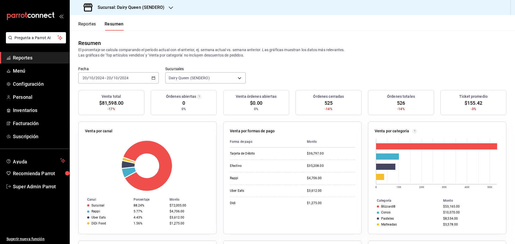
click at [127, 80] on input "2024" at bounding box center [124, 78] width 9 height 4
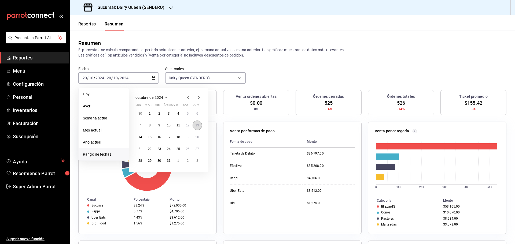
click at [198, 125] on abbr "13" at bounding box center [196, 126] width 3 height 4
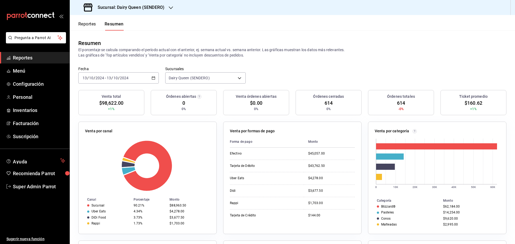
click at [138, 81] on div "[DATE] [DATE] - [DATE] [DATE]" at bounding box center [118, 77] width 80 height 11
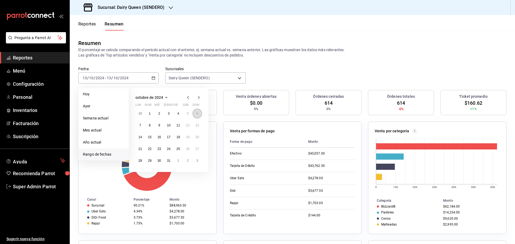
click at [198, 113] on button "6" at bounding box center [197, 114] width 9 height 10
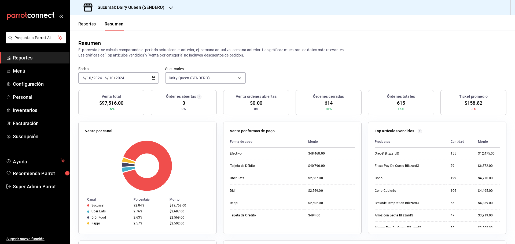
click at [135, 80] on div "[DATE] [DATE] - [DATE] [DATE]" at bounding box center [118, 77] width 80 height 11
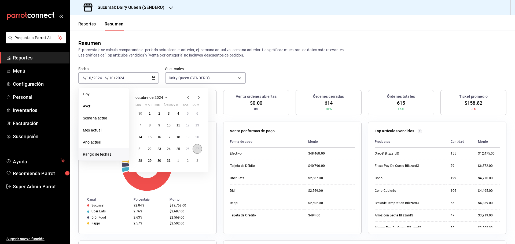
click at [197, 149] on abbr "27" at bounding box center [196, 149] width 3 height 4
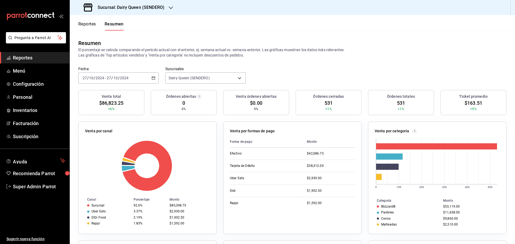
click at [130, 78] on div "[DATE] [DATE] - [DATE] [DATE]" at bounding box center [118, 77] width 80 height 11
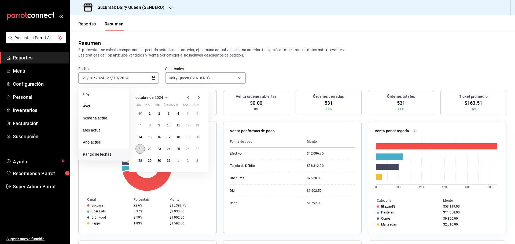
click at [140, 151] on abbr "21" at bounding box center [139, 149] width 3 height 4
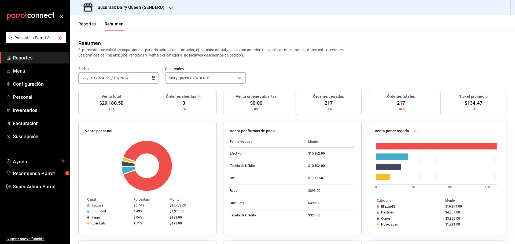
click at [101, 73] on div "[DATE] [DATE] - [DATE] [DATE]" at bounding box center [118, 77] width 80 height 11
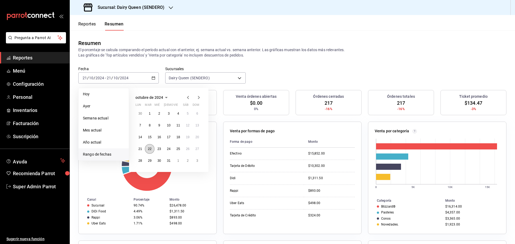
click at [147, 149] on button "22" at bounding box center [149, 149] width 9 height 10
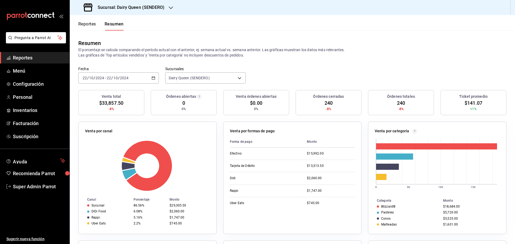
click at [123, 81] on div "[DATE] [DATE] - [DATE] [DATE]" at bounding box center [118, 77] width 80 height 11
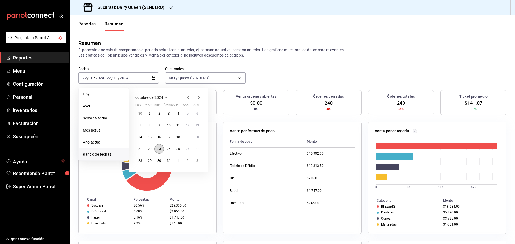
click at [158, 150] on abbr "23" at bounding box center [158, 149] width 3 height 4
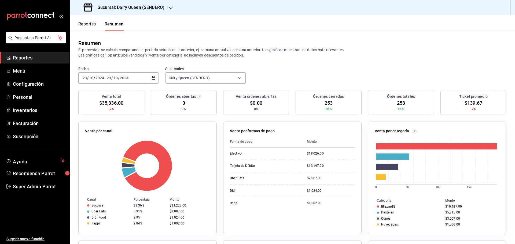
click at [102, 82] on div "[DATE] [DATE] - [DATE] [DATE]" at bounding box center [118, 77] width 80 height 11
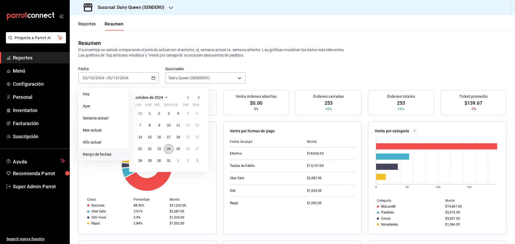
click at [168, 149] on abbr "24" at bounding box center [168, 149] width 3 height 4
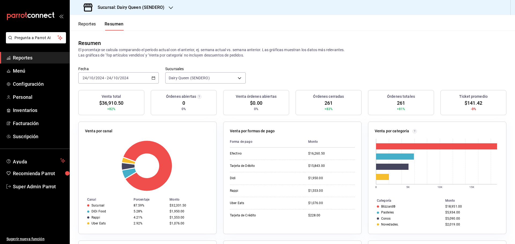
click at [115, 81] on div "[DATE] [DATE] - [DATE] [DATE]" at bounding box center [118, 77] width 80 height 11
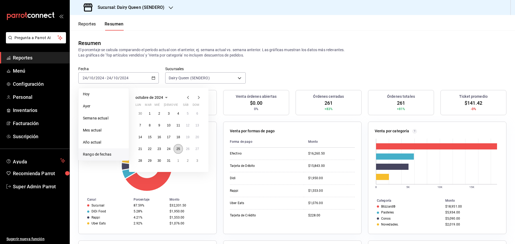
click at [177, 147] on button "25" at bounding box center [178, 149] width 9 height 10
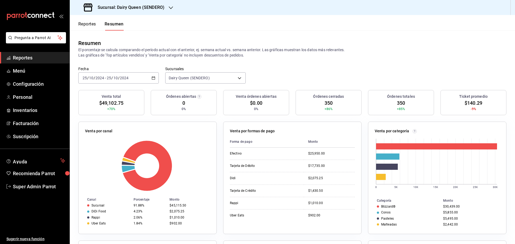
click at [105, 78] on span "-" at bounding box center [105, 78] width 1 height 4
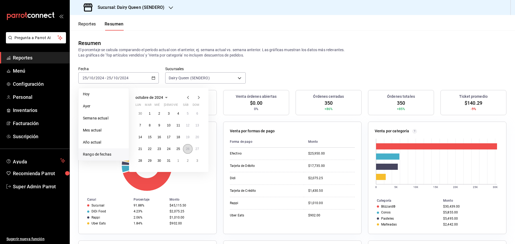
click at [187, 148] on abbr "26" at bounding box center [187, 149] width 3 height 4
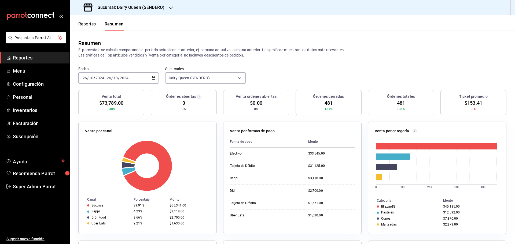
click at [111, 80] on input "26" at bounding box center [108, 78] width 5 height 4
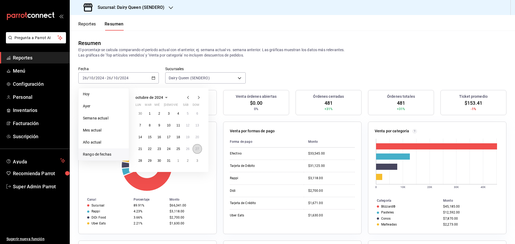
click at [197, 150] on abbr "27" at bounding box center [196, 149] width 3 height 4
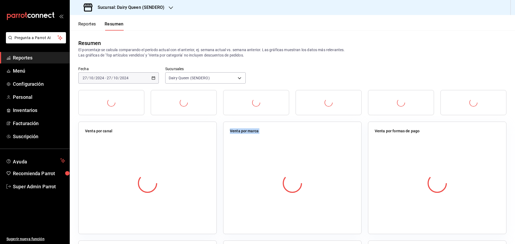
click at [197, 150] on div at bounding box center [147, 183] width 125 height 94
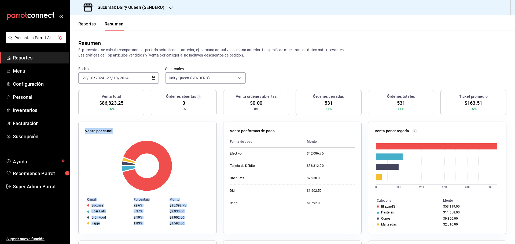
click at [130, 80] on div "[DATE] [DATE] - [DATE] [DATE]" at bounding box center [118, 77] width 80 height 11
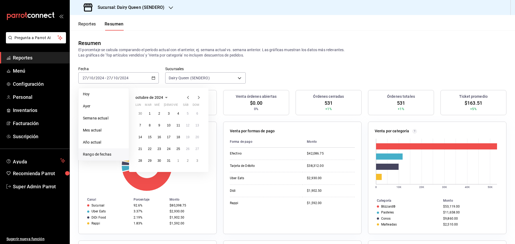
click at [201, 97] on icon "button" at bounding box center [198, 97] width 6 height 6
click at [140, 124] on abbr "4" at bounding box center [140, 126] width 2 height 4
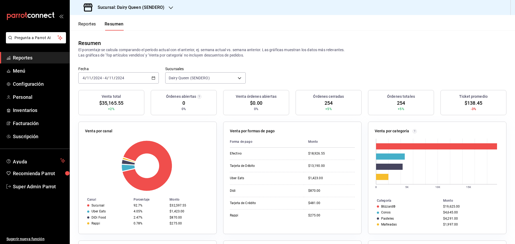
click at [123, 79] on input "2024" at bounding box center [119, 78] width 9 height 4
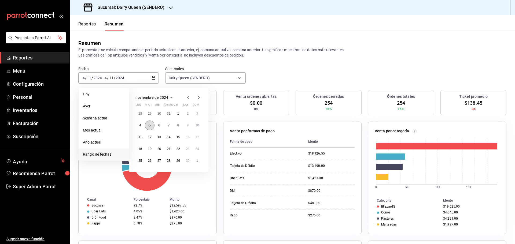
click at [149, 125] on abbr "5" at bounding box center [150, 126] width 2 height 4
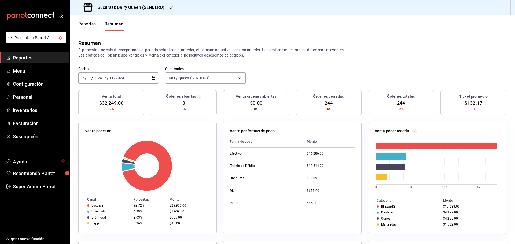
click at [131, 77] on div "[DATE] [DATE] - [DATE] [DATE]" at bounding box center [118, 77] width 80 height 11
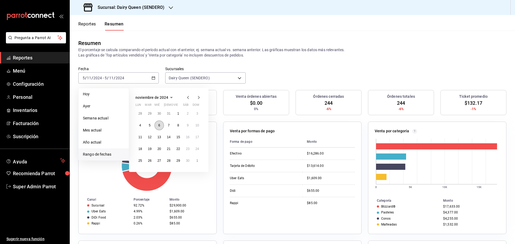
click at [158, 128] on button "6" at bounding box center [158, 126] width 9 height 10
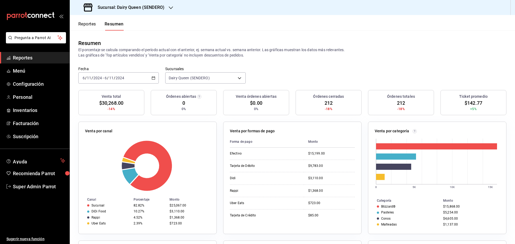
click at [126, 77] on div "[DATE] [DATE] - [DATE] [DATE]" at bounding box center [118, 77] width 80 height 11
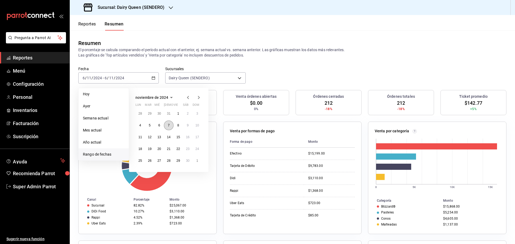
click at [168, 128] on button "7" at bounding box center [168, 126] width 9 height 10
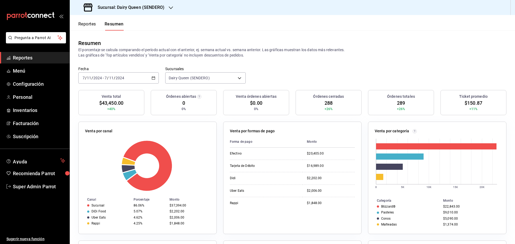
click at [125, 78] on div "[DATE] [DATE] - [DATE] [DATE]" at bounding box center [118, 77] width 80 height 11
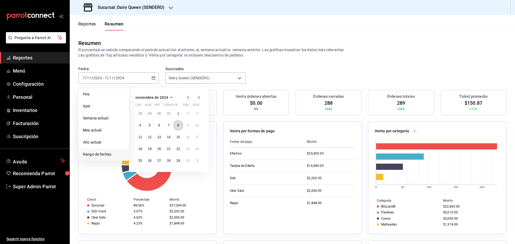
click at [177, 125] on abbr "8" at bounding box center [178, 126] width 2 height 4
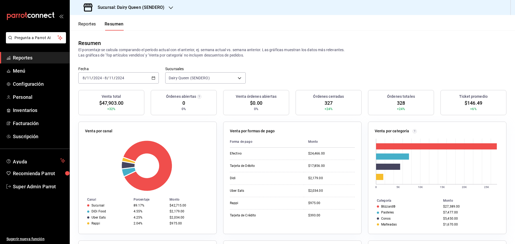
click at [127, 77] on div "[DATE] [DATE] - [DATE] [DATE]" at bounding box center [118, 77] width 80 height 11
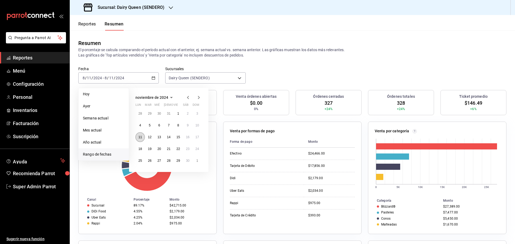
click at [139, 135] on button "11" at bounding box center [139, 137] width 9 height 10
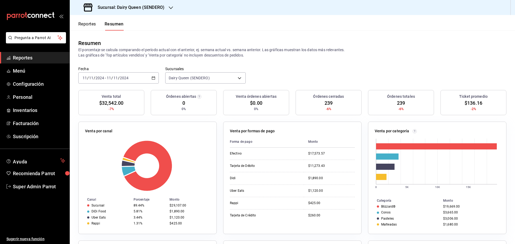
click at [126, 76] on input "2024" at bounding box center [124, 78] width 9 height 4
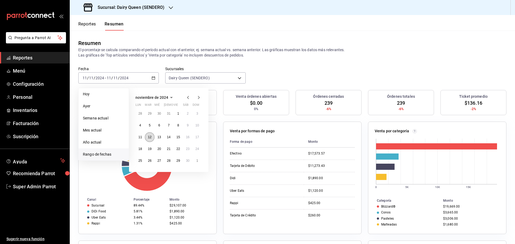
click at [151, 138] on abbr "12" at bounding box center [149, 137] width 3 height 4
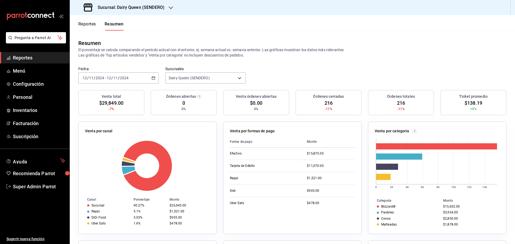
click at [126, 77] on input "2024" at bounding box center [124, 78] width 9 height 4
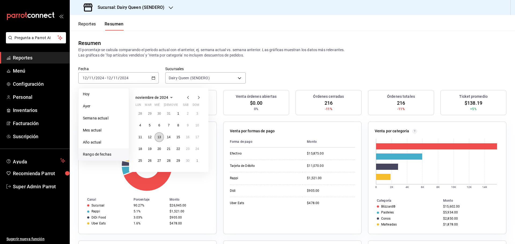
click at [160, 137] on abbr "13" at bounding box center [158, 137] width 3 height 4
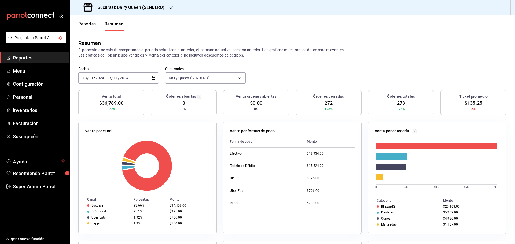
click at [128, 80] on input "2024" at bounding box center [124, 78] width 9 height 4
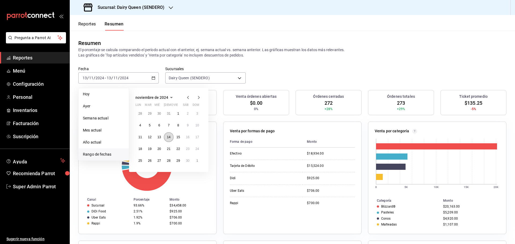
click at [168, 139] on button "14" at bounding box center [168, 137] width 9 height 10
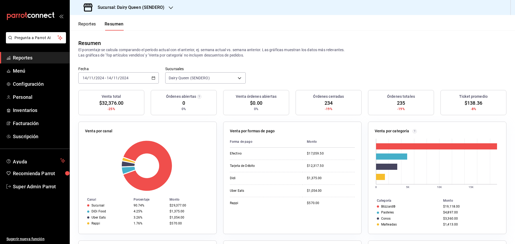
click at [130, 81] on div "[DATE] [DATE] - [DATE] [DATE]" at bounding box center [118, 77] width 80 height 11
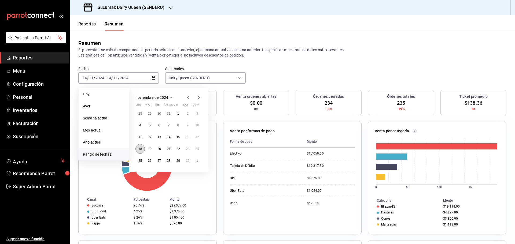
click at [144, 148] on button "18" at bounding box center [139, 149] width 9 height 10
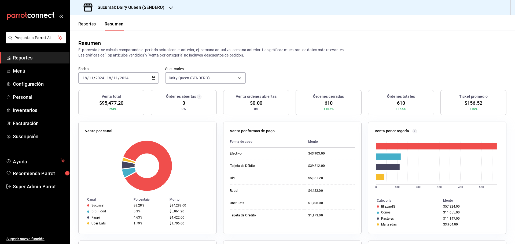
click at [124, 76] on input "2024" at bounding box center [124, 78] width 9 height 4
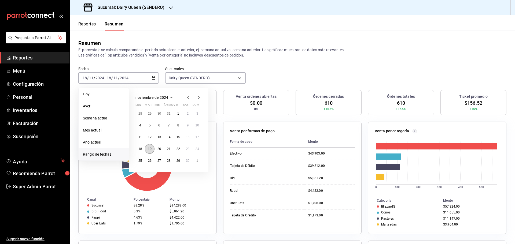
click at [151, 153] on button "19" at bounding box center [149, 149] width 9 height 10
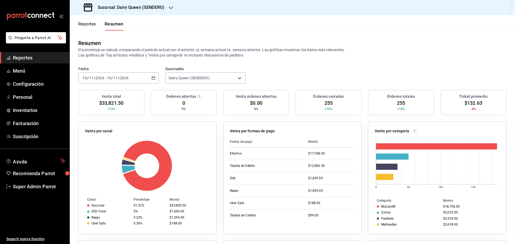
click at [120, 72] on div "Fecha [DATE] [DATE] - [DATE] [DATE]" at bounding box center [118, 75] width 80 height 17
click at [120, 78] on input "2024" at bounding box center [124, 78] width 9 height 4
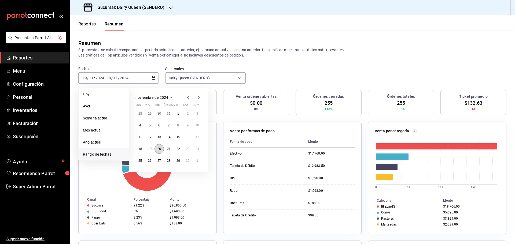
click at [160, 151] on abbr "20" at bounding box center [158, 149] width 3 height 4
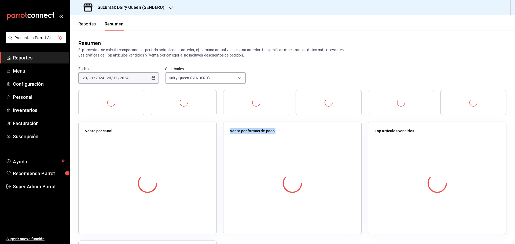
click at [160, 151] on div at bounding box center [147, 183] width 125 height 94
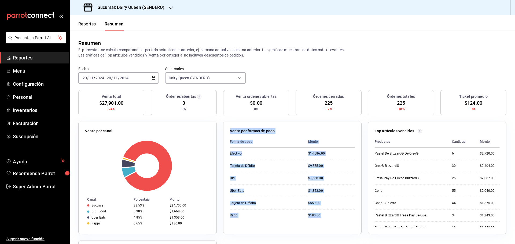
click at [125, 79] on input "2024" at bounding box center [124, 78] width 9 height 4
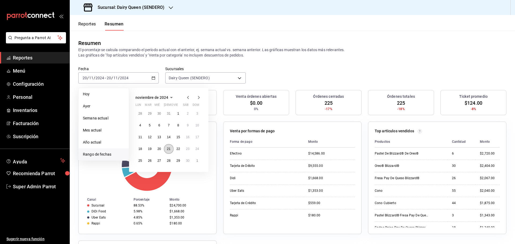
click at [170, 150] on abbr "21" at bounding box center [168, 149] width 3 height 4
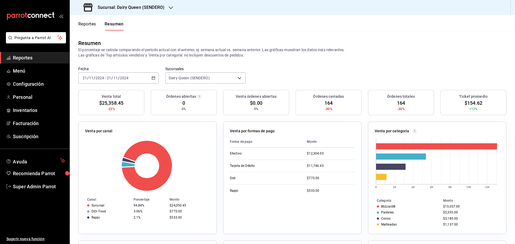
click at [104, 77] on input "2024" at bounding box center [99, 78] width 9 height 4
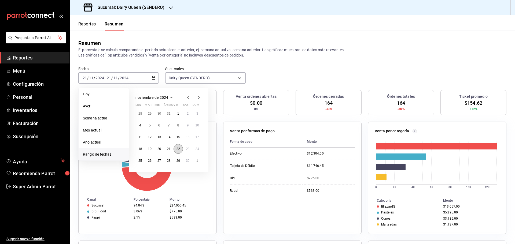
click at [181, 149] on button "22" at bounding box center [178, 149] width 9 height 10
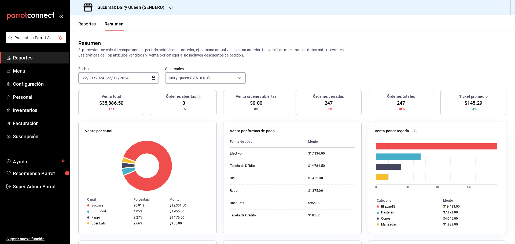
click at [122, 80] on input "2024" at bounding box center [124, 78] width 9 height 4
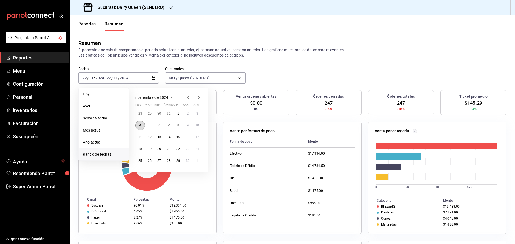
click at [142, 126] on button "4" at bounding box center [139, 126] width 9 height 10
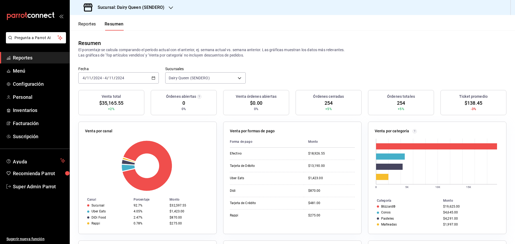
click at [124, 79] on div "[DATE] [DATE]" at bounding box center [114, 78] width 21 height 4
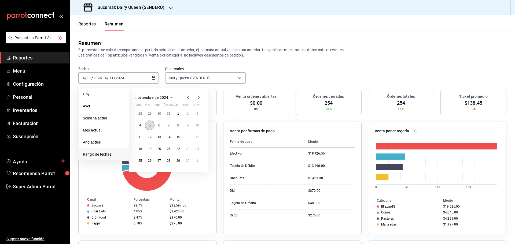
click at [150, 126] on abbr "5" at bounding box center [150, 126] width 2 height 4
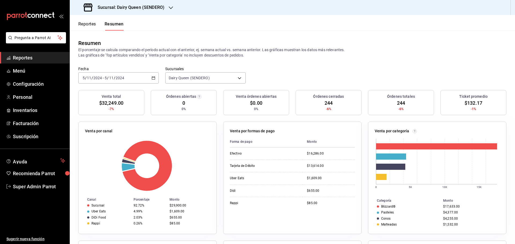
click at [123, 76] on input "2024" at bounding box center [119, 78] width 9 height 4
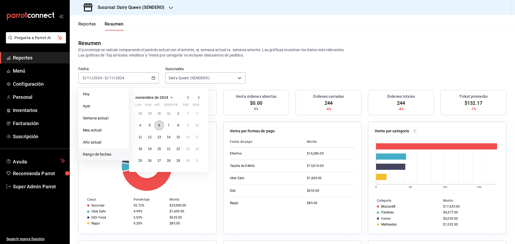
click at [158, 128] on button "6" at bounding box center [158, 126] width 9 height 10
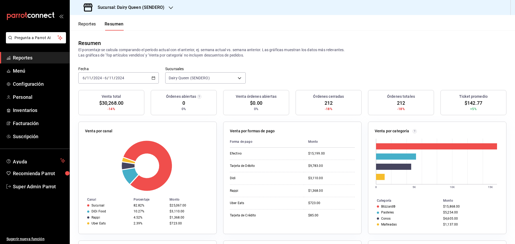
click at [116, 76] on input "2024" at bounding box center [119, 78] width 9 height 4
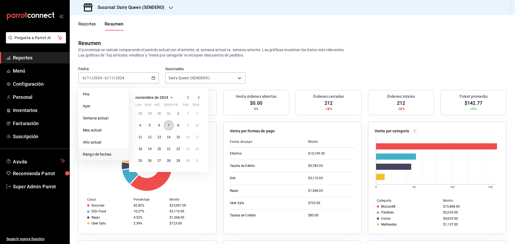
click at [170, 125] on button "7" at bounding box center [168, 126] width 9 height 10
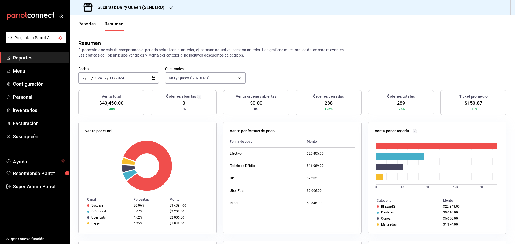
click at [125, 73] on div "[DATE] [DATE] - [DATE] [DATE]" at bounding box center [118, 77] width 80 height 11
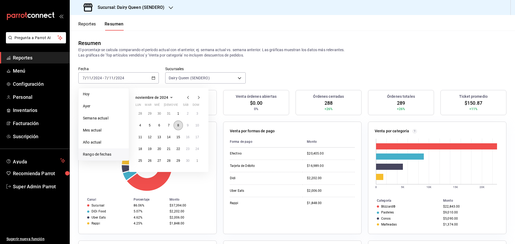
click at [176, 128] on button "8" at bounding box center [178, 126] width 9 height 10
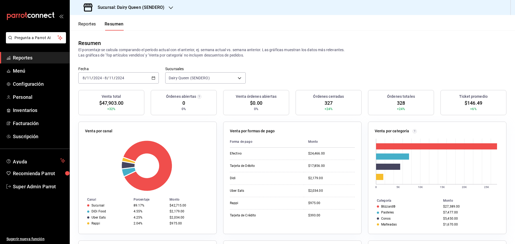
click at [134, 76] on div "[DATE] [DATE] - [DATE] [DATE]" at bounding box center [118, 77] width 80 height 11
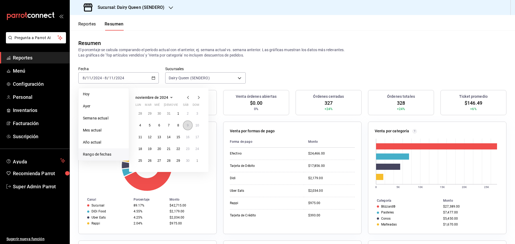
click at [187, 125] on abbr "9" at bounding box center [188, 126] width 2 height 4
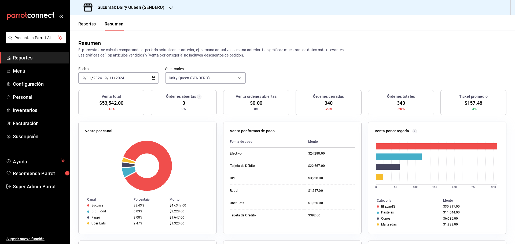
click at [123, 73] on div "[DATE] [DATE] - [DATE] [DATE]" at bounding box center [118, 77] width 80 height 11
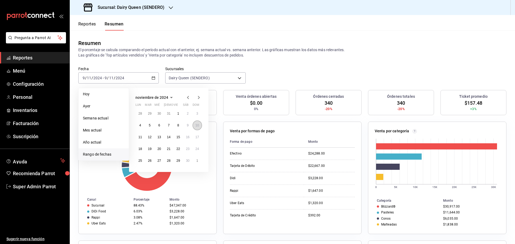
click at [197, 129] on button "10" at bounding box center [197, 126] width 9 height 10
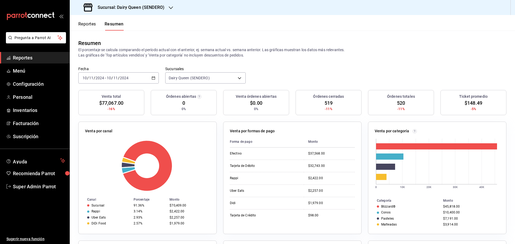
click at [130, 73] on div "[DATE] [DATE] - [DATE] [DATE]" at bounding box center [118, 77] width 80 height 11
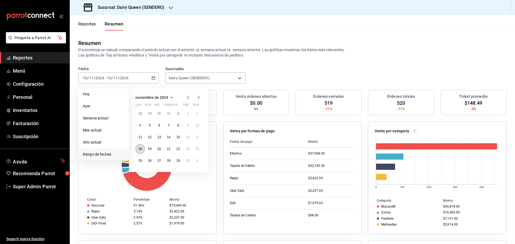
click at [140, 151] on abbr "18" at bounding box center [139, 149] width 3 height 4
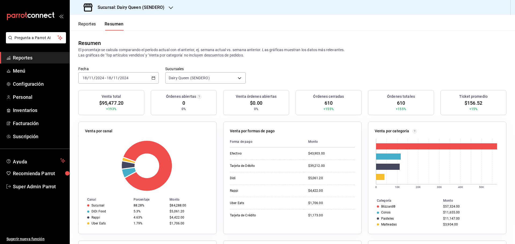
click at [111, 74] on div "[DATE] [DATE] - [DATE] [DATE]" at bounding box center [118, 77] width 80 height 11
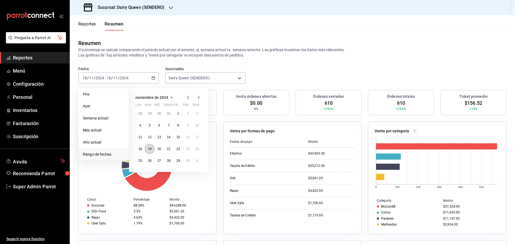
click at [149, 150] on abbr "19" at bounding box center [149, 149] width 3 height 4
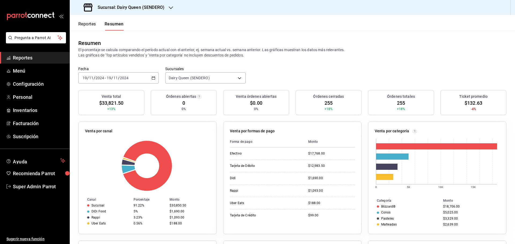
click at [114, 79] on input "11" at bounding box center [115, 78] width 5 height 4
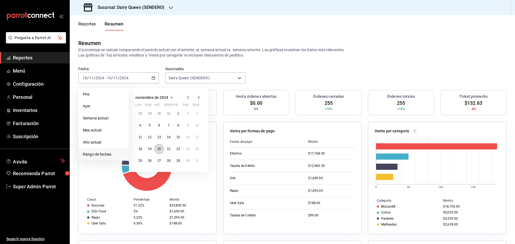
click at [159, 148] on abbr "20" at bounding box center [158, 149] width 3 height 4
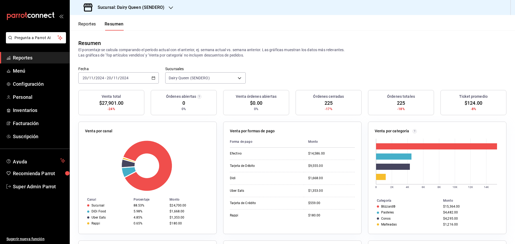
click at [138, 80] on div "[DATE] [DATE] - [DATE] [DATE]" at bounding box center [118, 77] width 80 height 11
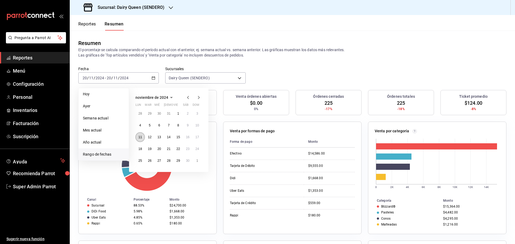
click at [142, 140] on button "11" at bounding box center [139, 137] width 9 height 10
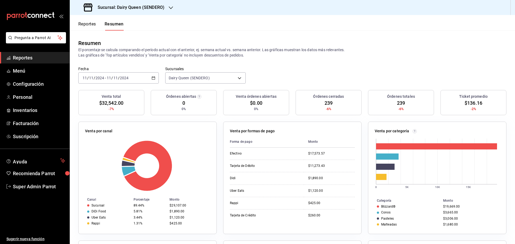
click at [133, 82] on div "[DATE] [DATE] - [DATE] [DATE]" at bounding box center [118, 77] width 80 height 11
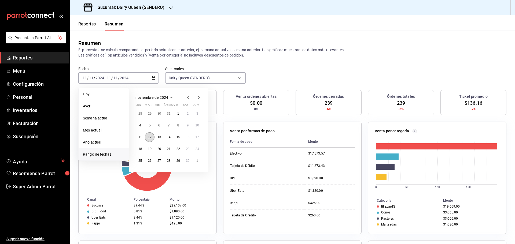
click at [150, 141] on button "12" at bounding box center [149, 137] width 9 height 10
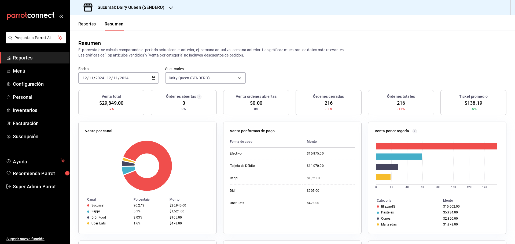
click at [116, 79] on input "11" at bounding box center [115, 78] width 5 height 4
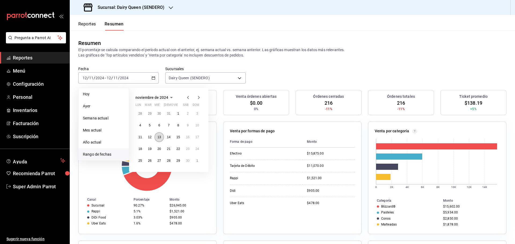
click at [160, 139] on abbr "13" at bounding box center [158, 137] width 3 height 4
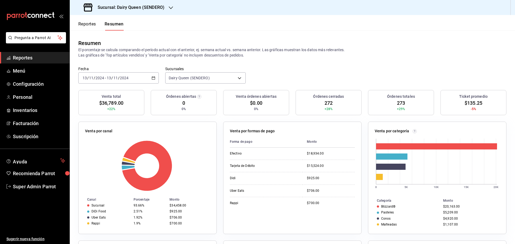
click at [128, 79] on div "[DATE] [DATE]" at bounding box center [117, 78] width 23 height 4
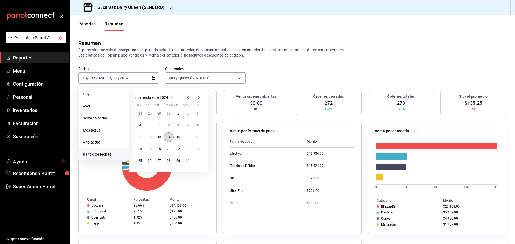
click at [168, 138] on abbr "14" at bounding box center [168, 137] width 3 height 4
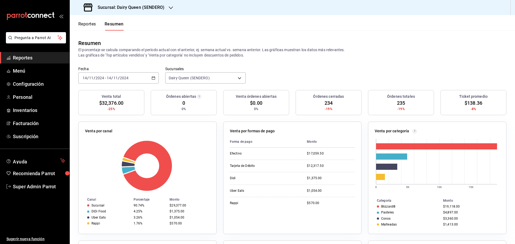
click at [133, 77] on div "[DATE] [DATE] - [DATE] [DATE]" at bounding box center [118, 77] width 80 height 11
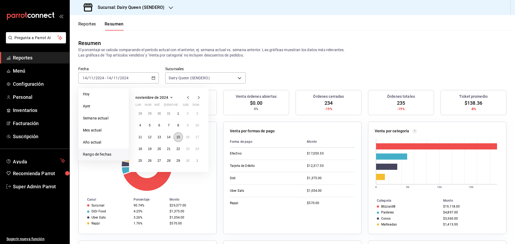
click at [180, 138] on abbr "15" at bounding box center [177, 137] width 3 height 4
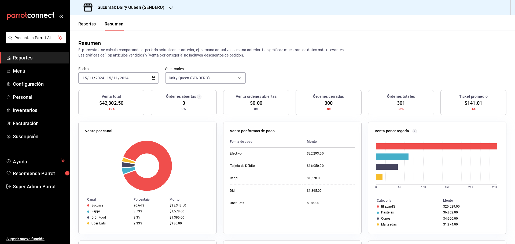
click at [135, 75] on div "[DATE] [DATE] - [DATE] [DATE]" at bounding box center [118, 77] width 80 height 11
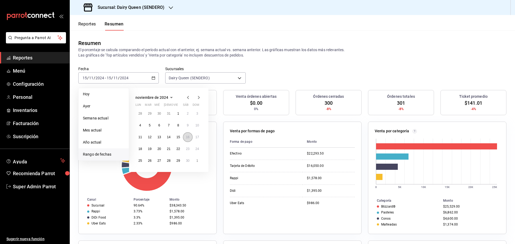
click at [186, 138] on abbr "16" at bounding box center [187, 137] width 3 height 4
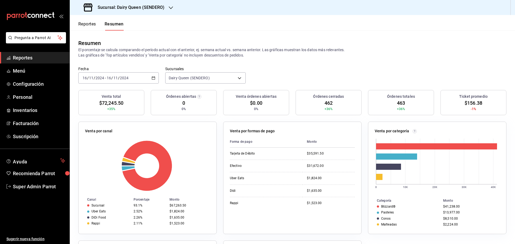
click at [135, 78] on div "[DATE] [DATE] - [DATE] [DATE]" at bounding box center [118, 77] width 80 height 11
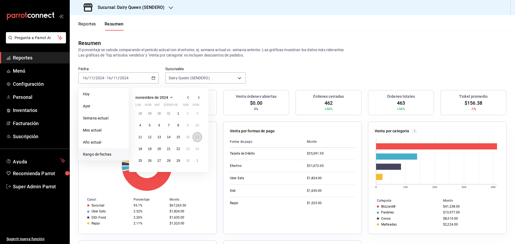
click at [195, 137] on button "17" at bounding box center [197, 137] width 9 height 10
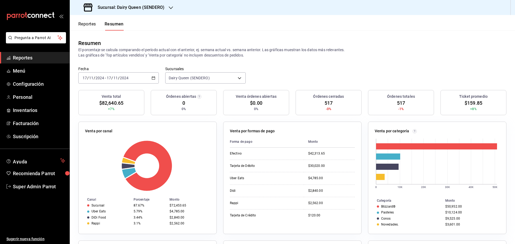
click at [118, 78] on span "/" at bounding box center [119, 78] width 2 height 4
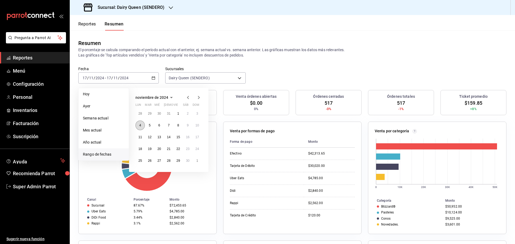
click at [142, 125] on button "4" at bounding box center [139, 126] width 9 height 10
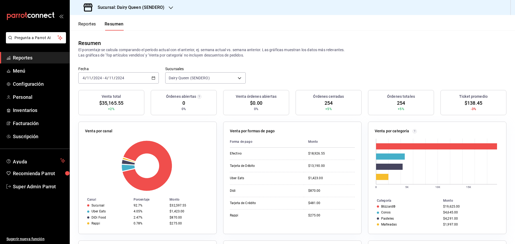
click at [115, 79] on input "2024" at bounding box center [119, 78] width 9 height 4
click at [358, 69] on div "Fecha [DATE] [DATE] - [DATE] [DATE] Sucursales Dairy Queen (SENDERO) [object Ob…" at bounding box center [292, 79] width 445 height 24
click at [98, 76] on input "2024" at bounding box center [97, 78] width 9 height 4
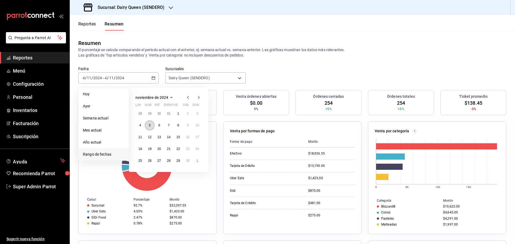
click at [149, 128] on button "5" at bounding box center [149, 126] width 9 height 10
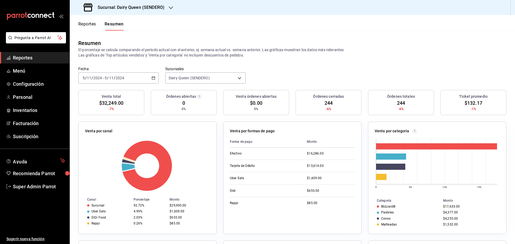
click at [93, 77] on input "2024" at bounding box center [97, 78] width 9 height 4
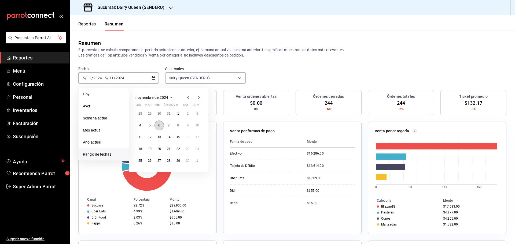
click at [160, 126] on button "6" at bounding box center [158, 126] width 9 height 10
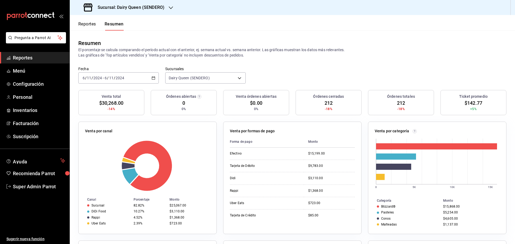
click at [100, 79] on input "2024" at bounding box center [97, 78] width 9 height 4
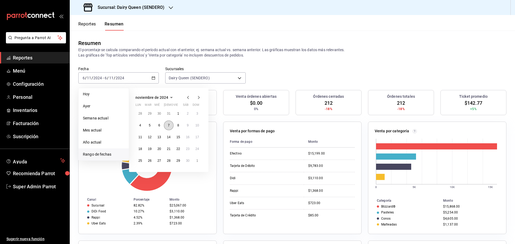
click at [170, 127] on button "7" at bounding box center [168, 126] width 9 height 10
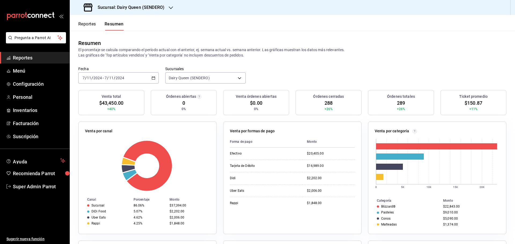
click at [87, 71] on div "Fecha [DATE] [DATE] - [DATE] [DATE]" at bounding box center [118, 75] width 80 height 17
click at [93, 79] on input "2024" at bounding box center [97, 78] width 9 height 4
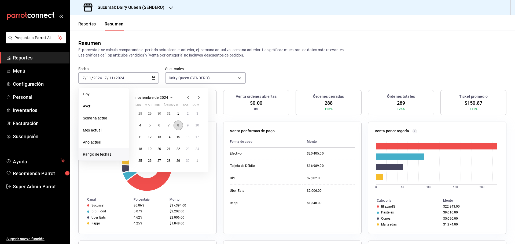
click at [177, 128] on button "8" at bounding box center [178, 126] width 9 height 10
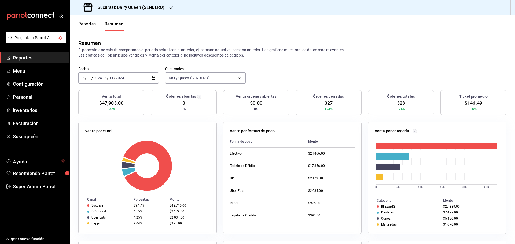
click at [108, 80] on span "/" at bounding box center [108, 78] width 2 height 4
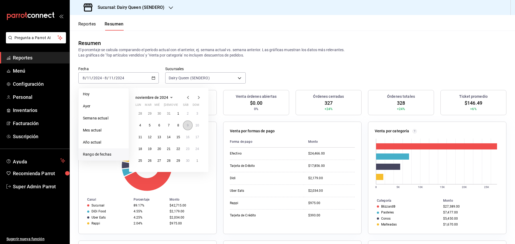
click at [189, 126] on button "9" at bounding box center [187, 126] width 9 height 10
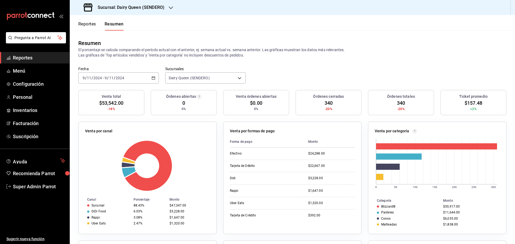
click at [98, 79] on input "2024" at bounding box center [97, 78] width 9 height 4
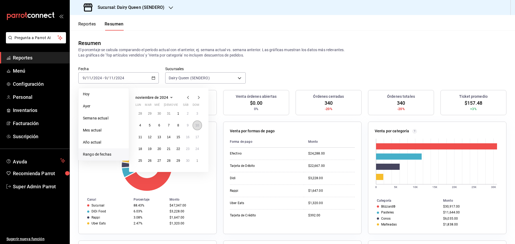
click at [193, 126] on button "10" at bounding box center [197, 126] width 9 height 10
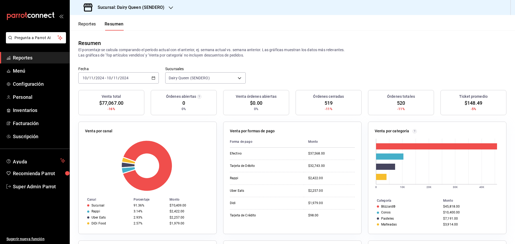
click at [90, 77] on input "11" at bounding box center [91, 78] width 5 height 4
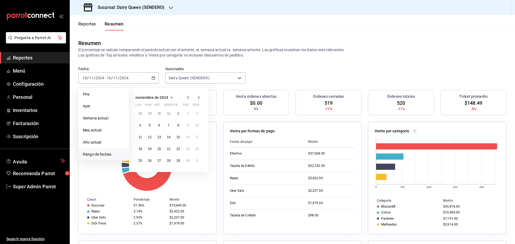
click at [197, 99] on icon "button" at bounding box center [198, 97] width 6 height 6
click at [140, 125] on abbr "2" at bounding box center [140, 126] width 2 height 4
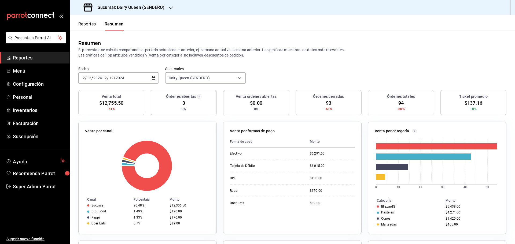
click at [122, 77] on input "2024" at bounding box center [119, 78] width 9 height 4
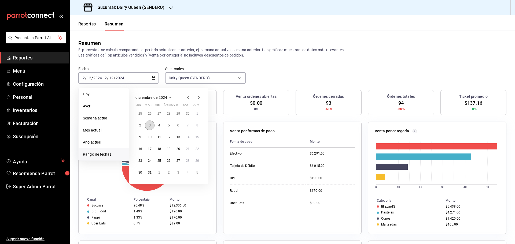
click at [150, 124] on abbr "3" at bounding box center [150, 126] width 2 height 4
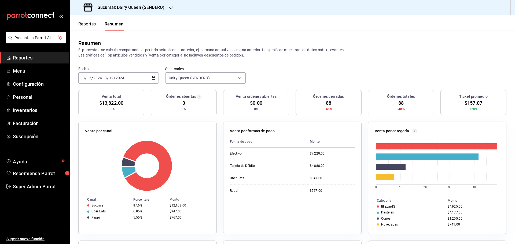
click at [131, 76] on div "[DATE] [DATE] - [DATE] [DATE]" at bounding box center [118, 77] width 80 height 11
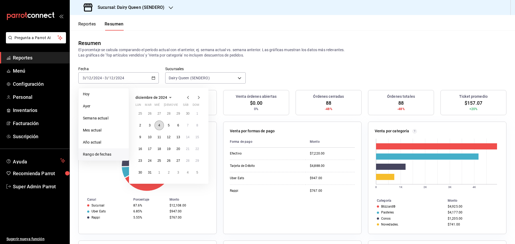
click at [160, 127] on abbr "4" at bounding box center [159, 126] width 2 height 4
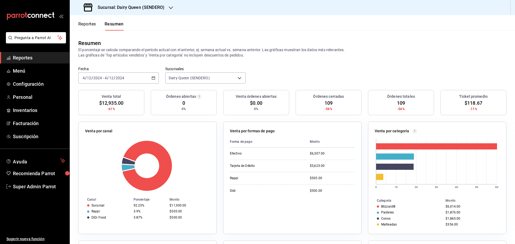
click at [131, 76] on div "[DATE] [DATE] - [DATE] [DATE]" at bounding box center [118, 77] width 80 height 11
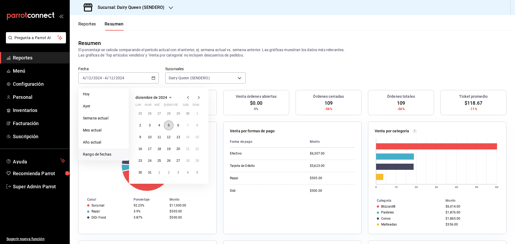
click at [169, 129] on button "5" at bounding box center [168, 126] width 9 height 10
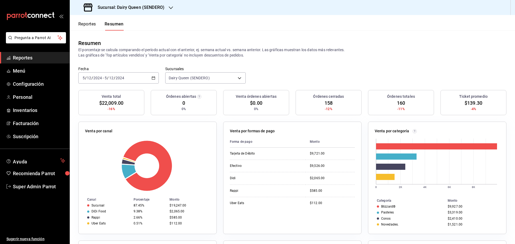
click at [130, 79] on div "[DATE] [DATE] - [DATE] [DATE]" at bounding box center [118, 77] width 80 height 11
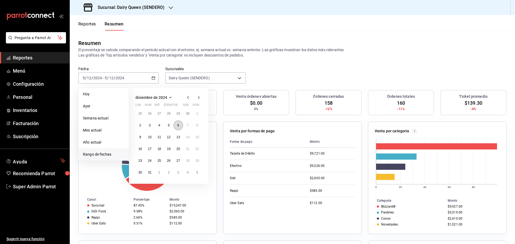
click at [176, 127] on button "6" at bounding box center [178, 126] width 9 height 10
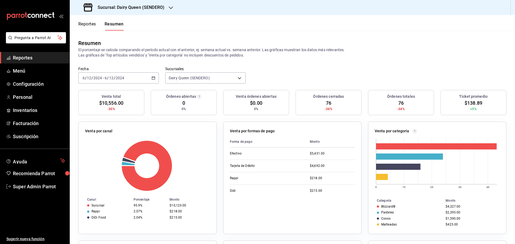
click at [129, 79] on div "[DATE] [DATE] - [DATE] [DATE]" at bounding box center [118, 77] width 80 height 11
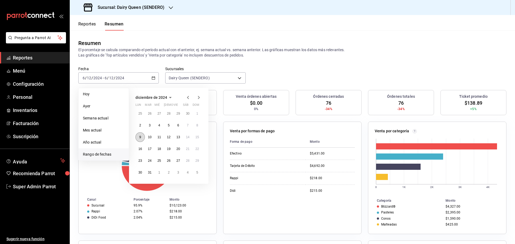
click at [145, 136] on button "9" at bounding box center [139, 137] width 9 height 10
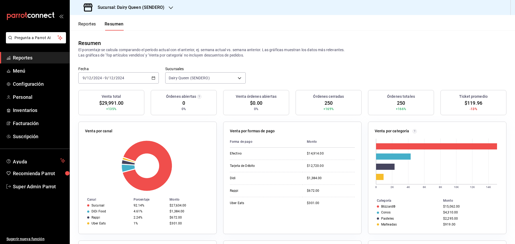
click at [122, 78] on input "2024" at bounding box center [119, 78] width 9 height 4
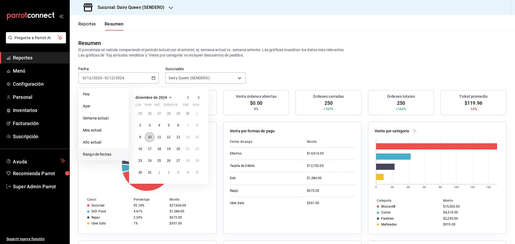
click at [148, 138] on abbr "10" at bounding box center [149, 137] width 3 height 4
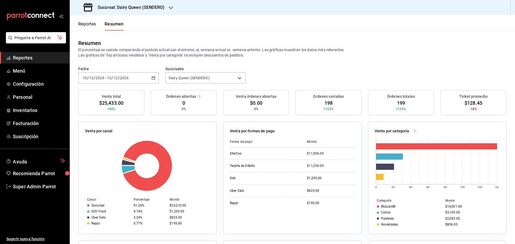
click at [116, 78] on input "12" at bounding box center [115, 78] width 5 height 4
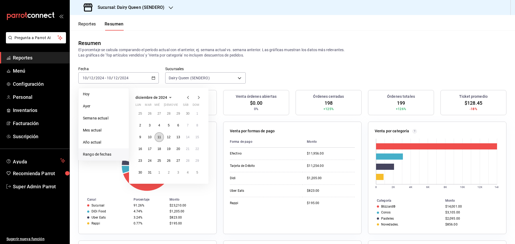
click at [157, 139] on abbr "11" at bounding box center [158, 137] width 3 height 4
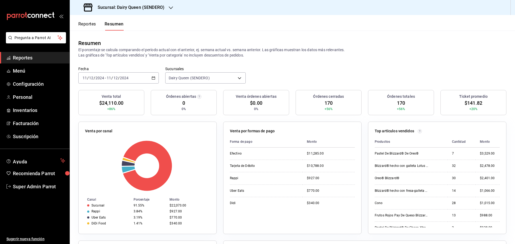
click at [112, 78] on span "/" at bounding box center [112, 78] width 2 height 4
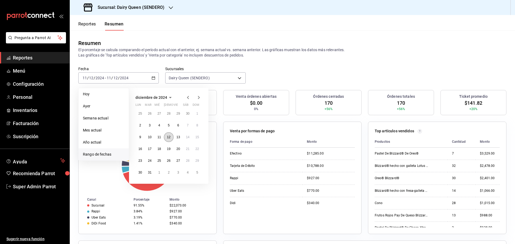
click at [166, 138] on button "12" at bounding box center [168, 137] width 9 height 10
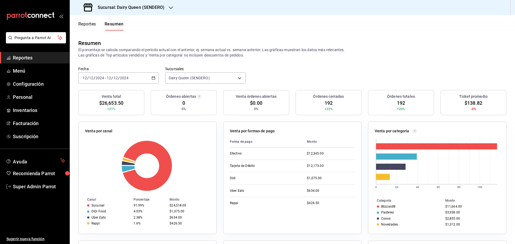
click at [116, 78] on input "12" at bounding box center [115, 78] width 5 height 4
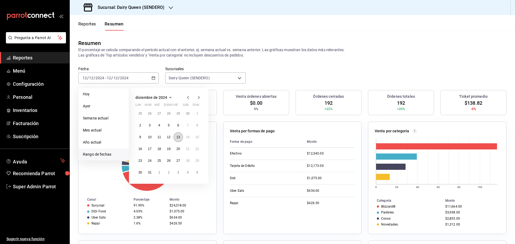
click at [180, 136] on abbr "13" at bounding box center [177, 137] width 3 height 4
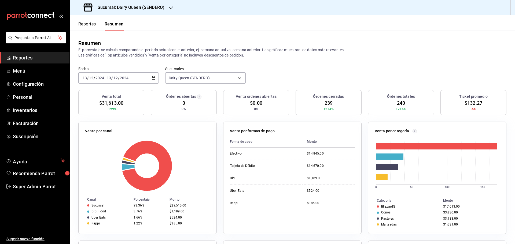
click at [126, 77] on input "2024" at bounding box center [124, 78] width 9 height 4
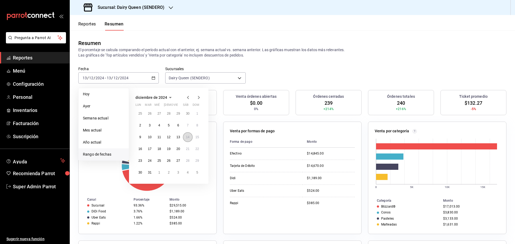
click at [187, 141] on button "14" at bounding box center [187, 137] width 9 height 10
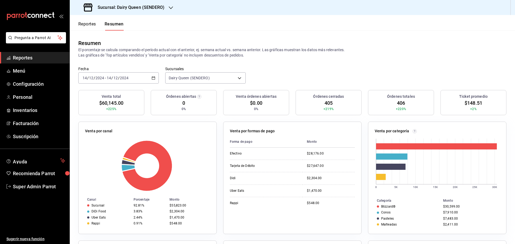
click at [119, 78] on span "/" at bounding box center [119, 78] width 2 height 4
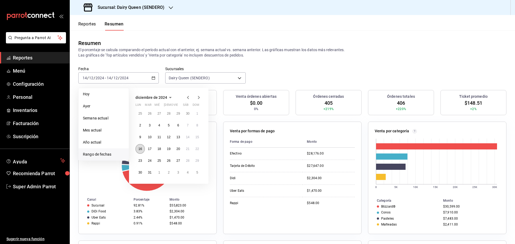
click at [139, 150] on abbr "16" at bounding box center [139, 149] width 3 height 4
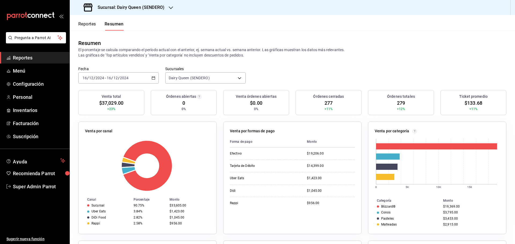
click at [127, 80] on div "[DATE] [DATE] - [DATE] [DATE]" at bounding box center [118, 77] width 80 height 11
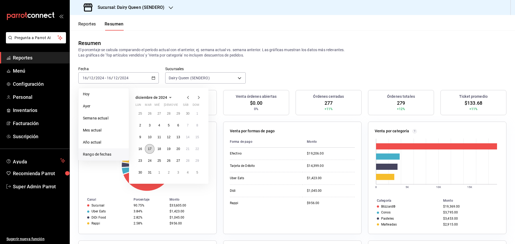
click at [147, 152] on button "17" at bounding box center [149, 149] width 9 height 10
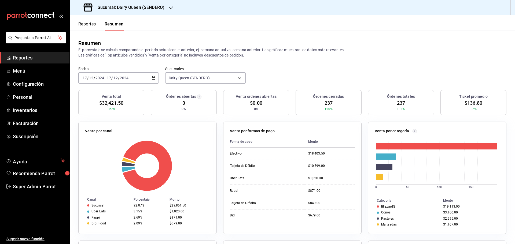
click at [122, 82] on div "[DATE] [DATE] - [DATE] [DATE]" at bounding box center [118, 77] width 80 height 11
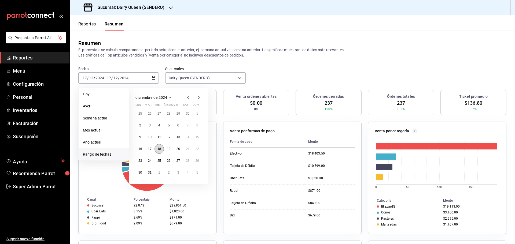
click at [159, 147] on abbr "18" at bounding box center [158, 149] width 3 height 4
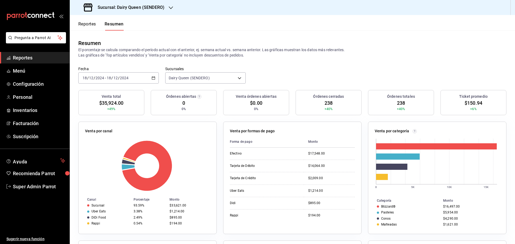
click at [125, 80] on input "2024" at bounding box center [124, 78] width 9 height 4
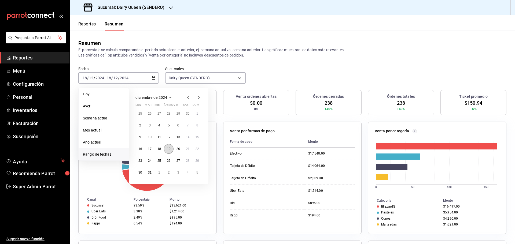
click at [170, 147] on abbr "19" at bounding box center [168, 149] width 3 height 4
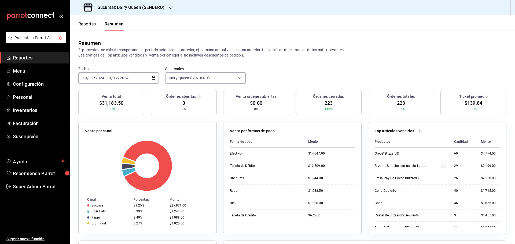
click at [127, 79] on input "2024" at bounding box center [124, 78] width 9 height 4
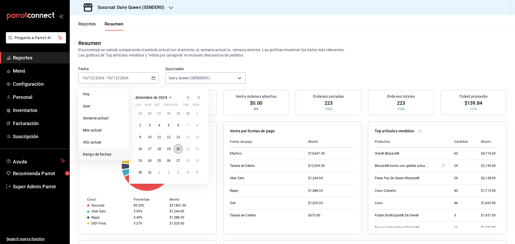
click at [179, 150] on abbr "20" at bounding box center [177, 149] width 3 height 4
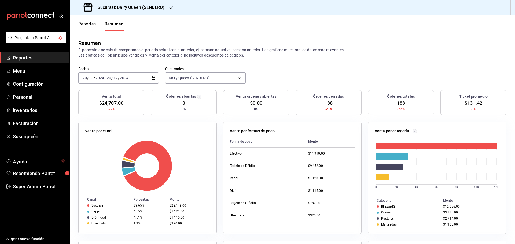
click at [127, 77] on input "2024" at bounding box center [124, 78] width 9 height 4
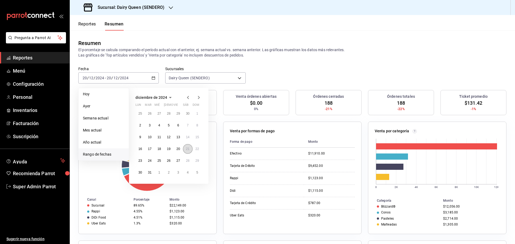
click at [184, 149] on button "21" at bounding box center [187, 149] width 9 height 10
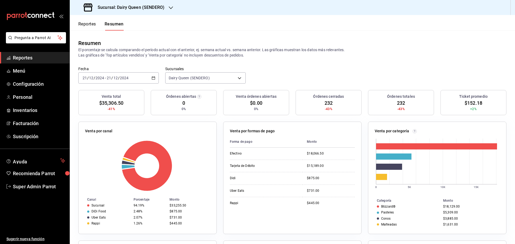
click at [136, 76] on div "[DATE] [DATE] - [DATE] [DATE]" at bounding box center [118, 77] width 80 height 11
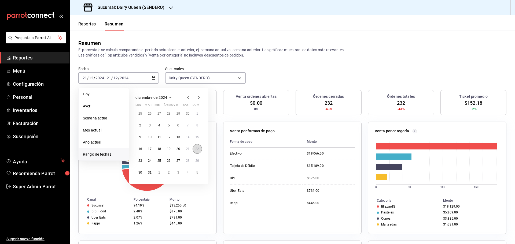
click at [197, 151] on abbr "22" at bounding box center [196, 149] width 3 height 4
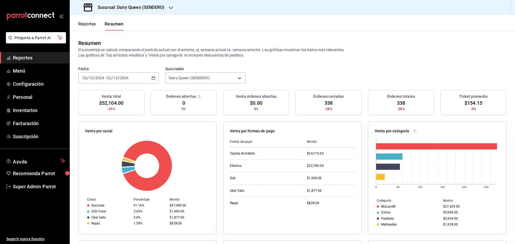
click at [124, 76] on input "2024" at bounding box center [124, 78] width 9 height 4
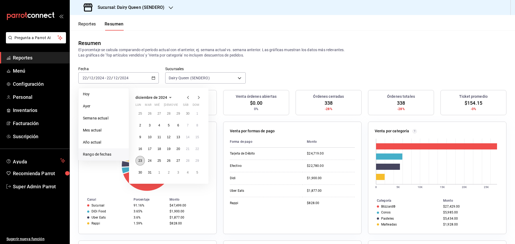
click at [142, 162] on abbr "23" at bounding box center [139, 161] width 3 height 4
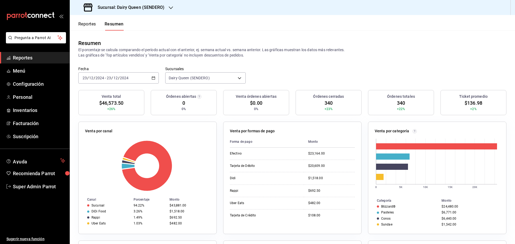
click at [117, 79] on input "12" at bounding box center [115, 78] width 5 height 4
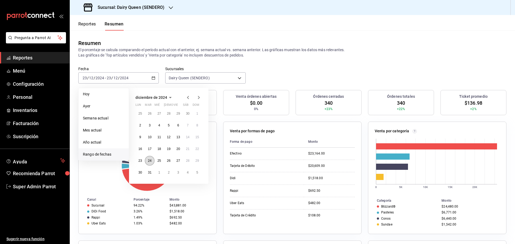
click at [149, 163] on abbr "24" at bounding box center [149, 161] width 3 height 4
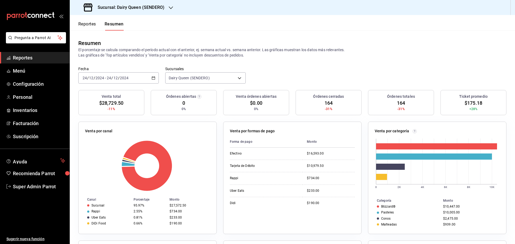
click at [123, 79] on input "2024" at bounding box center [124, 78] width 9 height 4
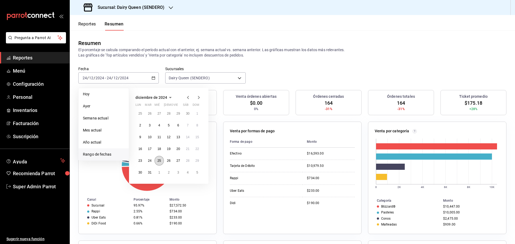
click at [156, 163] on button "25" at bounding box center [158, 161] width 9 height 10
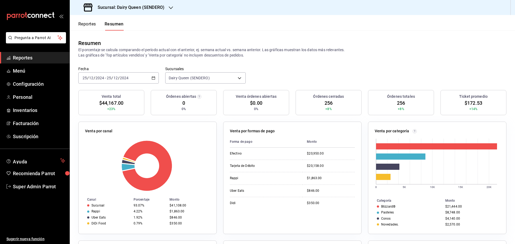
click at [118, 79] on span "/" at bounding box center [119, 78] width 2 height 4
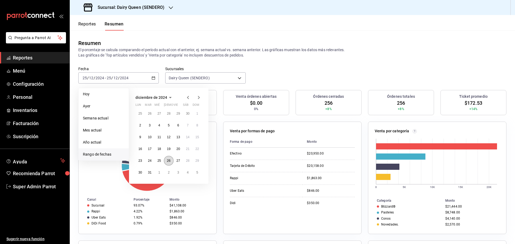
click at [168, 163] on abbr "26" at bounding box center [168, 161] width 3 height 4
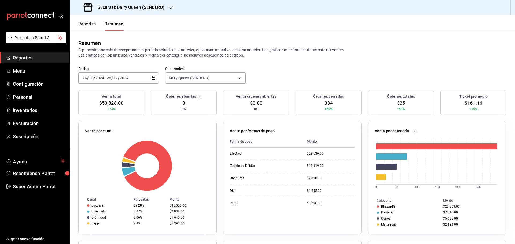
click at [134, 80] on div "[DATE] [DATE] - [DATE] [DATE]" at bounding box center [118, 77] width 80 height 11
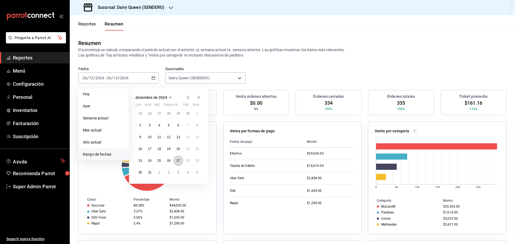
click at [175, 161] on button "27" at bounding box center [178, 161] width 9 height 10
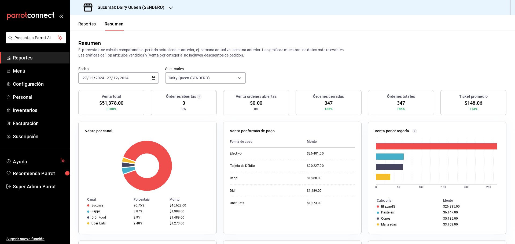
click at [125, 76] on input "2024" at bounding box center [124, 78] width 9 height 4
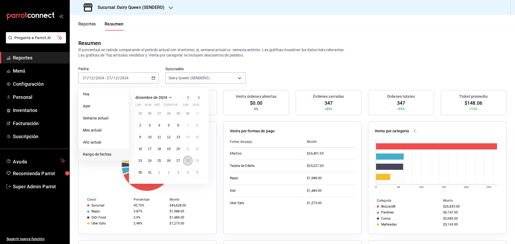
click at [186, 160] on abbr "28" at bounding box center [187, 161] width 3 height 4
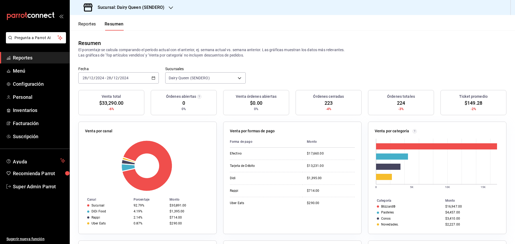
click at [134, 81] on div "[DATE] [DATE] - [DATE] [DATE]" at bounding box center [118, 77] width 80 height 11
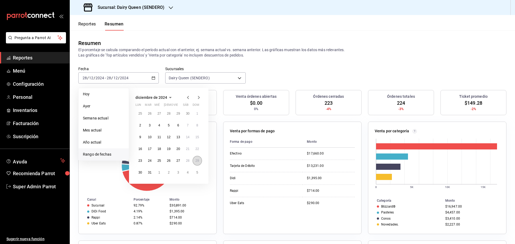
click at [195, 162] on abbr "29" at bounding box center [196, 161] width 3 height 4
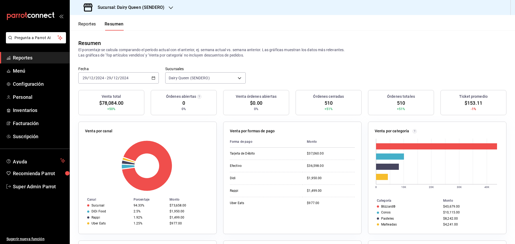
click at [131, 76] on div "[DATE] [DATE] - [DATE] [DATE]" at bounding box center [118, 77] width 80 height 11
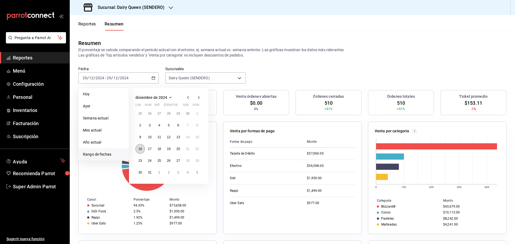
click at [141, 147] on abbr "16" at bounding box center [139, 149] width 3 height 4
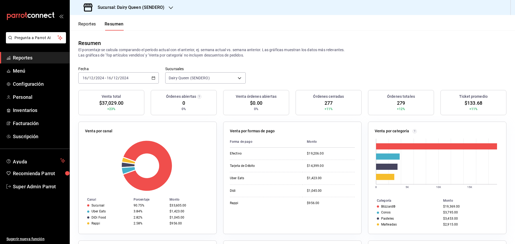
click at [122, 81] on div "[DATE] [DATE] - [DATE] [DATE]" at bounding box center [118, 77] width 80 height 11
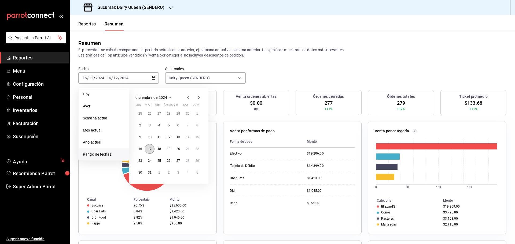
click at [151, 149] on abbr "17" at bounding box center [149, 149] width 3 height 4
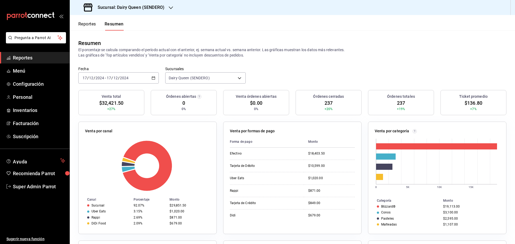
click at [94, 75] on div "[DATE] [DATE] - [DATE] [DATE]" at bounding box center [118, 77] width 80 height 11
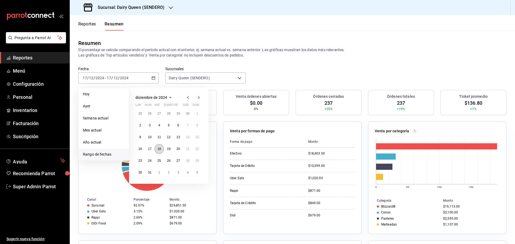
click at [161, 149] on button "18" at bounding box center [158, 149] width 9 height 10
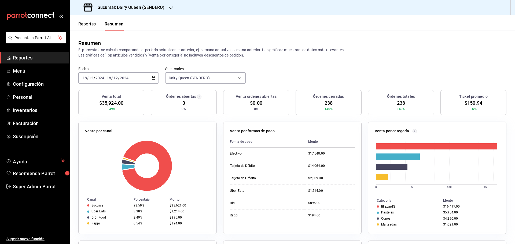
click at [115, 78] on input "12" at bounding box center [115, 78] width 5 height 4
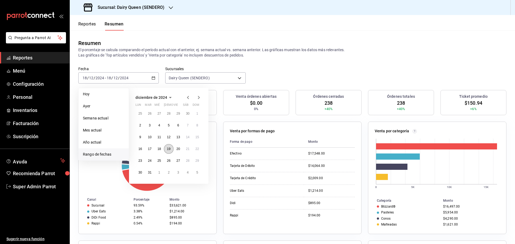
click at [169, 149] on abbr "19" at bounding box center [168, 149] width 3 height 4
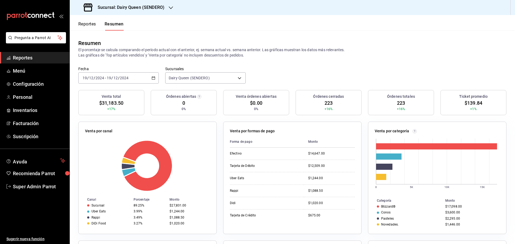
click at [91, 79] on input "12" at bounding box center [91, 78] width 5 height 4
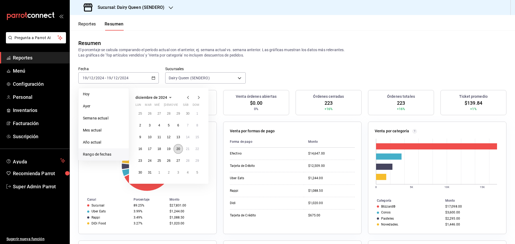
click at [176, 151] on button "20" at bounding box center [178, 149] width 9 height 10
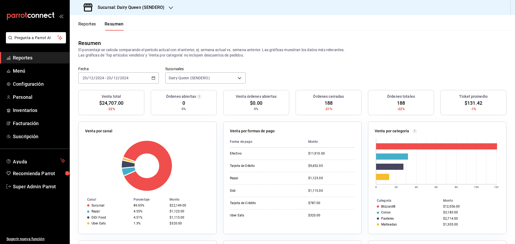
click at [119, 82] on div "[DATE] [DATE] - [DATE] [DATE]" at bounding box center [118, 77] width 80 height 11
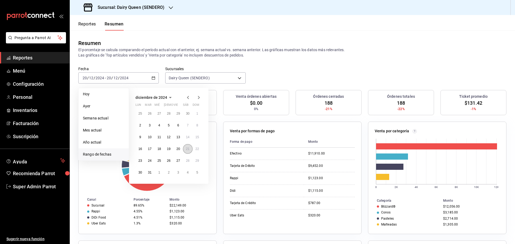
click at [189, 150] on abbr "21" at bounding box center [187, 149] width 3 height 4
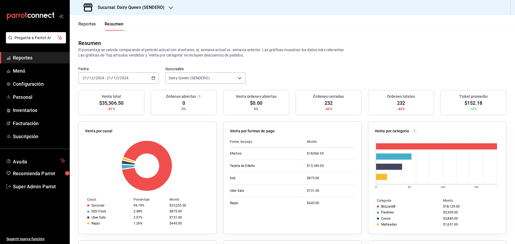
click at [114, 78] on input "12" at bounding box center [115, 78] width 5 height 4
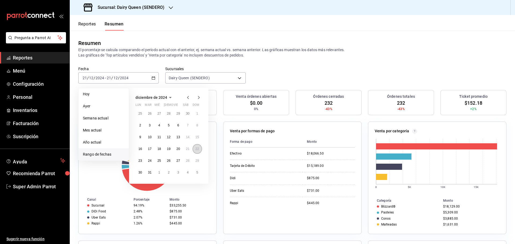
click at [194, 149] on button "22" at bounding box center [197, 149] width 9 height 10
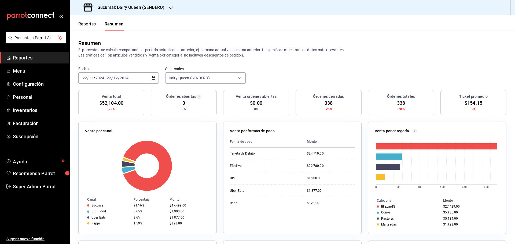
click at [97, 78] on input "2024" at bounding box center [99, 78] width 9 height 4
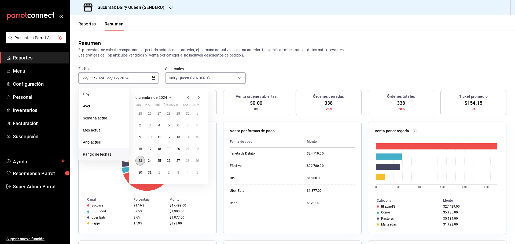
click at [141, 161] on abbr "23" at bounding box center [139, 161] width 3 height 4
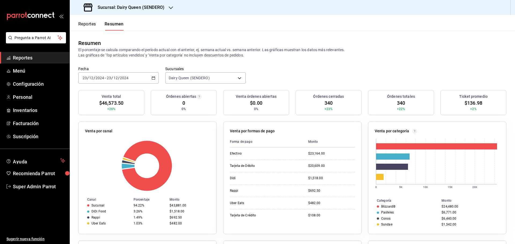
click at [85, 77] on input "23" at bounding box center [84, 78] width 5 height 4
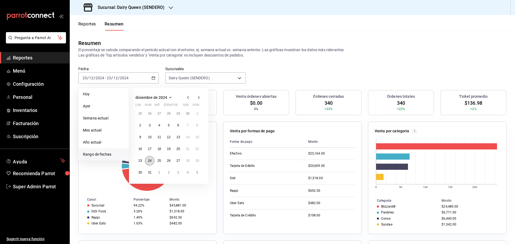
click at [147, 162] on button "24" at bounding box center [149, 161] width 9 height 10
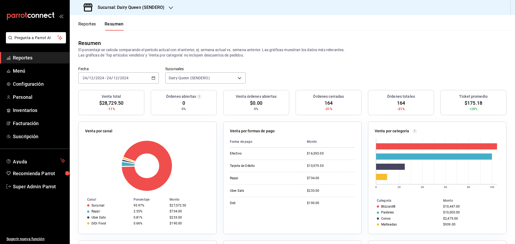
click at [109, 76] on input "24" at bounding box center [108, 78] width 5 height 4
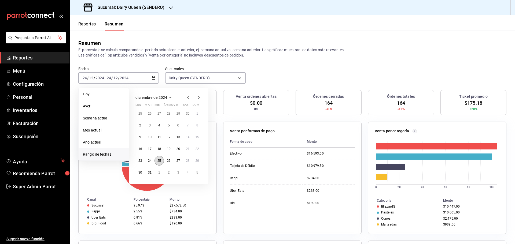
click at [157, 161] on abbr "25" at bounding box center [158, 161] width 3 height 4
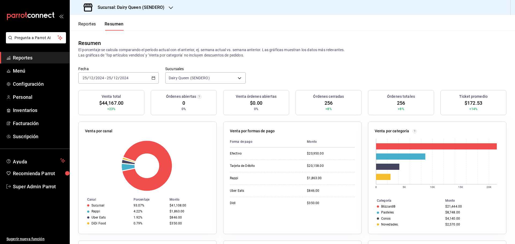
click at [137, 77] on div "[DATE] [DATE] - [DATE] [DATE]" at bounding box center [118, 77] width 80 height 11
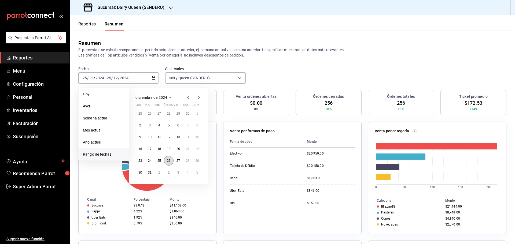
click at [170, 161] on abbr "26" at bounding box center [168, 161] width 3 height 4
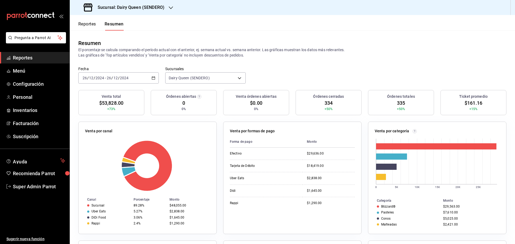
click at [124, 79] on input "2024" at bounding box center [124, 78] width 9 height 4
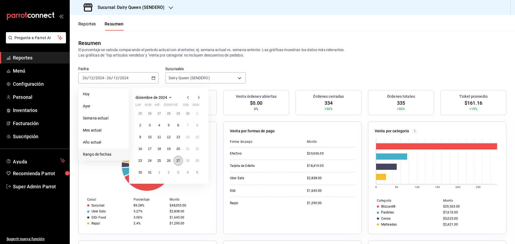
click at [179, 161] on abbr "27" at bounding box center [177, 161] width 3 height 4
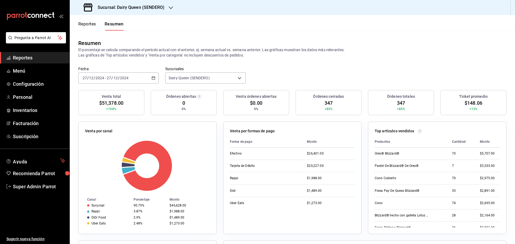
click at [133, 80] on div "[DATE] [DATE] - [DATE] [DATE]" at bounding box center [118, 77] width 80 height 11
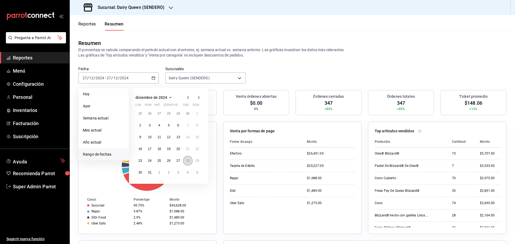
click at [186, 161] on abbr "28" at bounding box center [187, 161] width 3 height 4
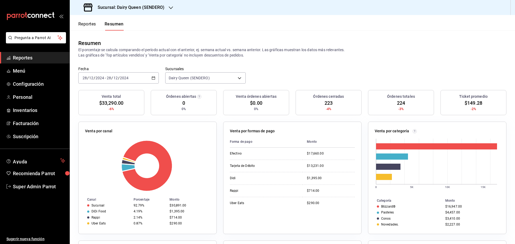
click at [133, 80] on div "[DATE] [DATE] - [DATE] [DATE]" at bounding box center [118, 77] width 80 height 11
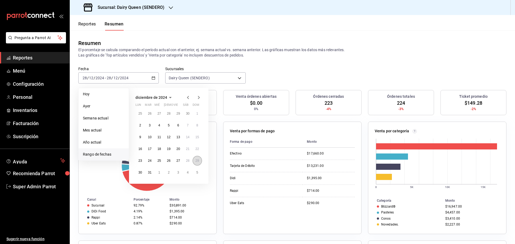
click at [196, 161] on abbr "29" at bounding box center [196, 161] width 3 height 4
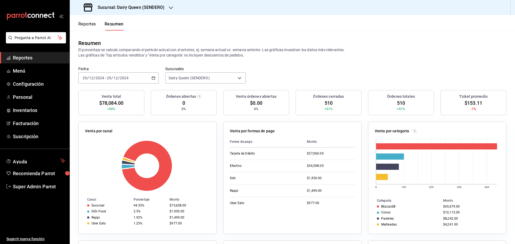
click at [106, 77] on div "[DATE] [DATE]" at bounding box center [117, 78] width 23 height 4
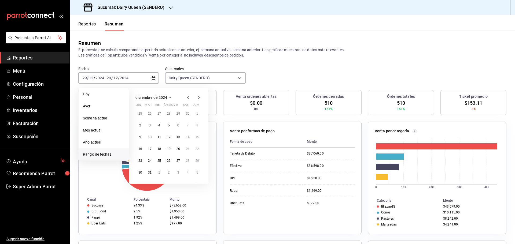
click at [217, 123] on div "diciembre de 2024 lun mar [PERSON_NAME] vie sáb dom 25 26 27 28 29 30 1 2 3 4 5…" at bounding box center [176, 134] width 94 height 100
click at [141, 163] on abbr "23" at bounding box center [139, 161] width 3 height 4
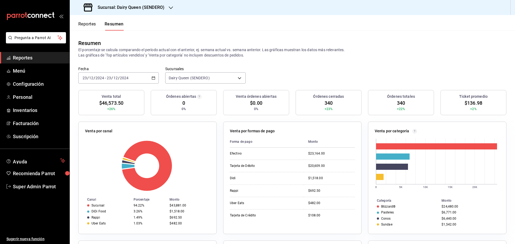
click at [126, 79] on input "2024" at bounding box center [124, 78] width 9 height 4
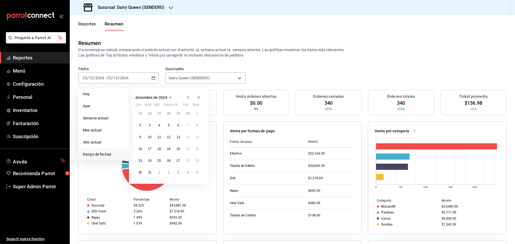
click at [198, 97] on icon "button" at bounding box center [198, 97] width 6 height 6
click at [139, 125] on abbr "6" at bounding box center [140, 126] width 2 height 4
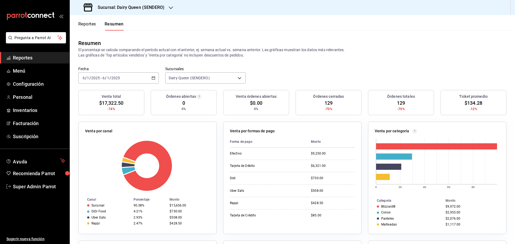
click at [132, 77] on div "[DATE] [DATE] - [DATE] [DATE]" at bounding box center [118, 77] width 80 height 11
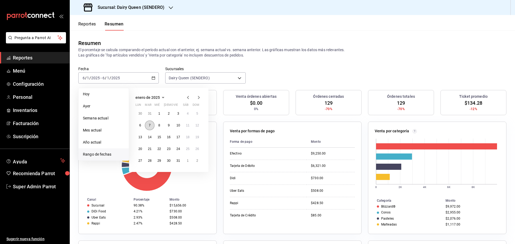
click at [150, 128] on button "7" at bounding box center [149, 126] width 9 height 10
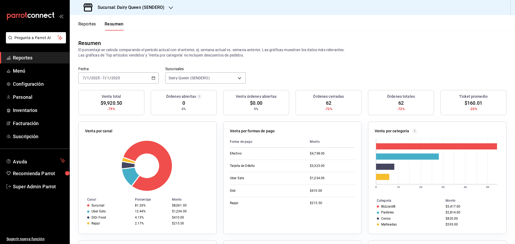
click at [125, 76] on div "[DATE] [DATE] - [DATE] [DATE]" at bounding box center [118, 77] width 80 height 11
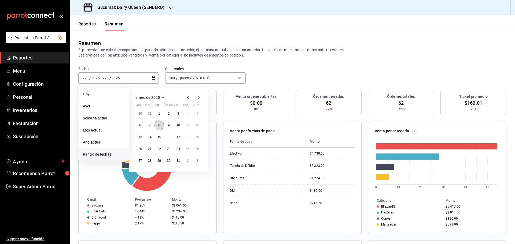
click at [161, 127] on button "8" at bounding box center [158, 126] width 9 height 10
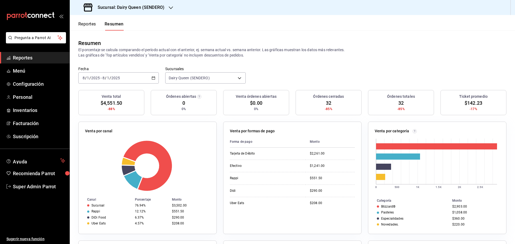
click at [136, 76] on div "[DATE] [DATE] - [DATE] [DATE]" at bounding box center [118, 77] width 80 height 11
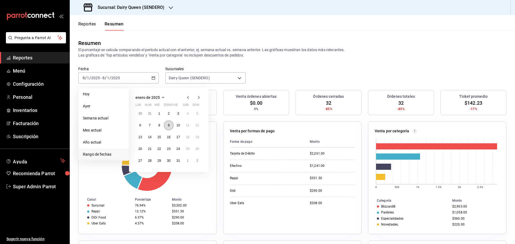
click at [167, 128] on button "9" at bounding box center [168, 126] width 9 height 10
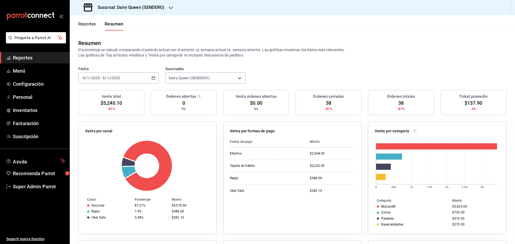
click at [121, 76] on div "2025-01-09 9 / 1 / 2025 - 2025-01-09 9 / 1 / 2025" at bounding box center [118, 77] width 80 height 11
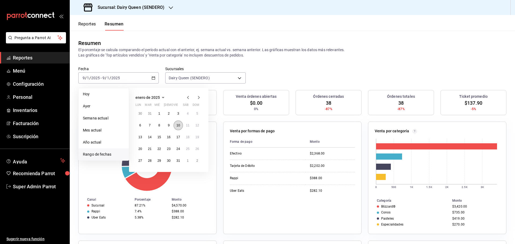
click at [176, 125] on button "10" at bounding box center [178, 126] width 9 height 10
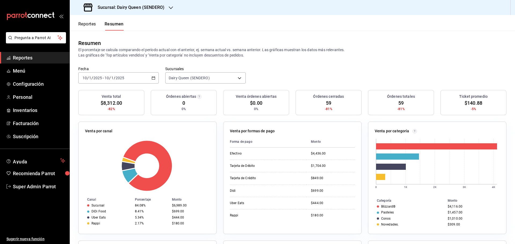
click at [130, 82] on div "2025-01-10 10 / 1 / 2025 - 2025-01-10 10 / 1 / 2025" at bounding box center [118, 77] width 80 height 11
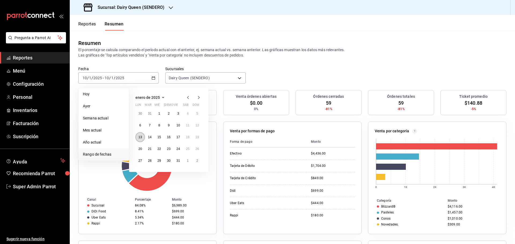
click at [142, 138] on button "13" at bounding box center [139, 137] width 9 height 10
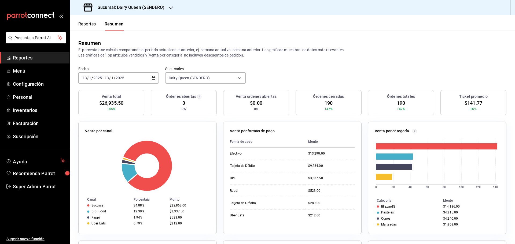
click at [112, 76] on input "1" at bounding box center [112, 78] width 3 height 4
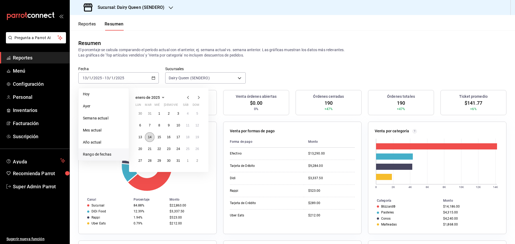
click at [150, 136] on abbr "14" at bounding box center [149, 137] width 3 height 4
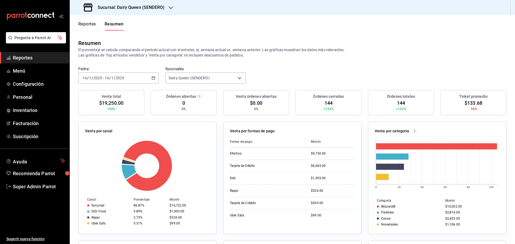
click at [127, 75] on div "2025-01-14 14 / 1 / 2025 - 2025-01-14 14 / 1 / 2025" at bounding box center [118, 77] width 80 height 11
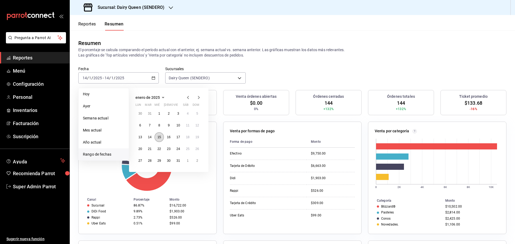
click at [158, 137] on abbr "15" at bounding box center [158, 137] width 3 height 4
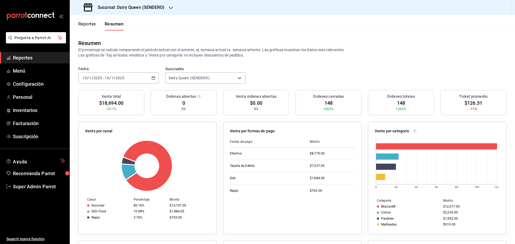
click at [122, 73] on div "2025-01-15 15 / 1 / 2025 - 2025-01-15 15 / 1 / 2025" at bounding box center [118, 77] width 80 height 11
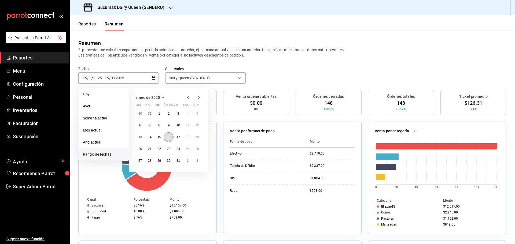
click at [168, 137] on abbr "16" at bounding box center [168, 137] width 3 height 4
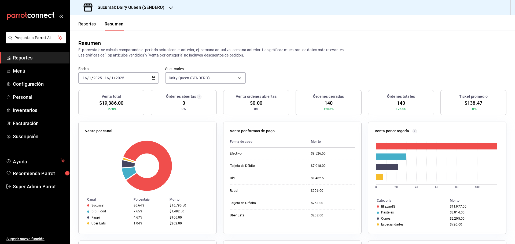
click at [121, 82] on div "2025-01-16 16 / 1 / 2025 - 2025-01-16 16 / 1 / 2025" at bounding box center [118, 77] width 80 height 11
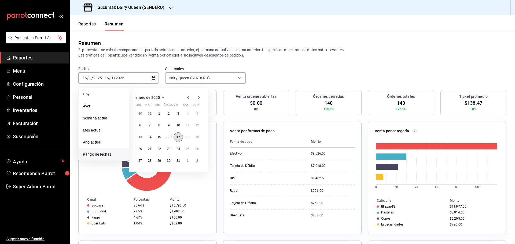
click at [181, 138] on button "17" at bounding box center [178, 137] width 9 height 10
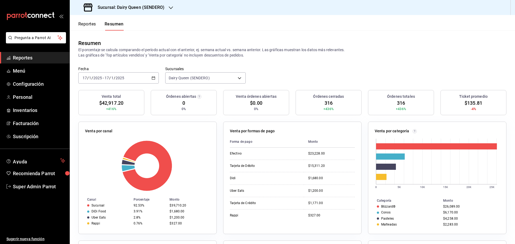
click at [131, 77] on div "2025-01-17 17 / 1 / 2025 - 2025-01-17 17 / 1 / 2025" at bounding box center [118, 77] width 80 height 11
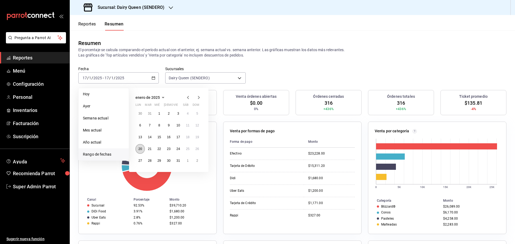
click at [141, 151] on button "20" at bounding box center [139, 149] width 9 height 10
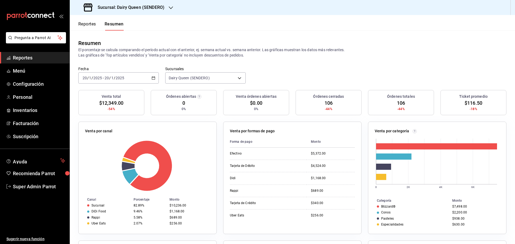
click at [117, 76] on input "2025" at bounding box center [119, 78] width 9 height 4
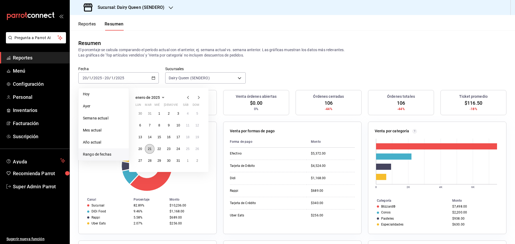
click at [153, 151] on button "21" at bounding box center [149, 149] width 9 height 10
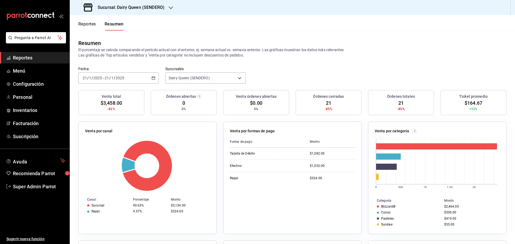
click at [117, 81] on div "2025-01-21 21 / 1 / 2025 - 2025-01-21 21 / 1 / 2025" at bounding box center [118, 77] width 80 height 11
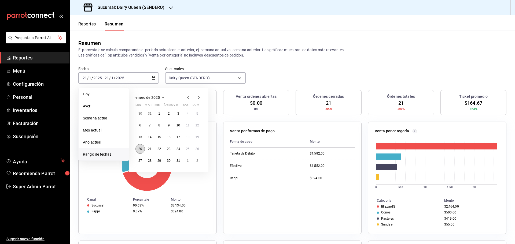
click at [142, 151] on abbr "20" at bounding box center [139, 149] width 3 height 4
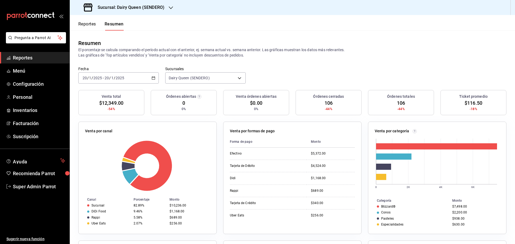
click at [121, 78] on input "2025" at bounding box center [119, 78] width 9 height 4
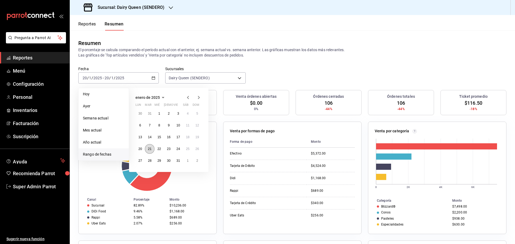
click at [151, 150] on abbr "21" at bounding box center [149, 149] width 3 height 4
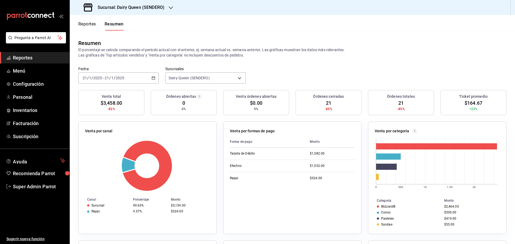
click at [120, 80] on input "2025" at bounding box center [119, 78] width 9 height 4
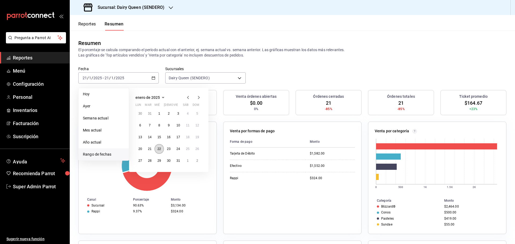
click at [157, 149] on abbr "22" at bounding box center [158, 149] width 3 height 4
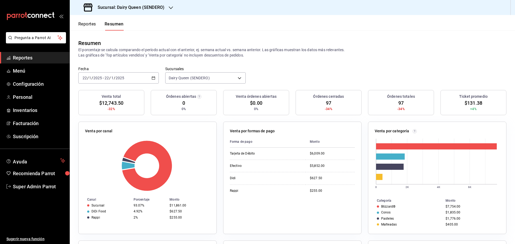
click at [109, 79] on input "22" at bounding box center [106, 78] width 5 height 4
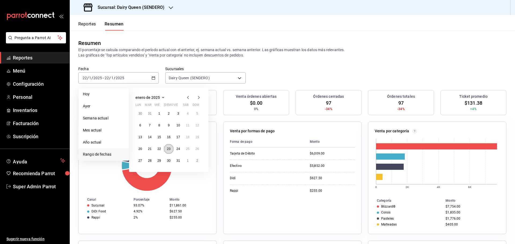
click at [169, 150] on abbr "23" at bounding box center [168, 149] width 3 height 4
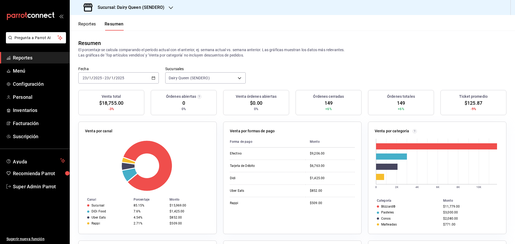
click at [108, 73] on div "2025-01-23 23 / 1 / 2025 - 2025-01-23 23 / 1 / 2025" at bounding box center [118, 77] width 80 height 11
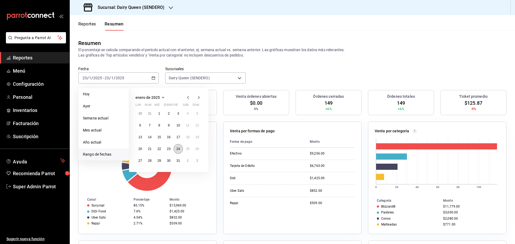
click at [178, 154] on button "24" at bounding box center [178, 149] width 9 height 10
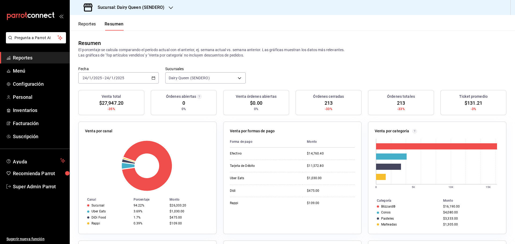
click at [111, 76] on input "1" at bounding box center [112, 78] width 3 height 4
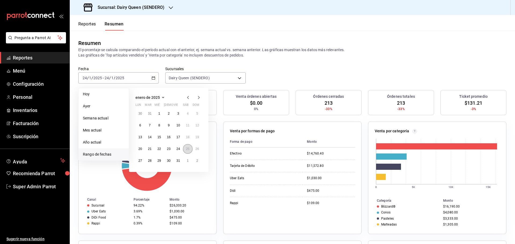
click at [188, 151] on abbr "25" at bounding box center [187, 149] width 3 height 4
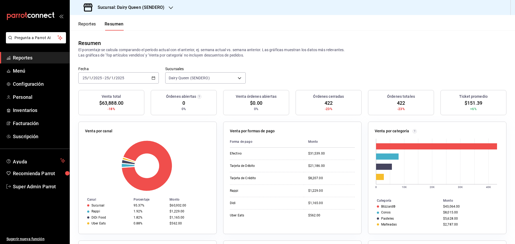
click at [114, 77] on span "/" at bounding box center [115, 78] width 2 height 4
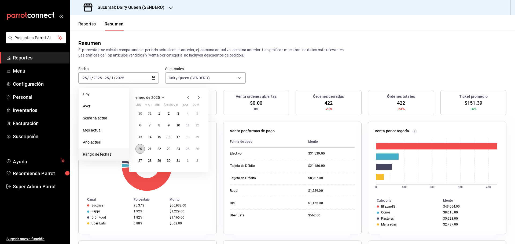
click at [141, 151] on abbr "20" at bounding box center [139, 149] width 3 height 4
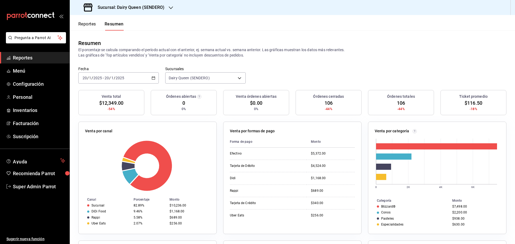
click at [117, 75] on div "2025-01-20 20 / 1 / 2025 - 2025-01-20 20 / 1 / 2025" at bounding box center [118, 77] width 80 height 11
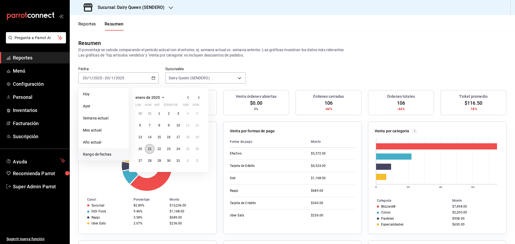
click at [149, 152] on button "21" at bounding box center [149, 149] width 9 height 10
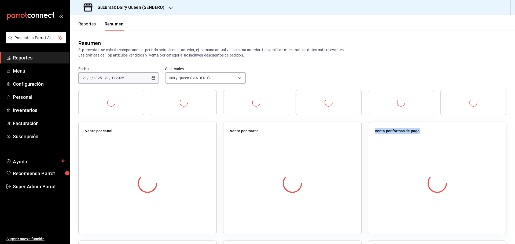
click at [149, 152] on div at bounding box center [147, 183] width 125 height 94
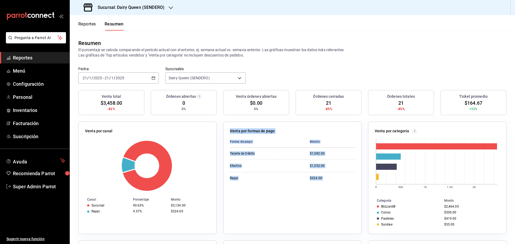
click at [98, 77] on input "2025" at bounding box center [97, 78] width 9 height 4
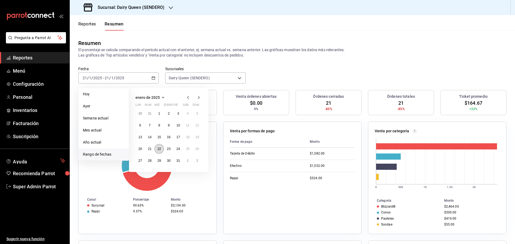
click at [162, 149] on button "22" at bounding box center [158, 149] width 9 height 10
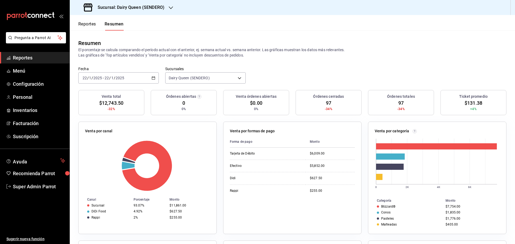
click at [122, 72] on div "2025-01-22 22 / 1 / 2025 - 2025-01-22 22 / 1 / 2025" at bounding box center [118, 77] width 80 height 11
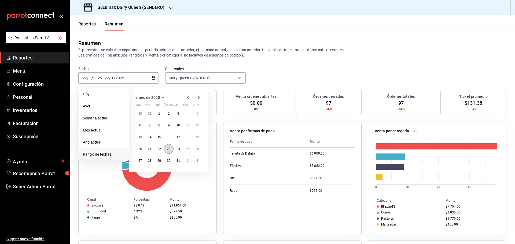
click at [168, 153] on button "23" at bounding box center [168, 149] width 9 height 10
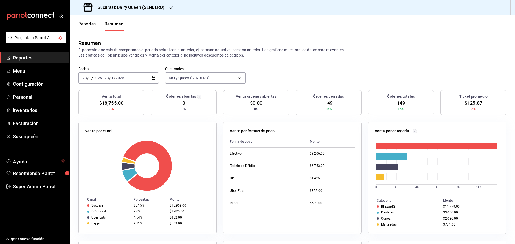
click at [136, 82] on div "2025-01-23 23 / 1 / 2025 - 2025-01-23 23 / 1 / 2025" at bounding box center [118, 77] width 80 height 11
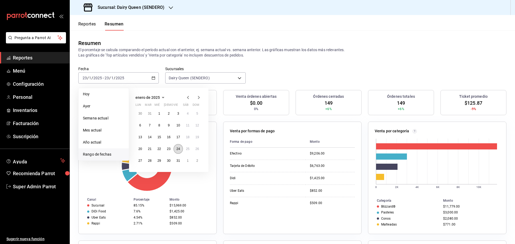
click at [177, 150] on abbr "24" at bounding box center [177, 149] width 3 height 4
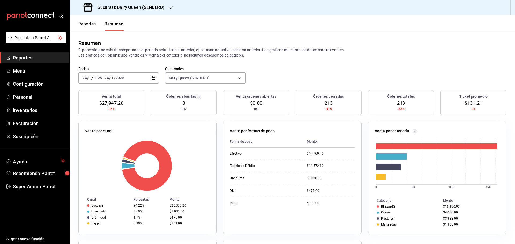
click at [134, 82] on div "2025-01-24 24 / 1 / 2025 - 2025-01-24 24 / 1 / 2025" at bounding box center [118, 77] width 80 height 11
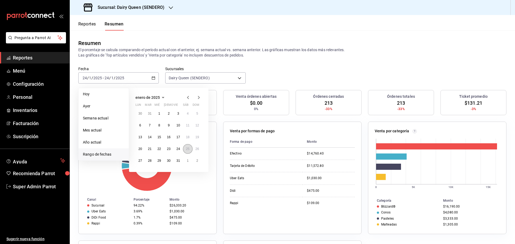
click at [189, 150] on abbr "25" at bounding box center [187, 149] width 3 height 4
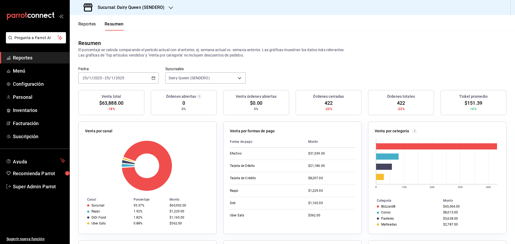
click at [117, 77] on input "2025" at bounding box center [119, 78] width 9 height 4
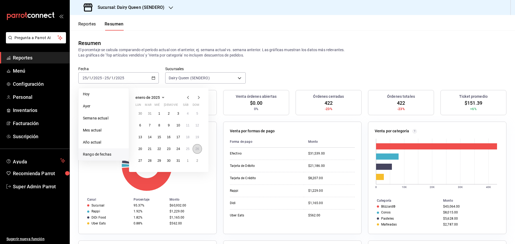
click at [196, 149] on abbr "26" at bounding box center [196, 149] width 3 height 4
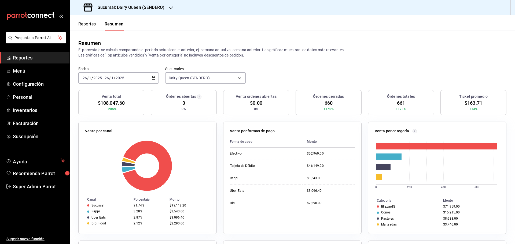
click at [129, 77] on div "2025-01-26 26 / 1 / 2025 - 2025-01-26 26 / 1 / 2025" at bounding box center [118, 77] width 80 height 11
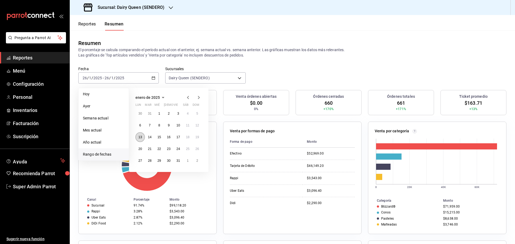
click at [141, 138] on abbr "13" at bounding box center [139, 137] width 3 height 4
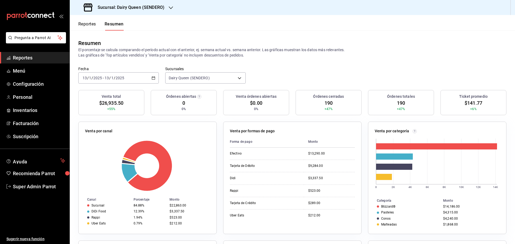
click at [118, 79] on input "2025" at bounding box center [119, 78] width 9 height 4
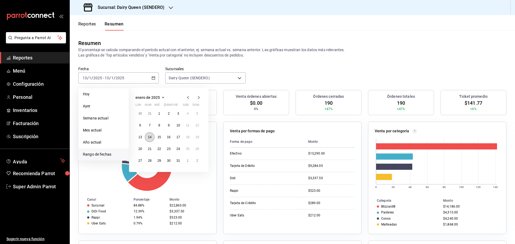
click at [147, 135] on button "14" at bounding box center [149, 137] width 9 height 10
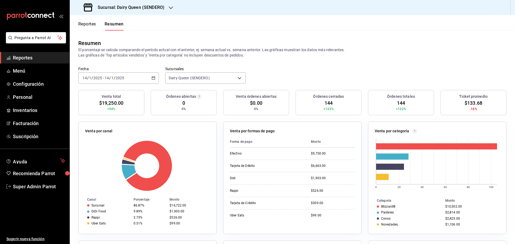
click at [121, 77] on input "2025" at bounding box center [119, 78] width 9 height 4
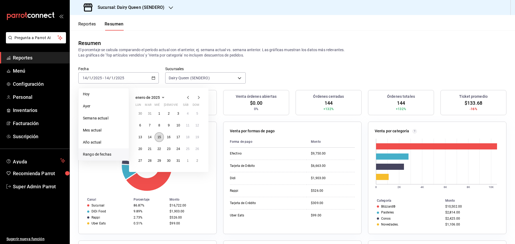
click at [157, 136] on button "15" at bounding box center [158, 137] width 9 height 10
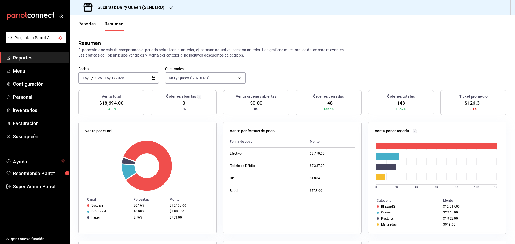
click at [123, 74] on div "2025-01-15 15 / 1 / 2025 - 2025-01-15 15 / 1 / 2025" at bounding box center [118, 77] width 80 height 11
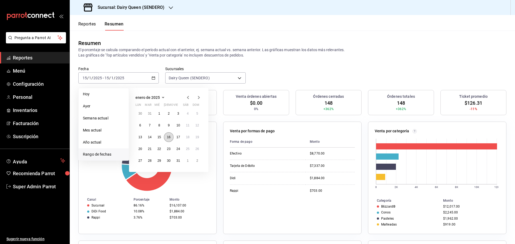
click at [171, 139] on button "16" at bounding box center [168, 137] width 9 height 10
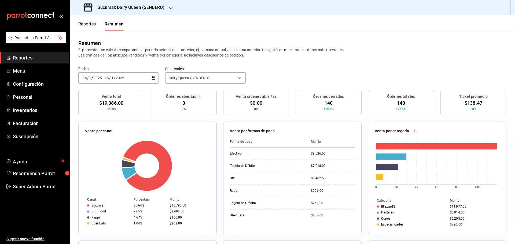
click at [136, 78] on div "2025-01-16 16 / 1 / 2025 - 2025-01-16 16 / 1 / 2025" at bounding box center [118, 77] width 80 height 11
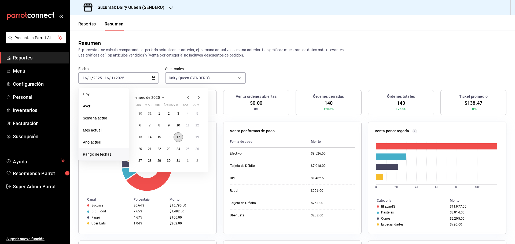
click at [175, 137] on button "17" at bounding box center [178, 137] width 9 height 10
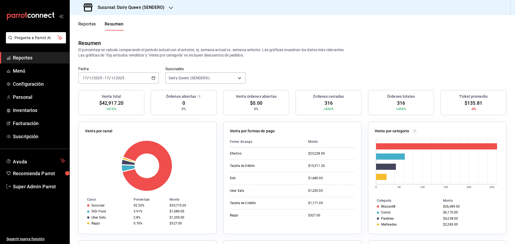
click at [118, 78] on input "2025" at bounding box center [119, 78] width 9 height 4
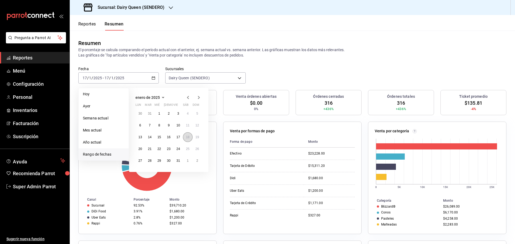
click at [189, 139] on abbr "18" at bounding box center [187, 137] width 3 height 4
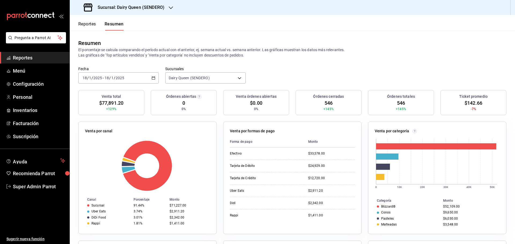
click at [127, 77] on div "2025-01-18 18 / 1 / 2025 - 2025-01-18 18 / 1 / 2025" at bounding box center [118, 77] width 80 height 11
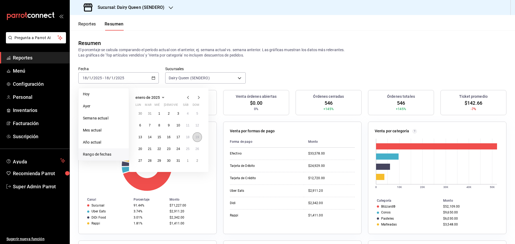
click at [200, 141] on button "19" at bounding box center [197, 137] width 9 height 10
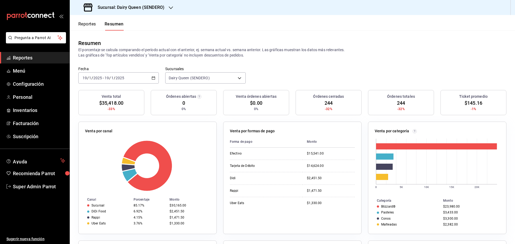
click at [133, 74] on div "2025-01-19 19 / 1 / 2025 - 2025-01-19 19 / 1 / 2025" at bounding box center [118, 77] width 80 height 11
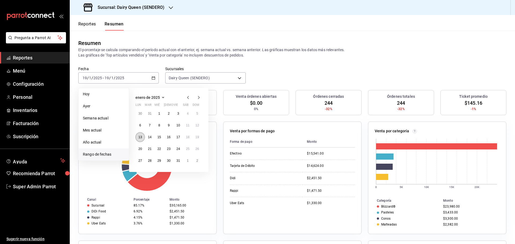
click at [142, 139] on button "13" at bounding box center [139, 137] width 9 height 10
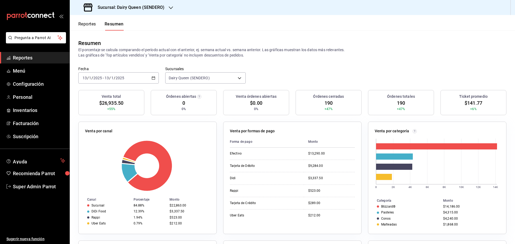
click at [119, 83] on div "2025-01-13 13 / 1 / 2025 - 2025-01-13 13 / 1 / 2025" at bounding box center [118, 77] width 80 height 11
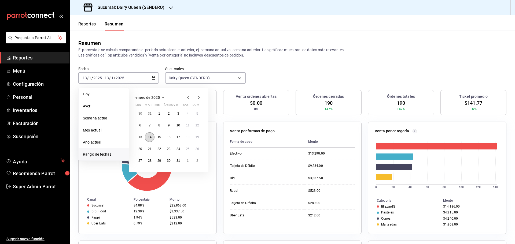
click at [150, 139] on abbr "14" at bounding box center [149, 137] width 3 height 4
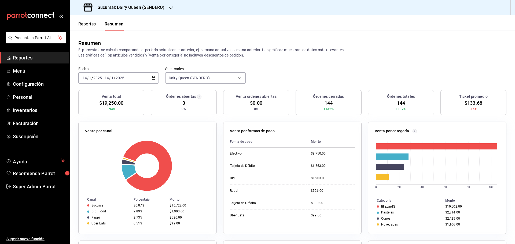
click at [97, 80] on input "2025" at bounding box center [97, 78] width 9 height 4
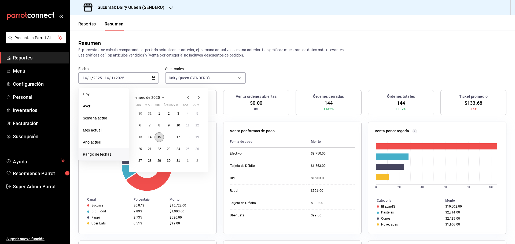
click at [157, 141] on button "15" at bounding box center [158, 137] width 9 height 10
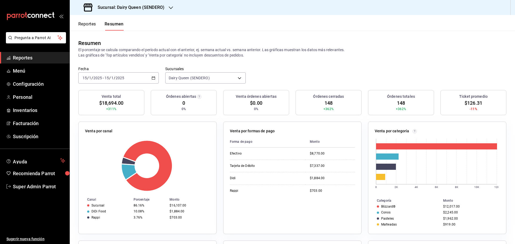
click at [114, 79] on span "/" at bounding box center [115, 78] width 2 height 4
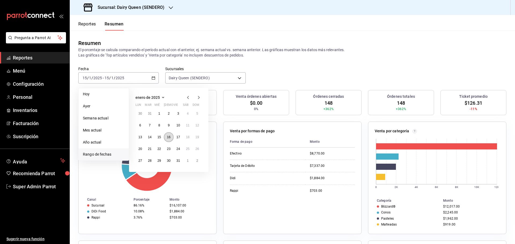
click at [169, 138] on abbr "16" at bounding box center [168, 137] width 3 height 4
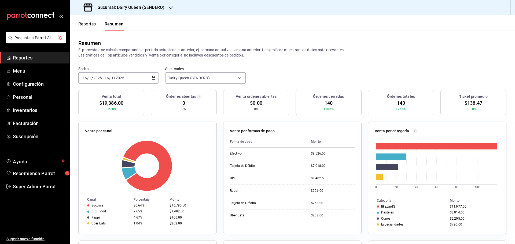
click at [114, 80] on span "/" at bounding box center [115, 78] width 2 height 4
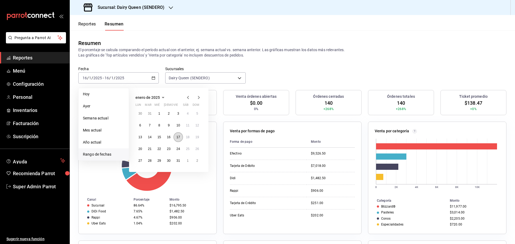
click at [178, 139] on abbr "17" at bounding box center [177, 137] width 3 height 4
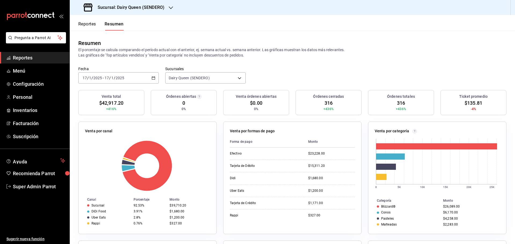
click at [110, 76] on span "/" at bounding box center [110, 78] width 2 height 4
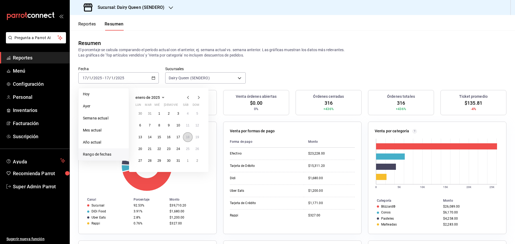
click at [187, 137] on abbr "18" at bounding box center [187, 137] width 3 height 4
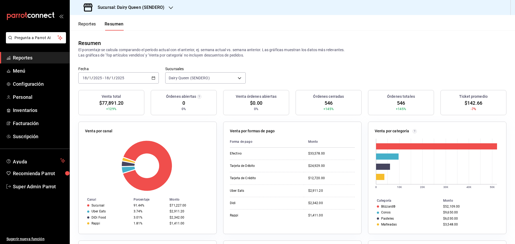
click at [127, 76] on div "2025-01-18 18 / 1 / 2025 - 2025-01-18 18 / 1 / 2025" at bounding box center [118, 77] width 80 height 11
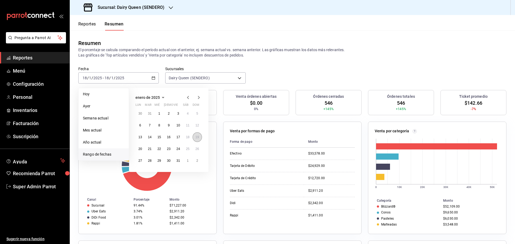
click at [197, 139] on abbr "19" at bounding box center [196, 137] width 3 height 4
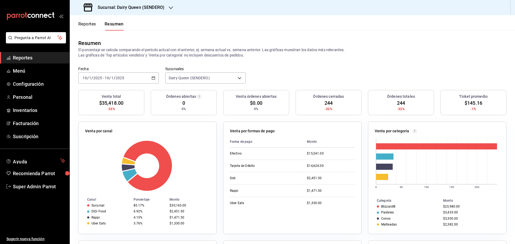
click at [114, 75] on div "2025-01-19 19 / 1 / 2025 - 2025-01-19 19 / 1 / 2025" at bounding box center [118, 77] width 80 height 11
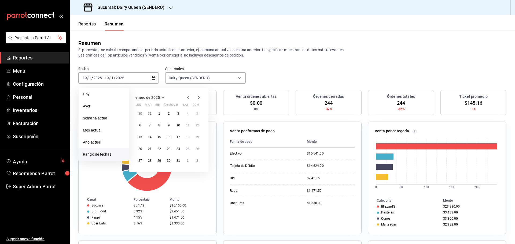
click at [197, 97] on icon "button" at bounding box center [198, 97] width 6 height 6
click at [141, 125] on abbr "3" at bounding box center [140, 126] width 2 height 4
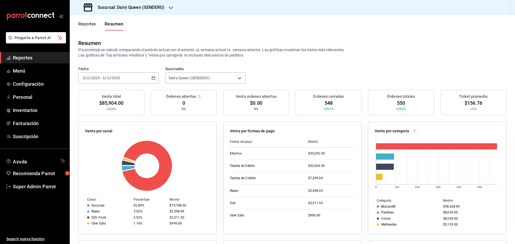
click at [116, 81] on div "2025-02-03 3 / 2 / 2025 - 2025-02-03 3 / 2 / 2025" at bounding box center [118, 77] width 80 height 11
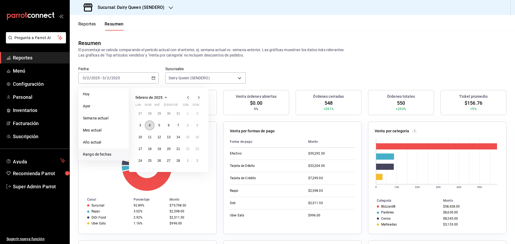
click at [153, 126] on button "4" at bounding box center [149, 126] width 9 height 10
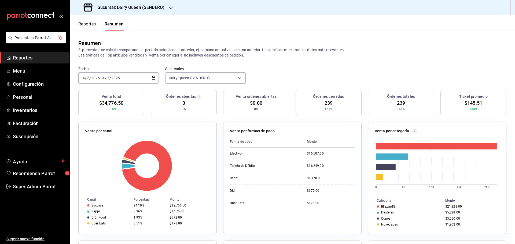
click at [119, 79] on input "2025" at bounding box center [115, 78] width 9 height 4
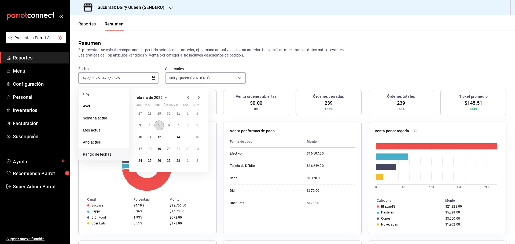
click at [163, 126] on button "5" at bounding box center [158, 126] width 9 height 10
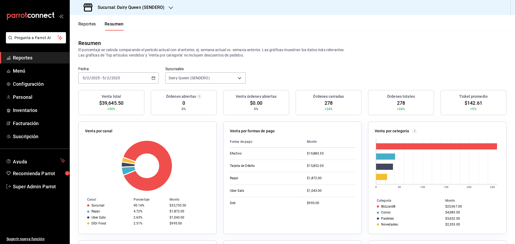
click at [123, 76] on div "2025-02-05 5 / 2 / 2025 - 2025-02-05 5 / 2 / 2025" at bounding box center [118, 77] width 80 height 11
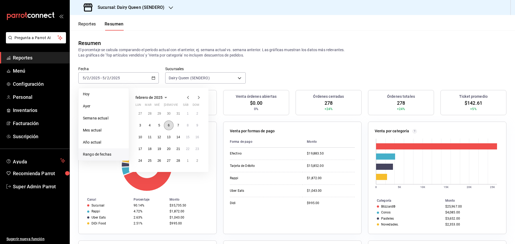
click at [169, 128] on button "6" at bounding box center [168, 126] width 9 height 10
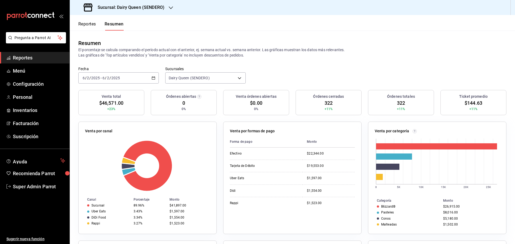
click at [137, 76] on div "2025-02-06 6 / 2 / 2025 - 2025-02-06 6 / 2 / 2025" at bounding box center [118, 77] width 80 height 11
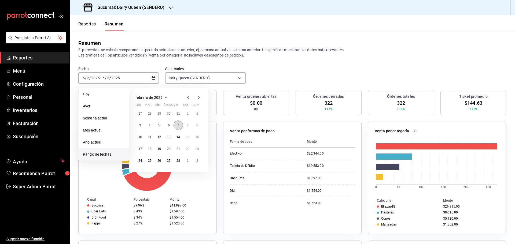
click at [175, 125] on button "7" at bounding box center [178, 126] width 9 height 10
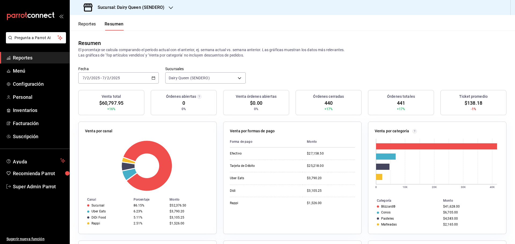
click at [120, 79] on div "2025-02-07 7 / 2 / 2025" at bounding box center [111, 78] width 19 height 4
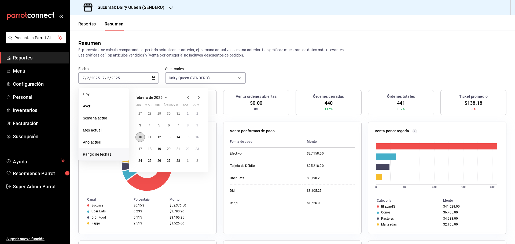
click at [142, 136] on button "10" at bounding box center [139, 137] width 9 height 10
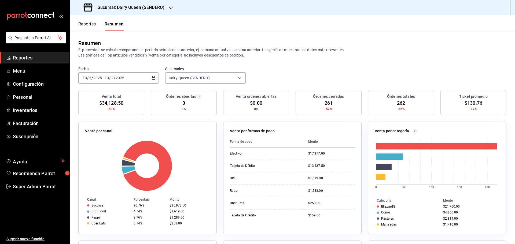
click at [129, 78] on div "2025-02-10 10 / 2 / 2025 - 2025-02-10 10 / 2 / 2025" at bounding box center [118, 77] width 80 height 11
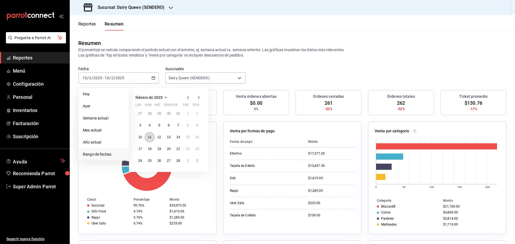
click at [153, 139] on button "11" at bounding box center [149, 137] width 9 height 10
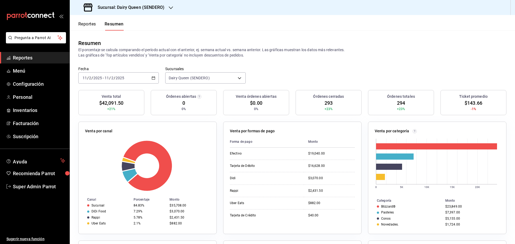
click at [123, 81] on div "2025-02-11 11 / 2 / 2025 - 2025-02-11 11 / 2 / 2025" at bounding box center [118, 77] width 80 height 11
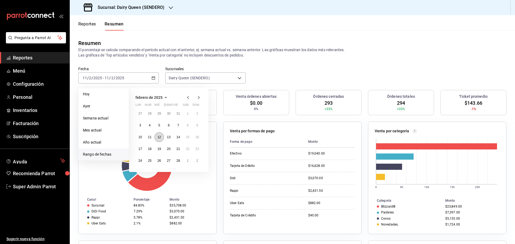
click at [158, 140] on button "12" at bounding box center [158, 137] width 9 height 10
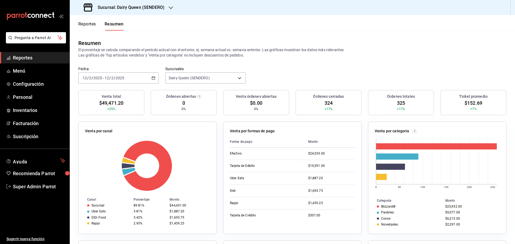
click at [143, 79] on div "2025-02-12 12 / 2 / 2025 - 2025-02-12 12 / 2 / 2025" at bounding box center [118, 77] width 80 height 11
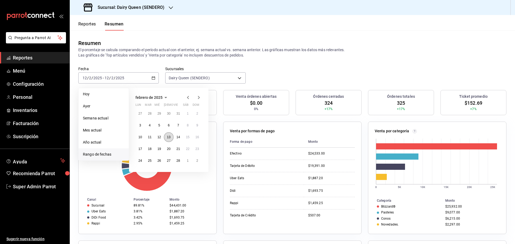
click at [168, 139] on abbr "13" at bounding box center [168, 137] width 3 height 4
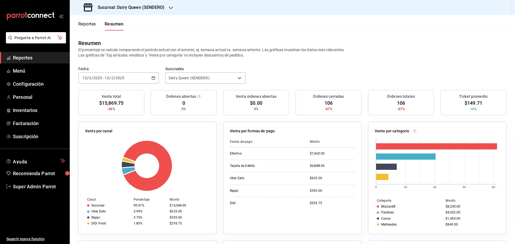
click at [110, 84] on div "Fecha 2025-02-13 13 / 2 / 2025 - 2025-02-13 13 / 2 / 2025 Sucursales Dairy Quee…" at bounding box center [292, 79] width 445 height 24
click at [128, 79] on div "2025-02-13 13 / 2 / 2025 - 2025-02-13 13 / 2 / 2025" at bounding box center [118, 77] width 80 height 11
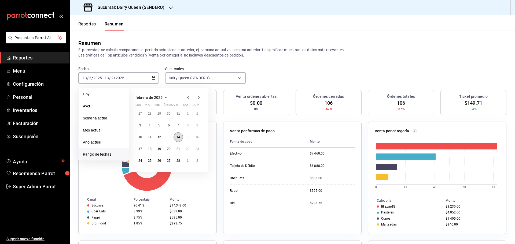
click at [177, 140] on button "14" at bounding box center [178, 137] width 9 height 10
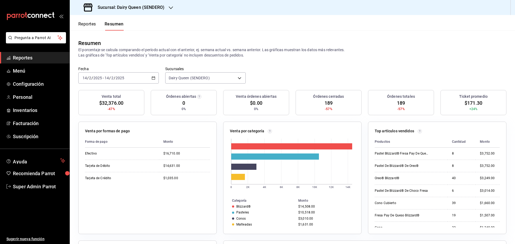
click at [121, 81] on div "2025-02-14 14 / 2 / 2025 - 2025-02-14 14 / 2 / 2025" at bounding box center [118, 77] width 80 height 11
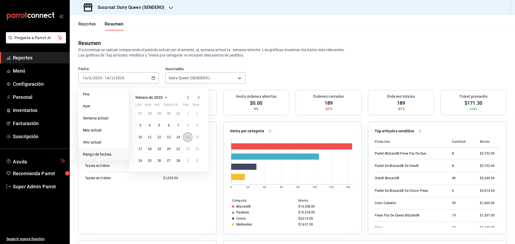
click at [184, 138] on button "15" at bounding box center [187, 137] width 9 height 10
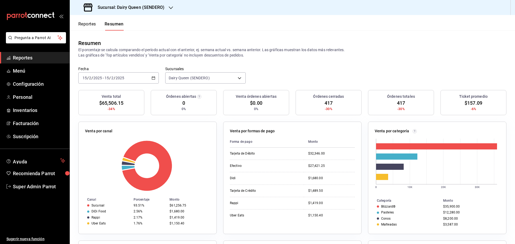
click at [131, 75] on div "2025-02-15 15 / 2 / 2025 - 2025-02-15 15 / 2 / 2025" at bounding box center [118, 77] width 80 height 11
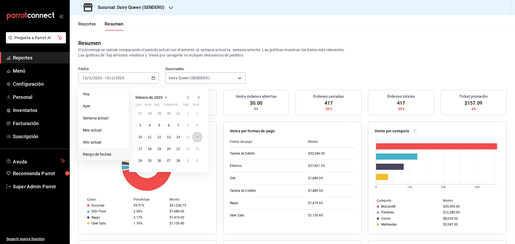
click at [198, 139] on button "16" at bounding box center [197, 137] width 9 height 10
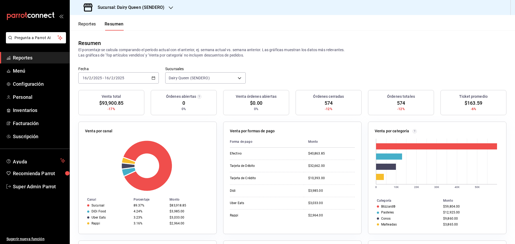
click at [110, 77] on span "/" at bounding box center [110, 78] width 2 height 4
